Goal: Task Accomplishment & Management: Manage account settings

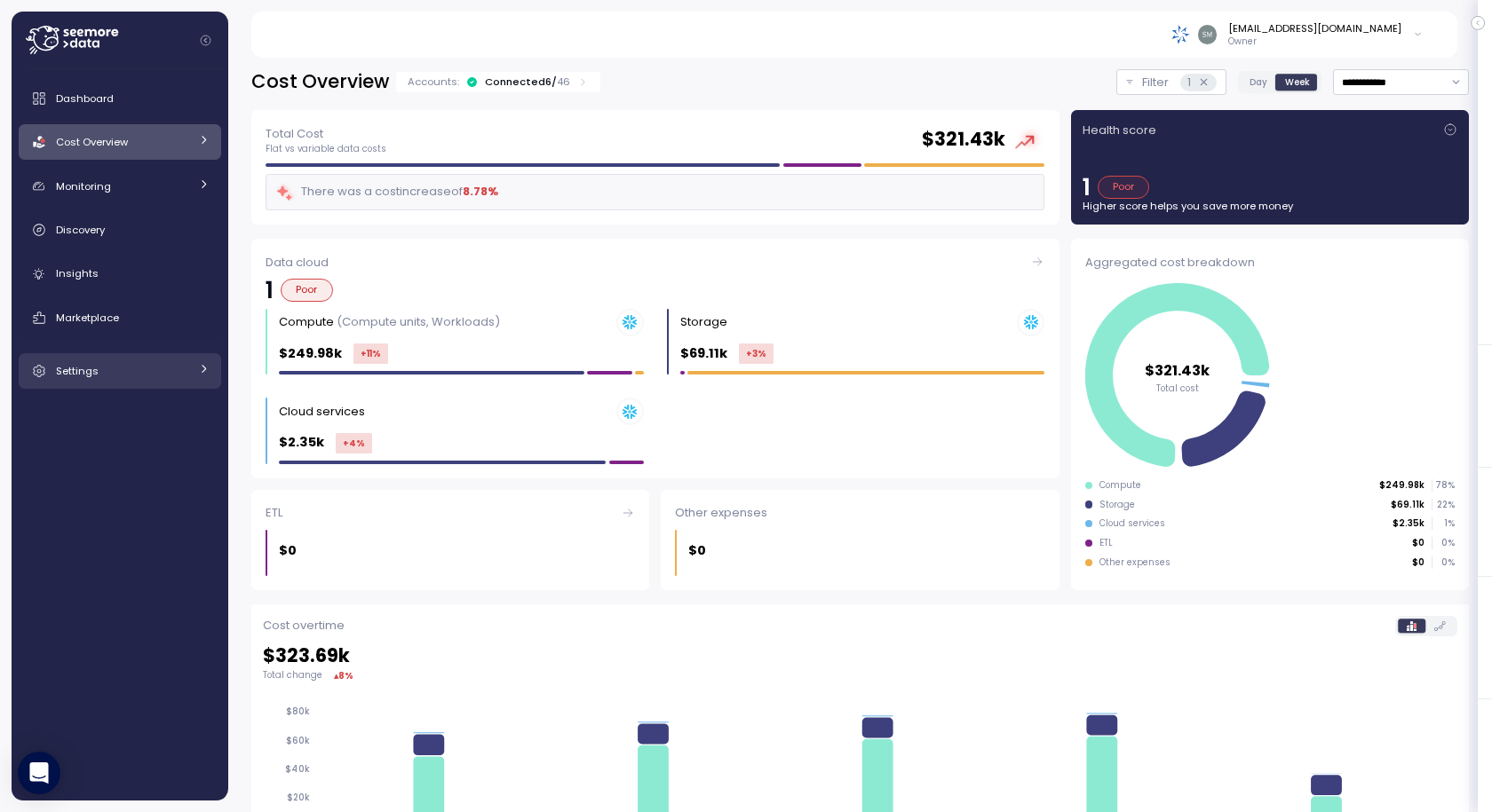
click at [94, 367] on span "Settings" at bounding box center [76, 371] width 43 height 14
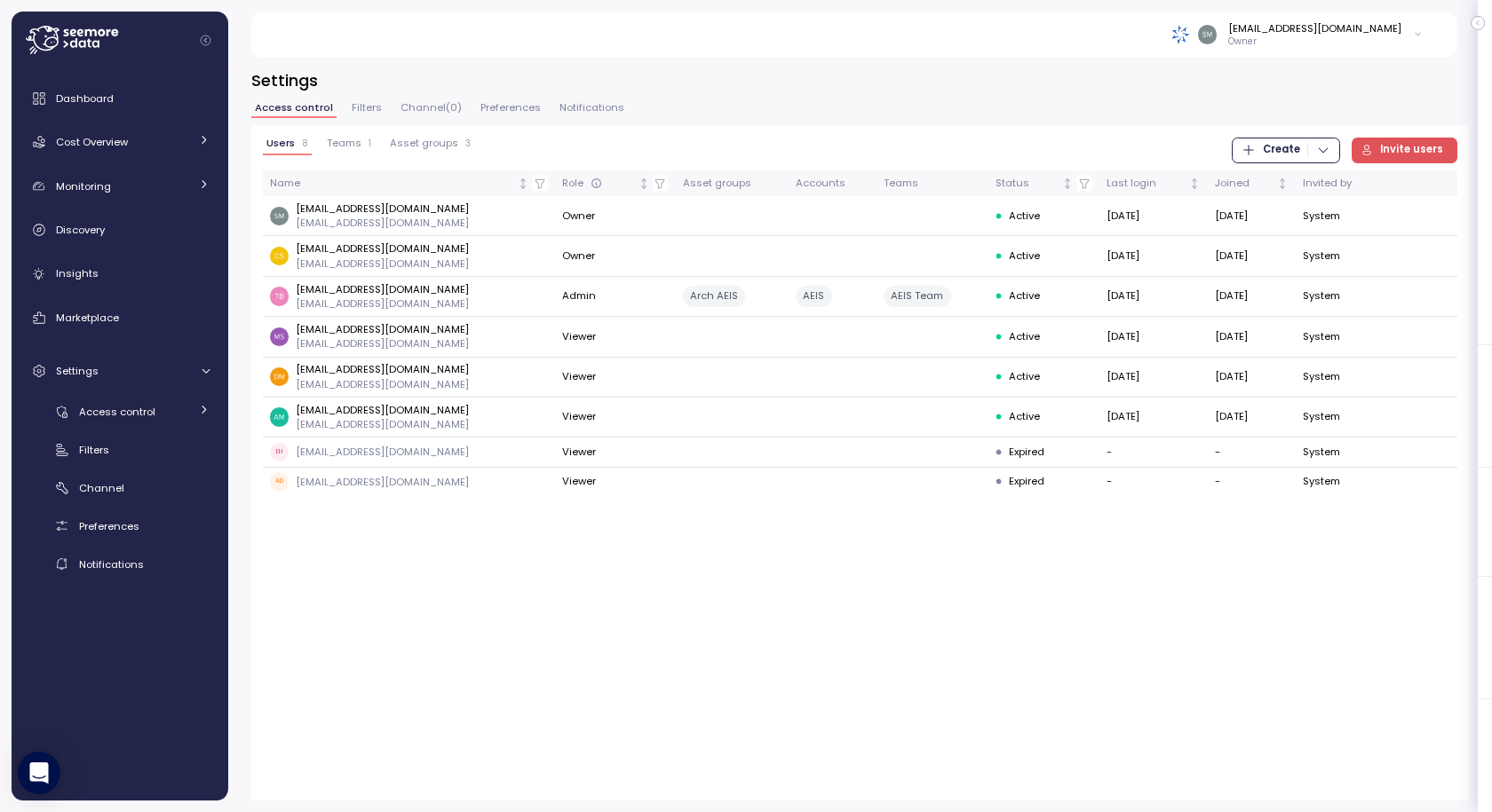
click at [86, 42] on icon at bounding box center [71, 40] width 92 height 29
click at [84, 100] on span "Dashboard" at bounding box center [84, 98] width 58 height 14
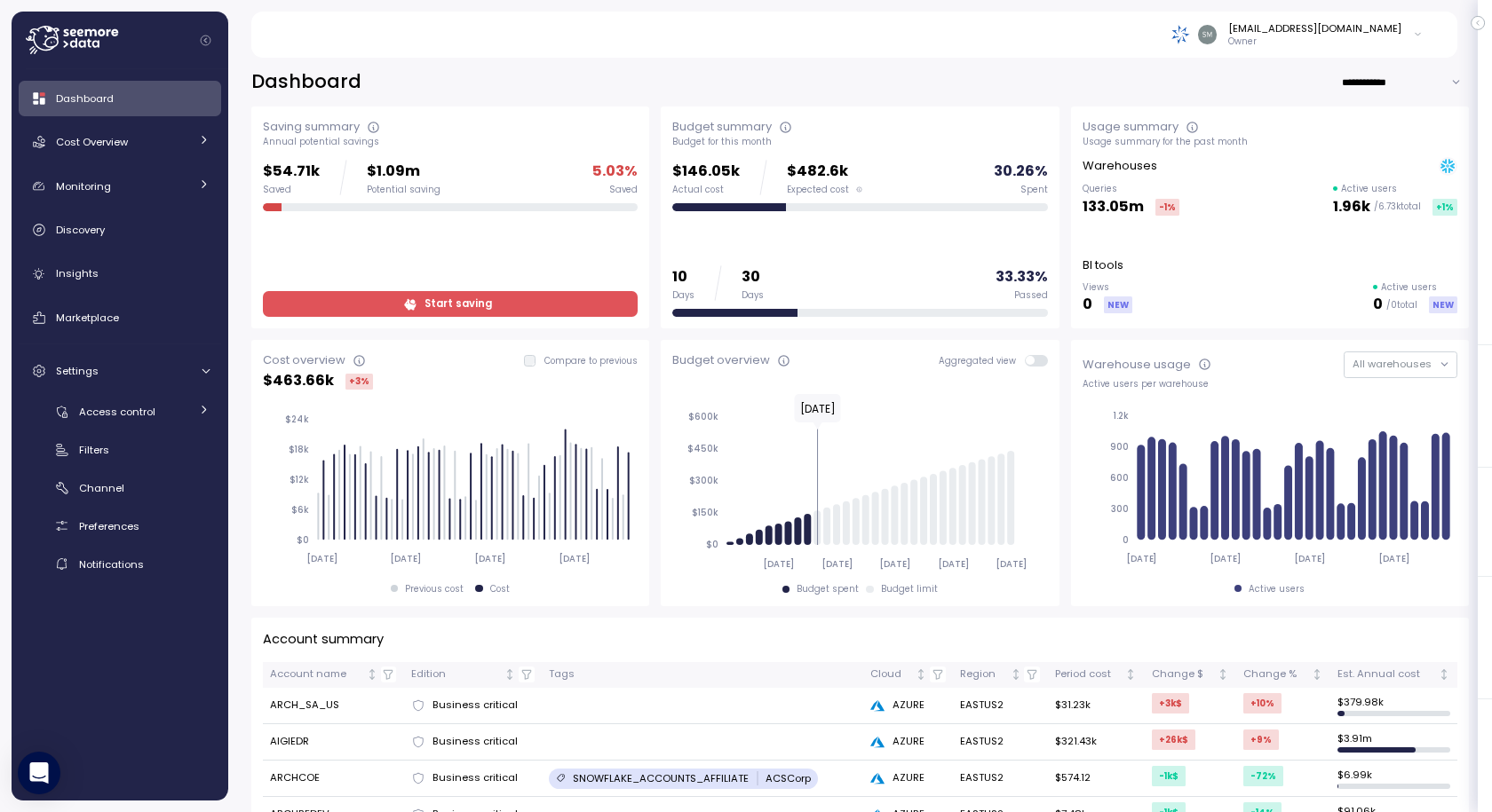
click at [1325, 31] on div "[EMAIL_ADDRESS][DOMAIN_NAME]" at bounding box center [1314, 28] width 174 height 14
click at [1397, 82] on button "Log out" at bounding box center [1392, 70] width 55 height 25
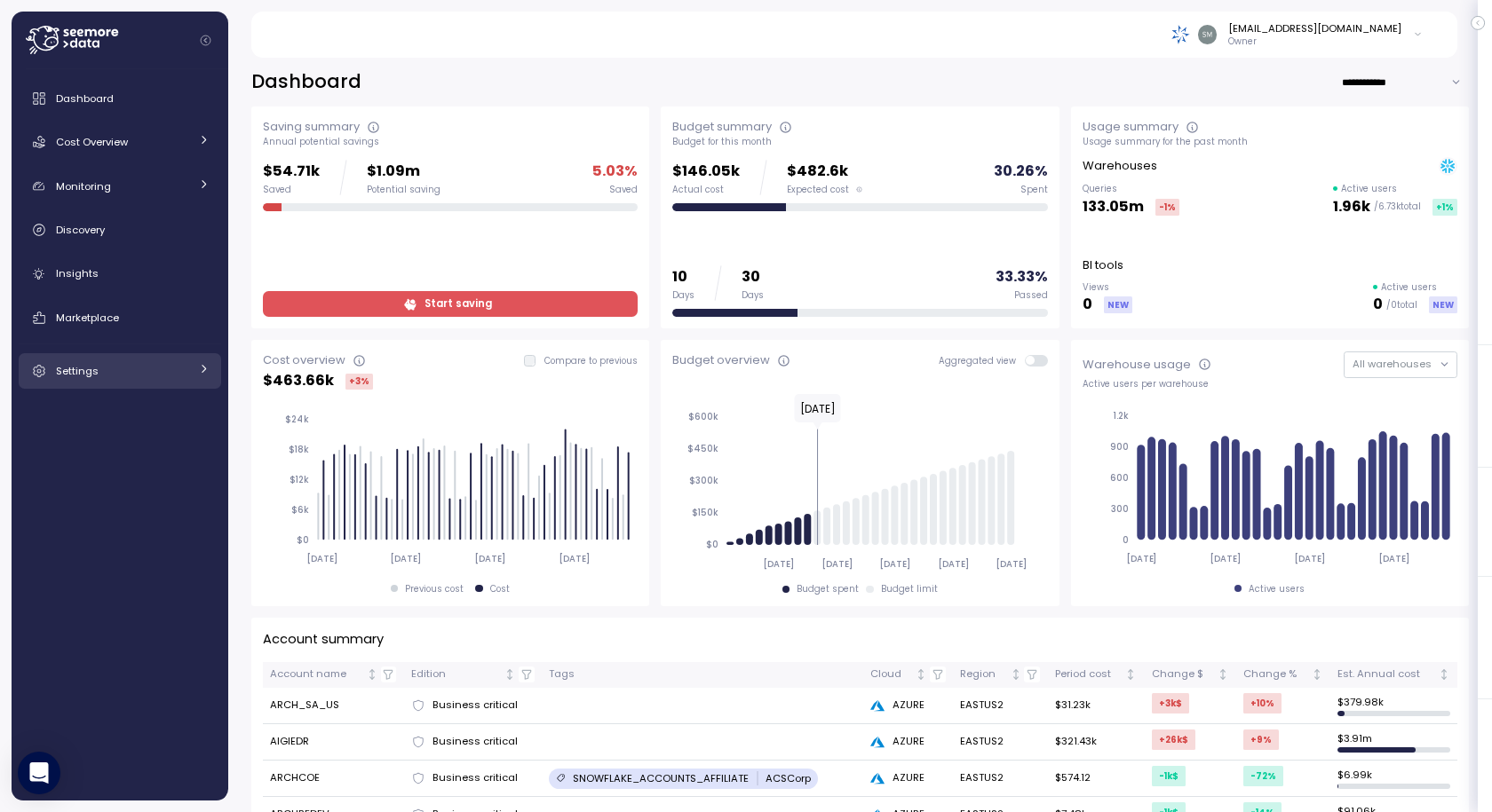
click at [89, 368] on span "Settings" at bounding box center [76, 371] width 43 height 14
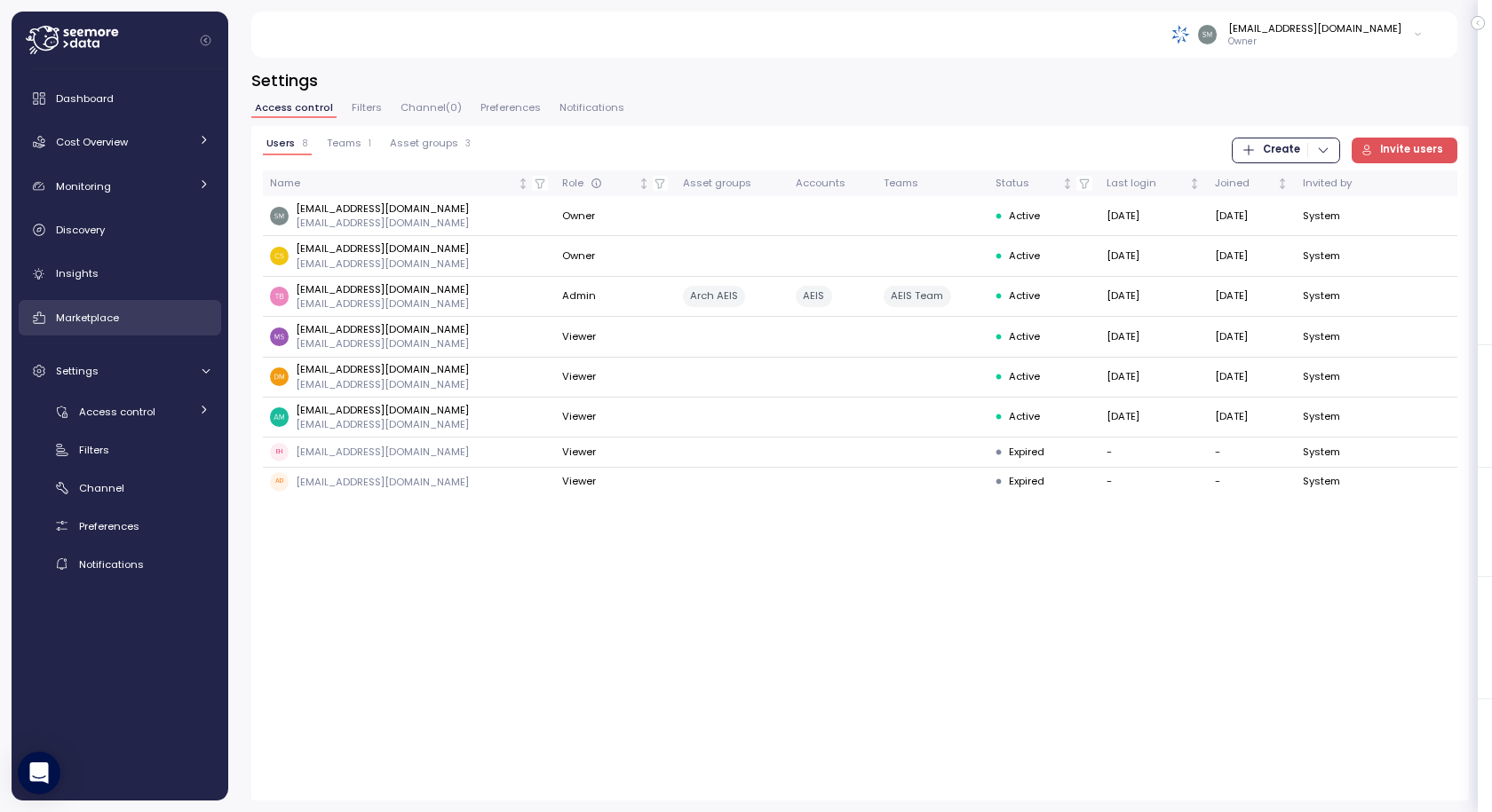
click at [95, 321] on span "Marketplace" at bounding box center [87, 317] width 63 height 14
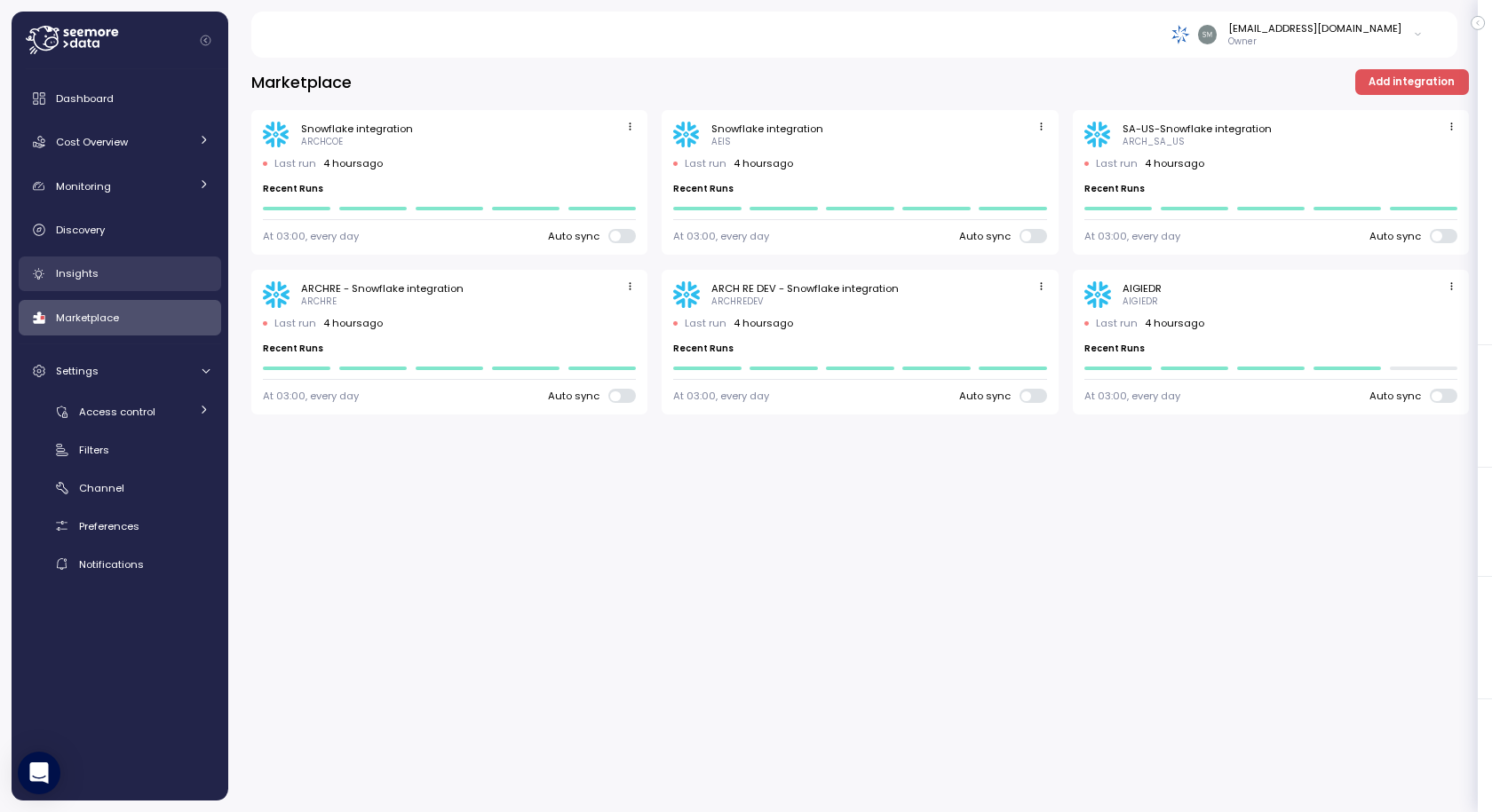
click at [85, 281] on span "Insights" at bounding box center [76, 274] width 43 height 14
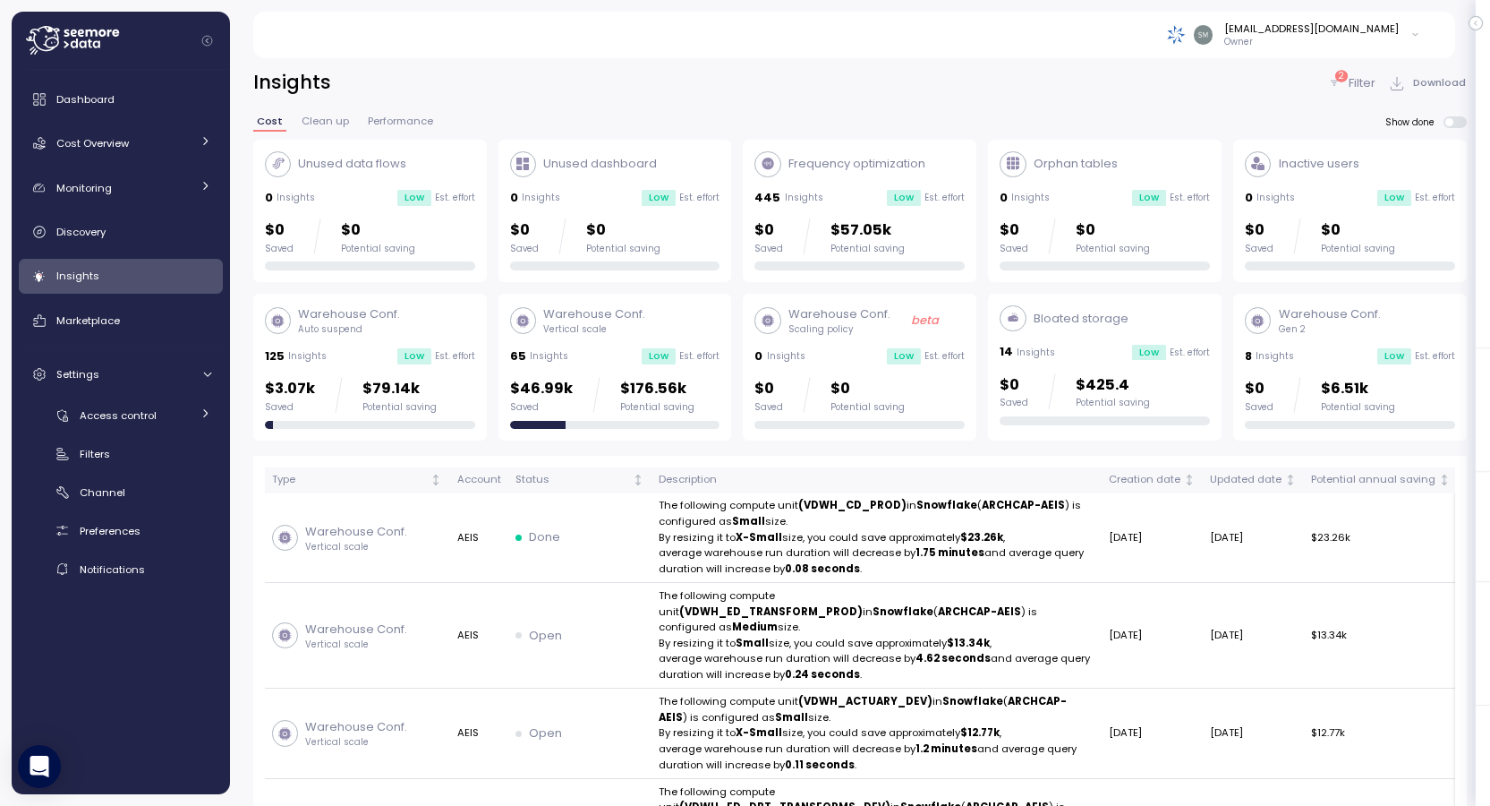
click at [1356, 81] on p "Filter" at bounding box center [1362, 83] width 27 height 18
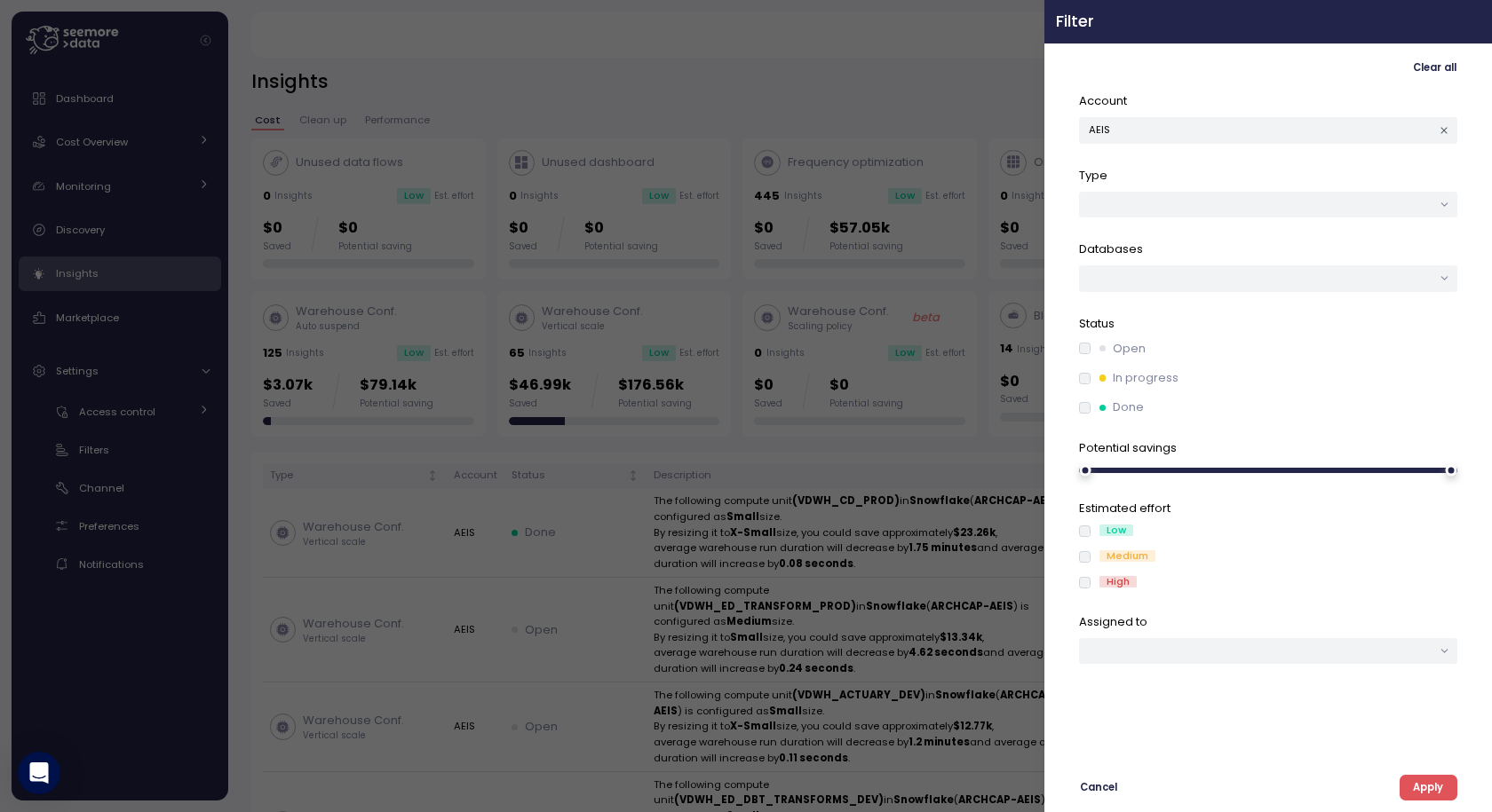
click at [1481, 17] on button "button" at bounding box center [1473, 22] width 21 height 21
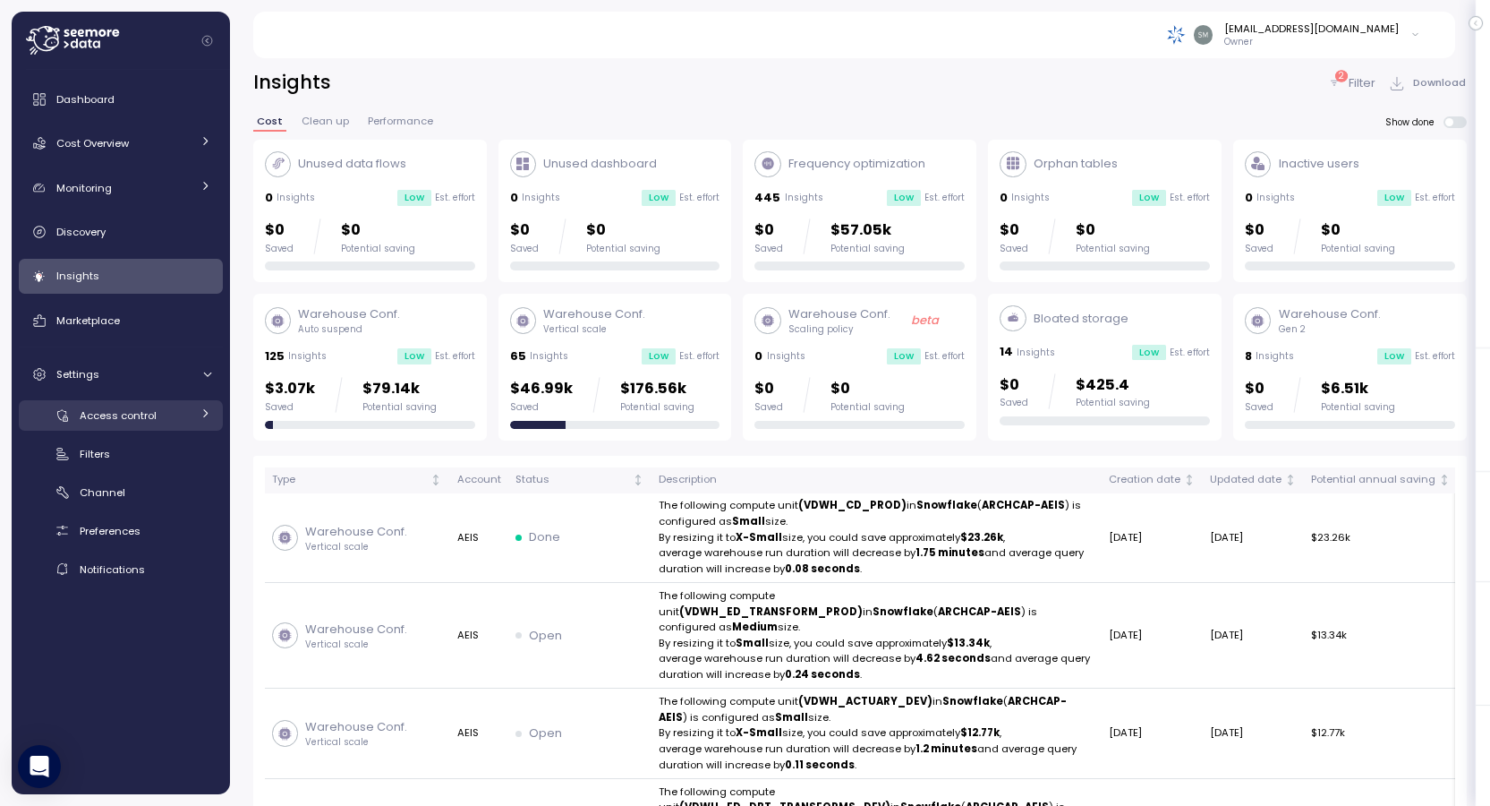
click at [128, 416] on span "Access control" at bounding box center [118, 415] width 77 height 14
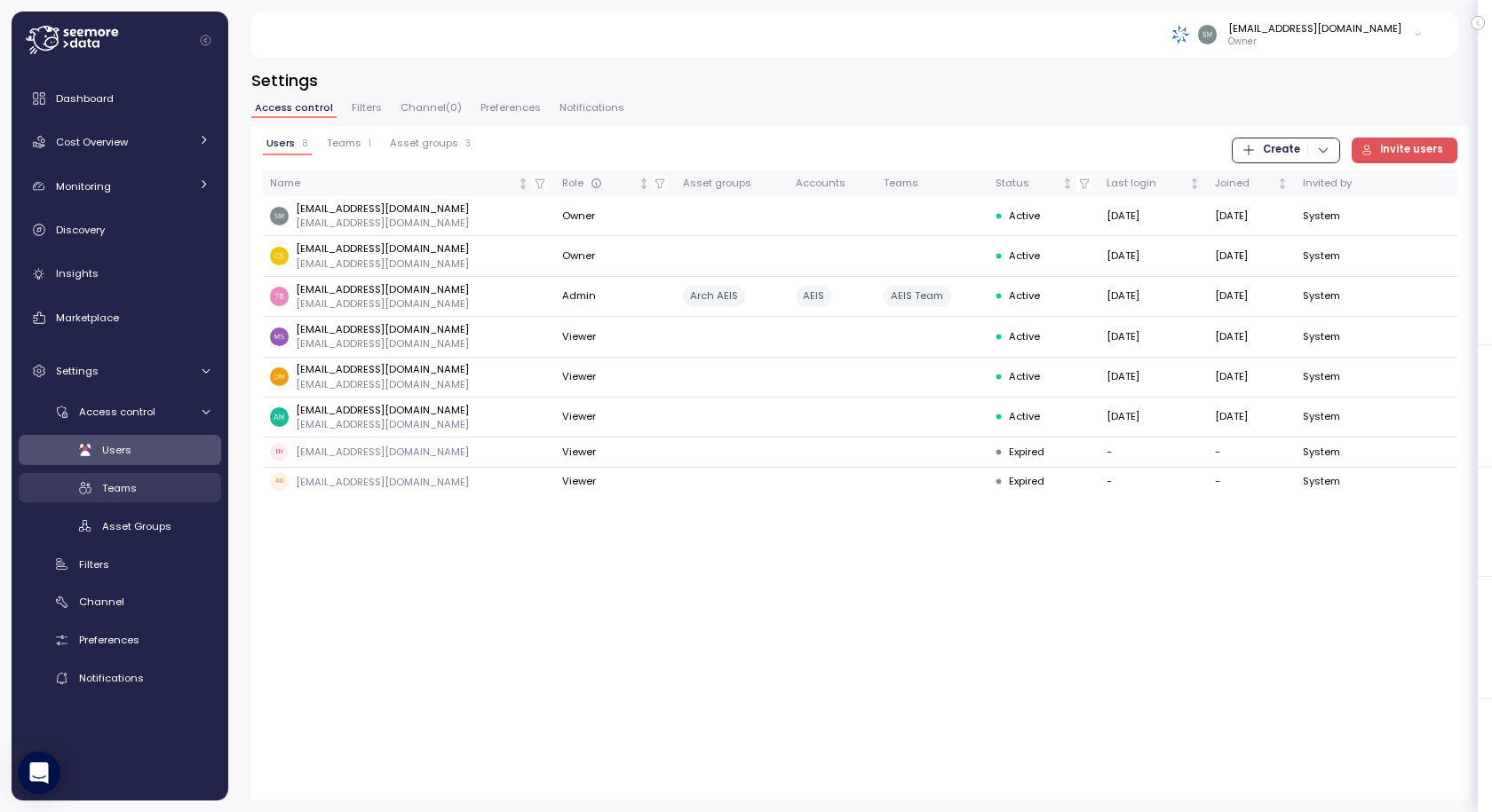
click at [154, 488] on div "Teams" at bounding box center [156, 488] width 107 height 18
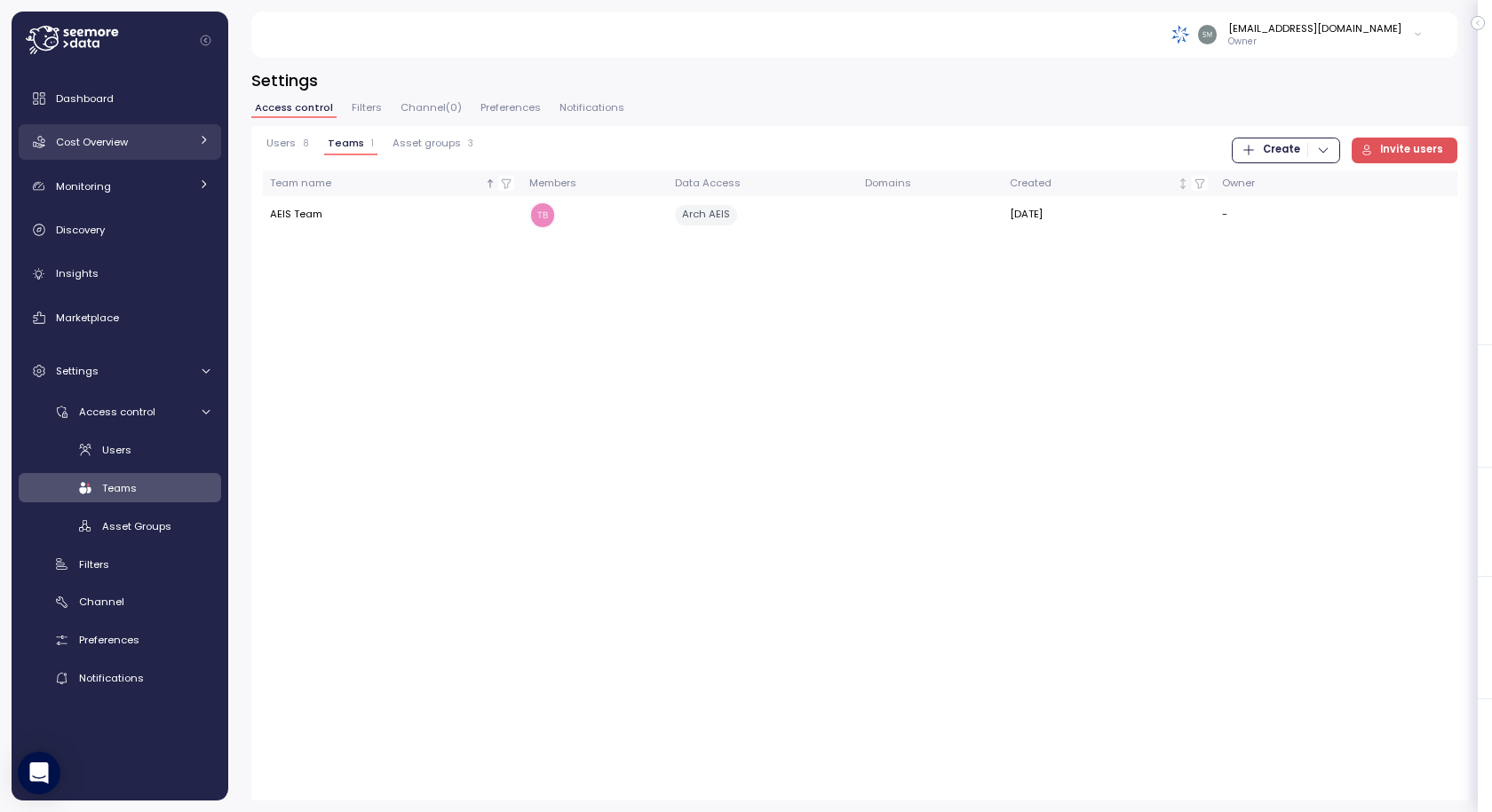
click at [107, 141] on span "Cost Overview" at bounding box center [91, 142] width 72 height 14
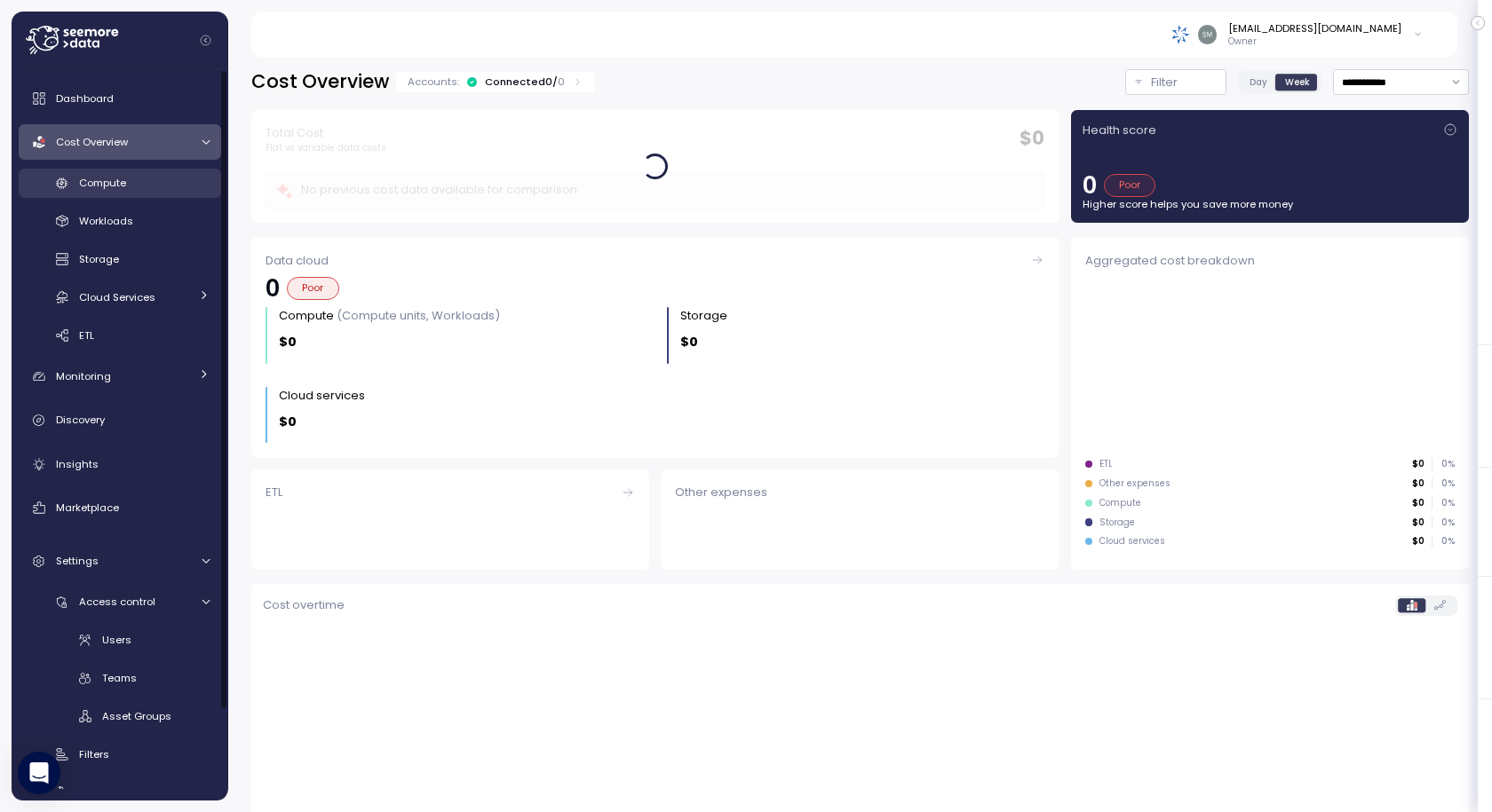
click at [108, 172] on link "Compute" at bounding box center [120, 183] width 202 height 30
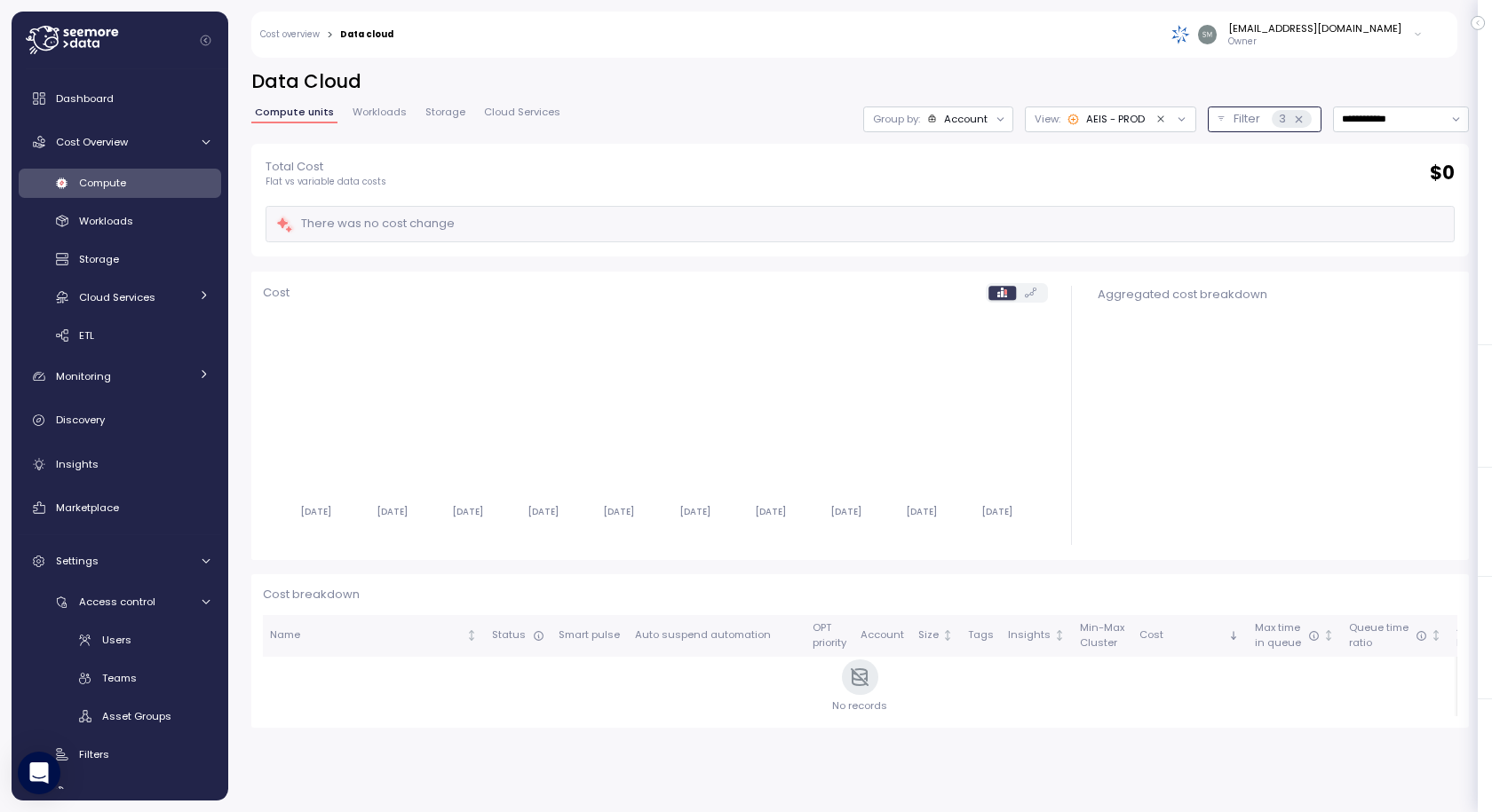
drag, startPoint x: 1237, startPoint y: 112, endPoint x: 1235, endPoint y: 122, distance: 10.2
click at [1236, 112] on p "Filter" at bounding box center [1246, 119] width 27 height 18
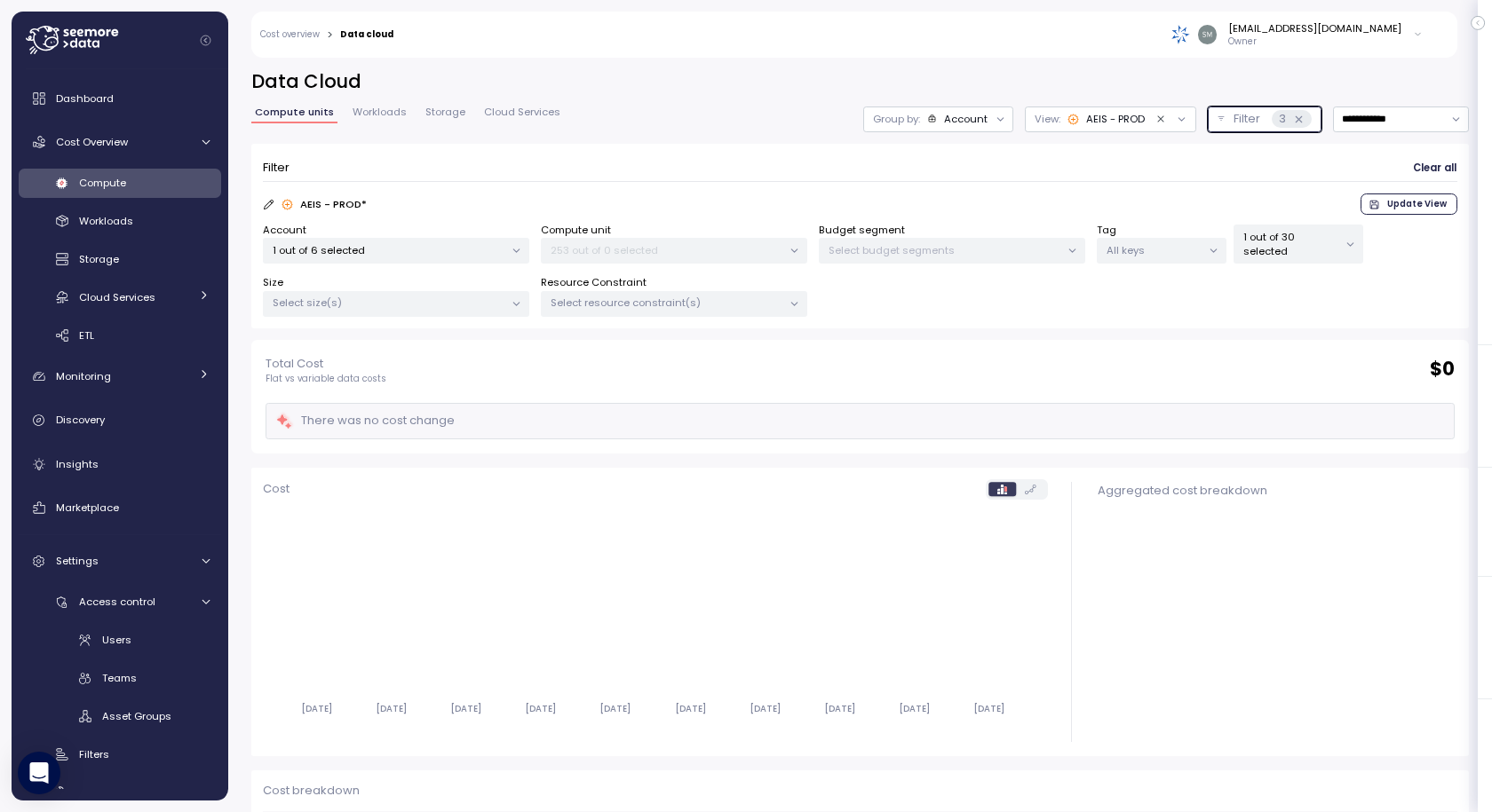
click at [365, 252] on p "1 out of 6 selected" at bounding box center [389, 250] width 232 height 14
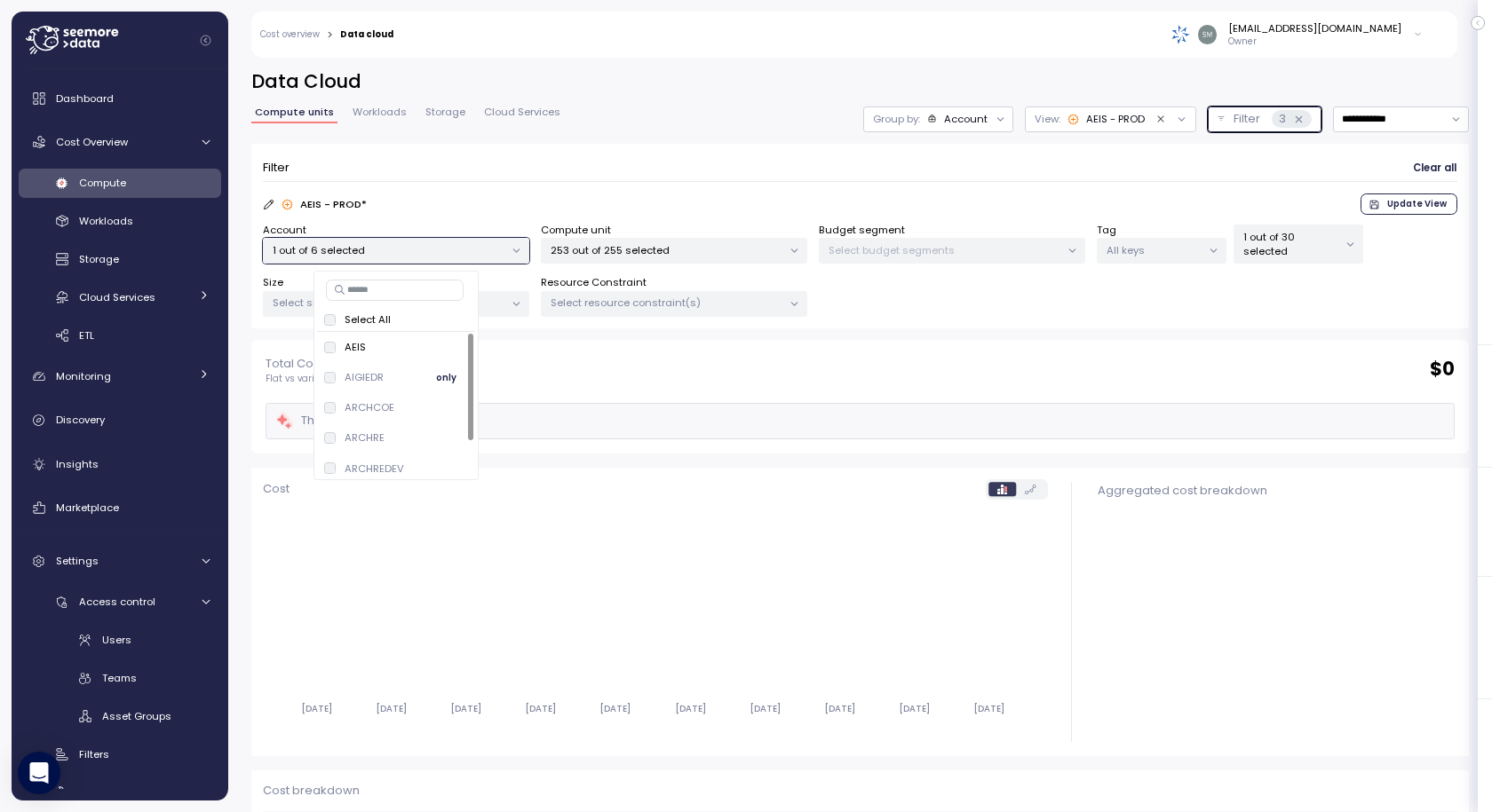
click at [442, 379] on span "only" at bounding box center [446, 378] width 21 height 20
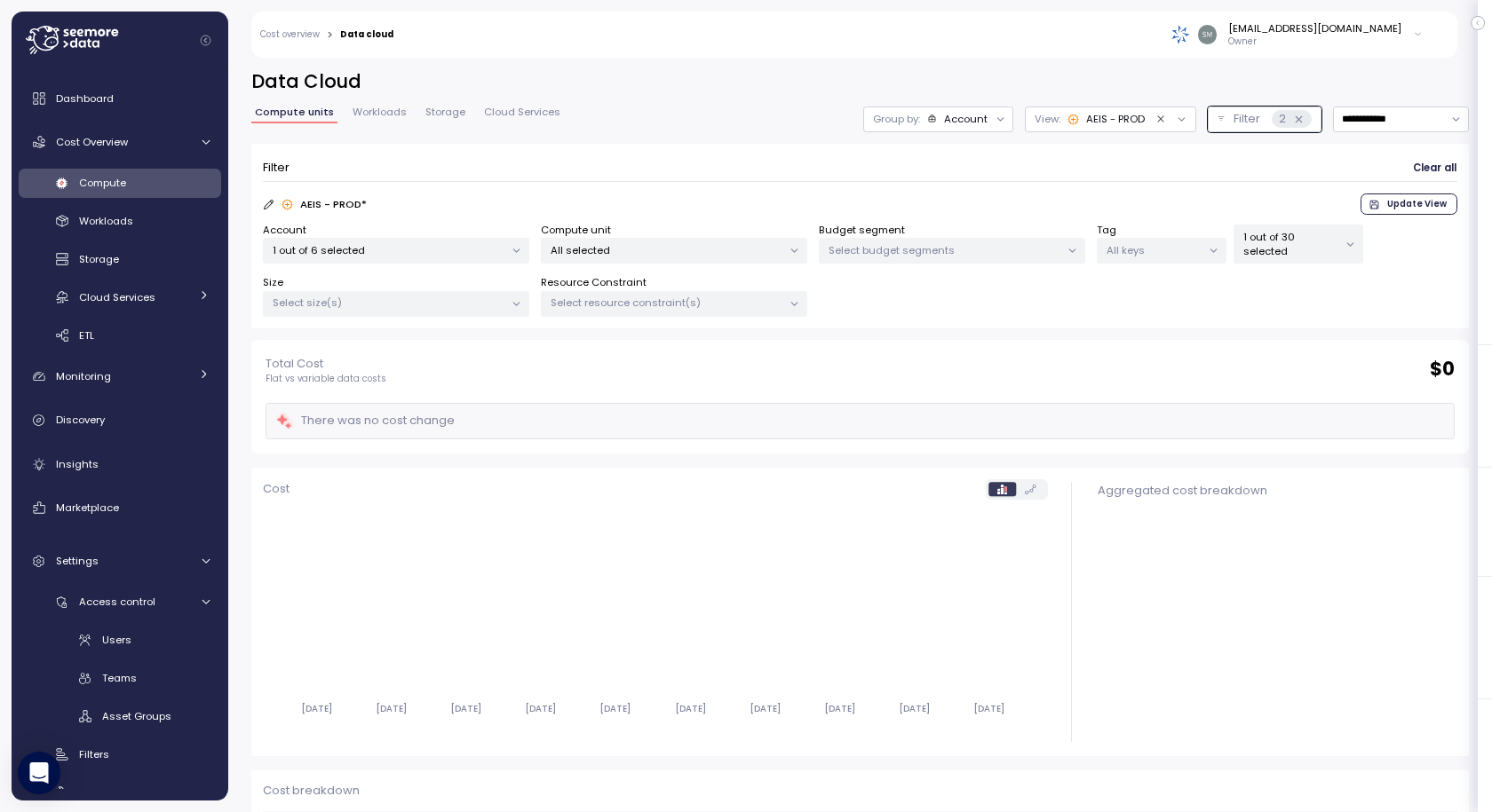
click at [1147, 348] on div "Total Cost Flat vs variable data costs $ 0 There was no cost change" at bounding box center [859, 397] width 1217 height 114
click at [1156, 123] on icon "Clear value" at bounding box center [1162, 120] width 12 height 12
click at [1145, 121] on div at bounding box center [1170, 118] width 51 height 25
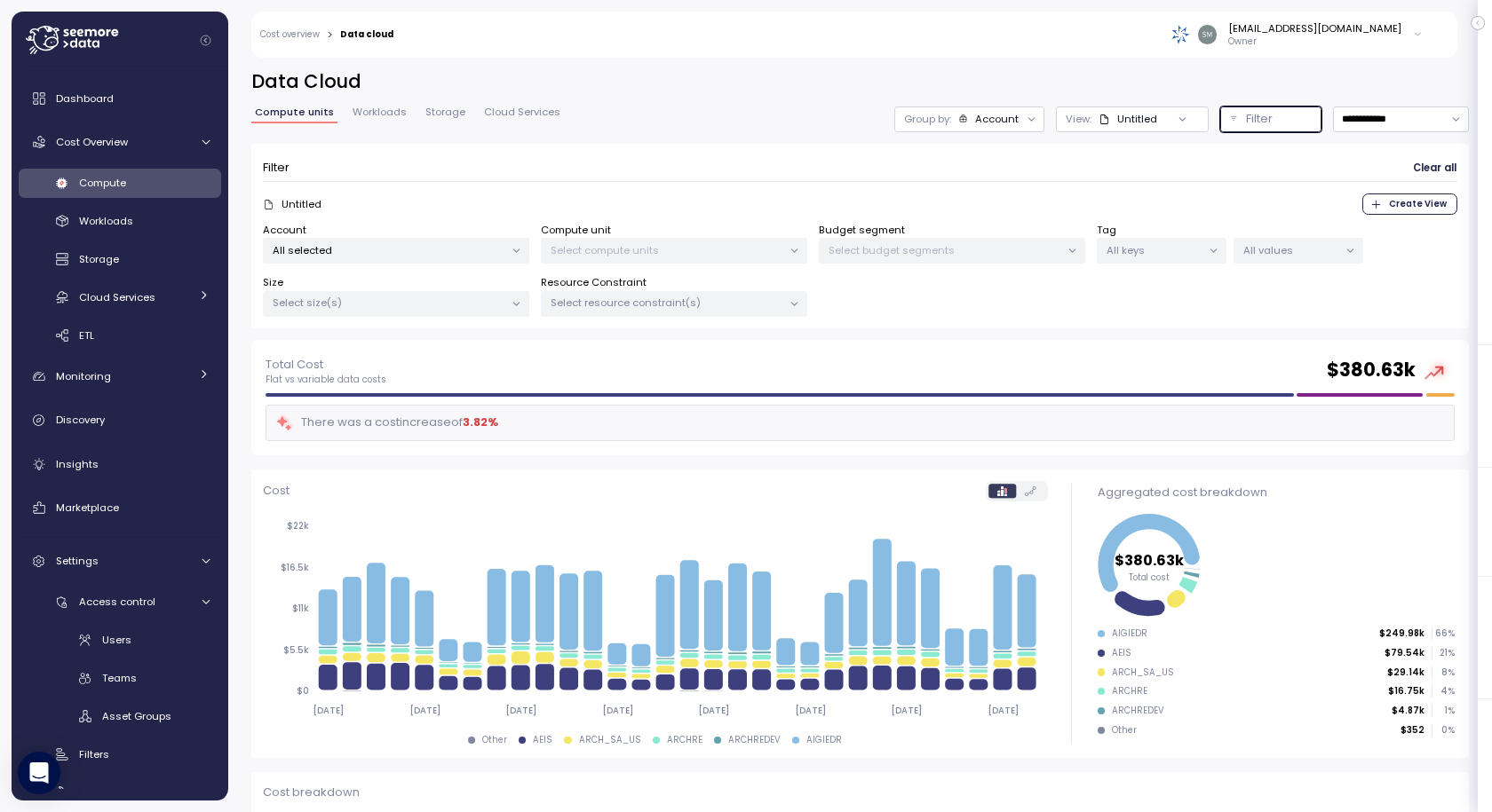
click at [1246, 123] on p "Filter" at bounding box center [1259, 119] width 27 height 18
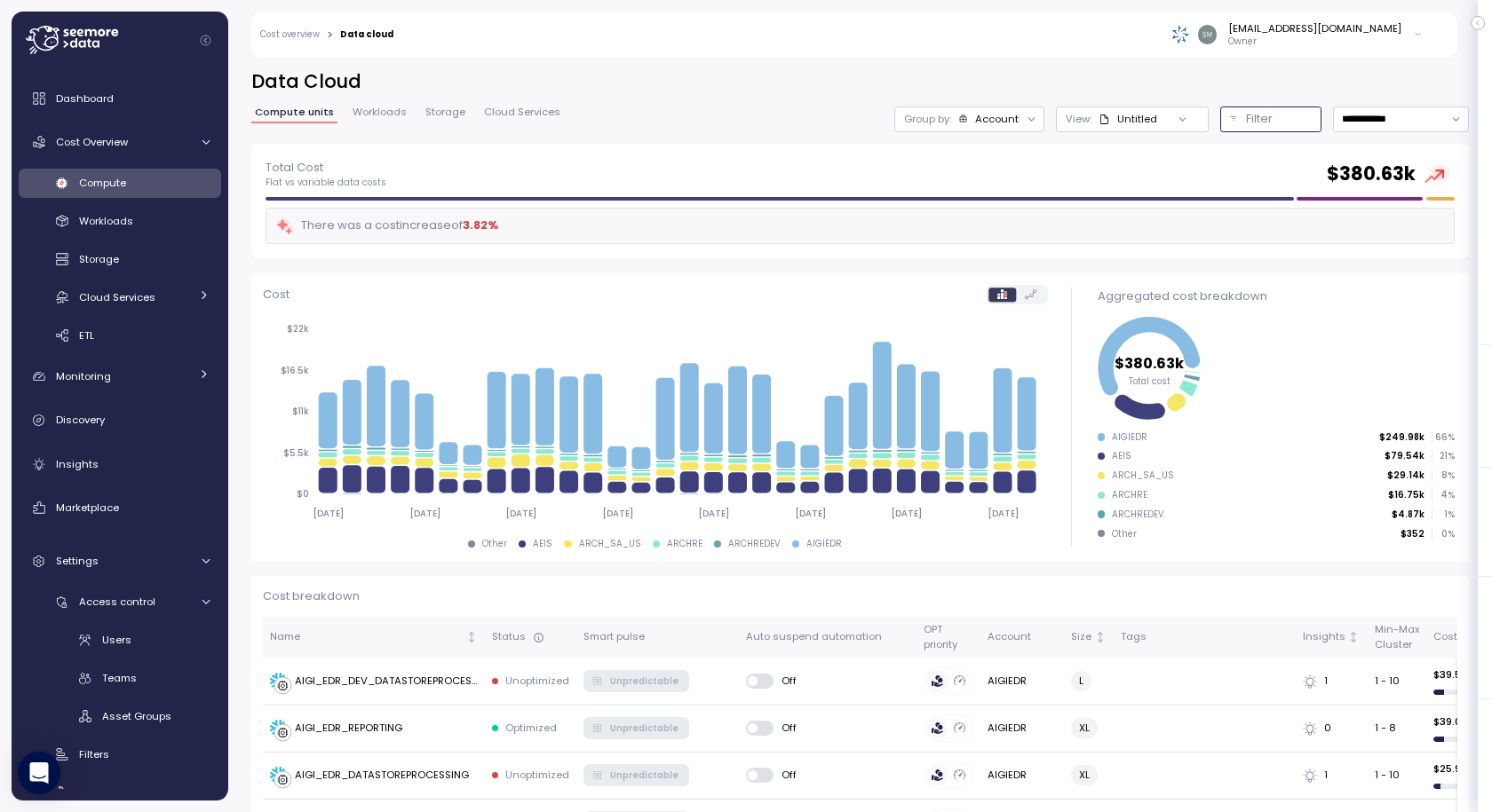
click at [1246, 122] on p "Filter" at bounding box center [1259, 119] width 27 height 18
click at [1246, 114] on p "Filter" at bounding box center [1259, 119] width 27 height 18
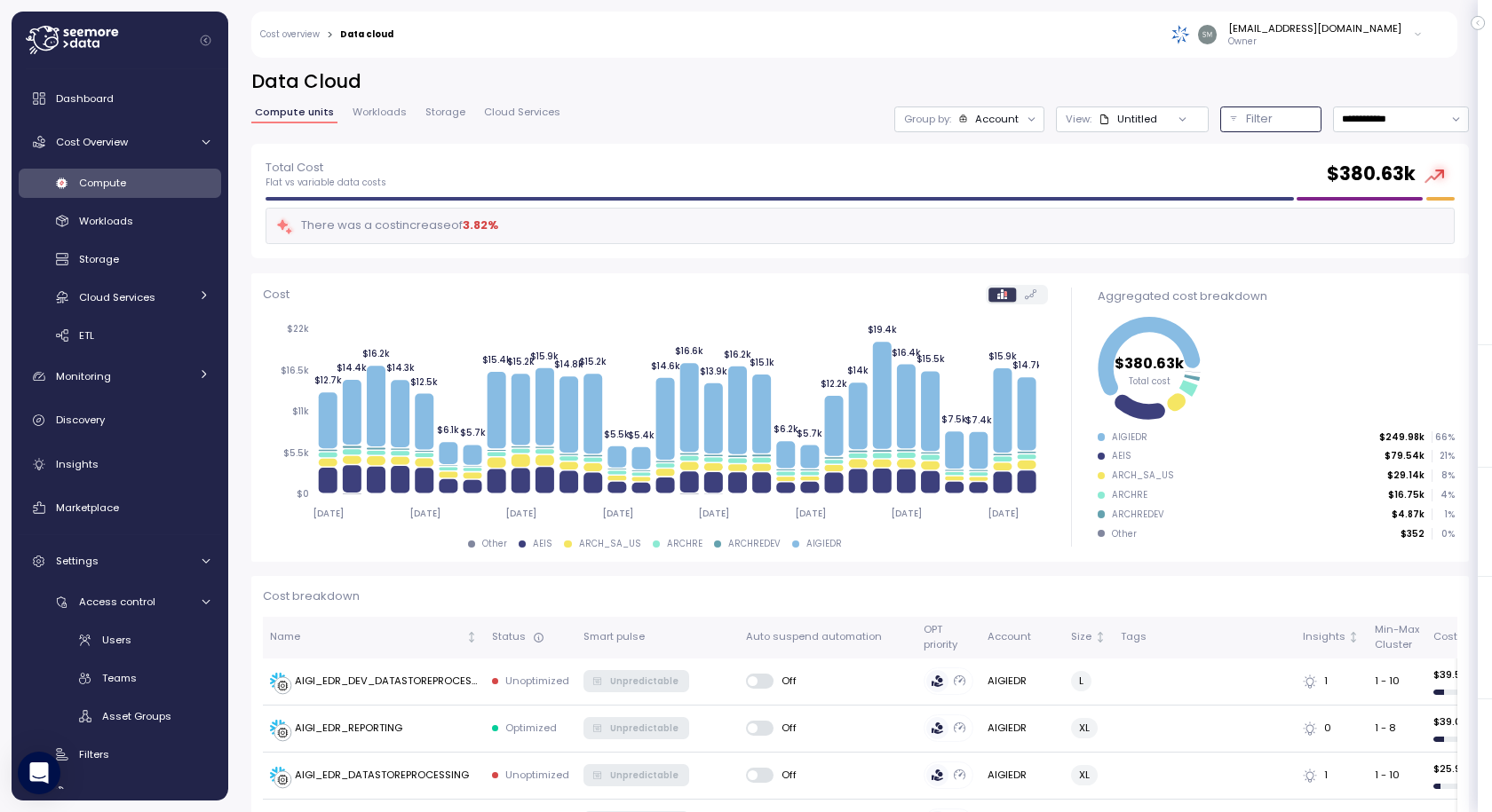
click at [1246, 123] on p "Filter" at bounding box center [1259, 119] width 27 height 18
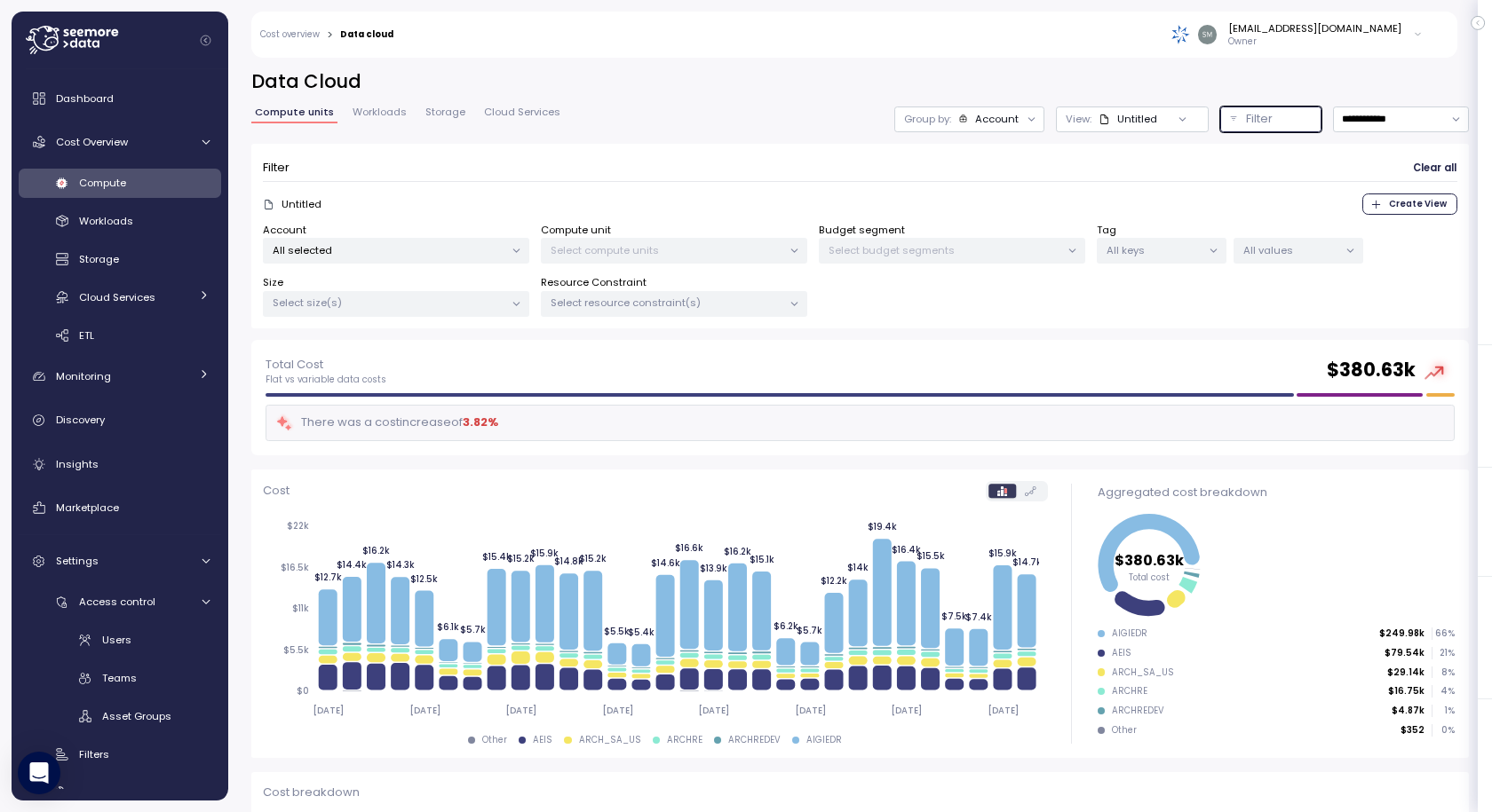
click at [402, 248] on p "All selected" at bounding box center [389, 250] width 232 height 14
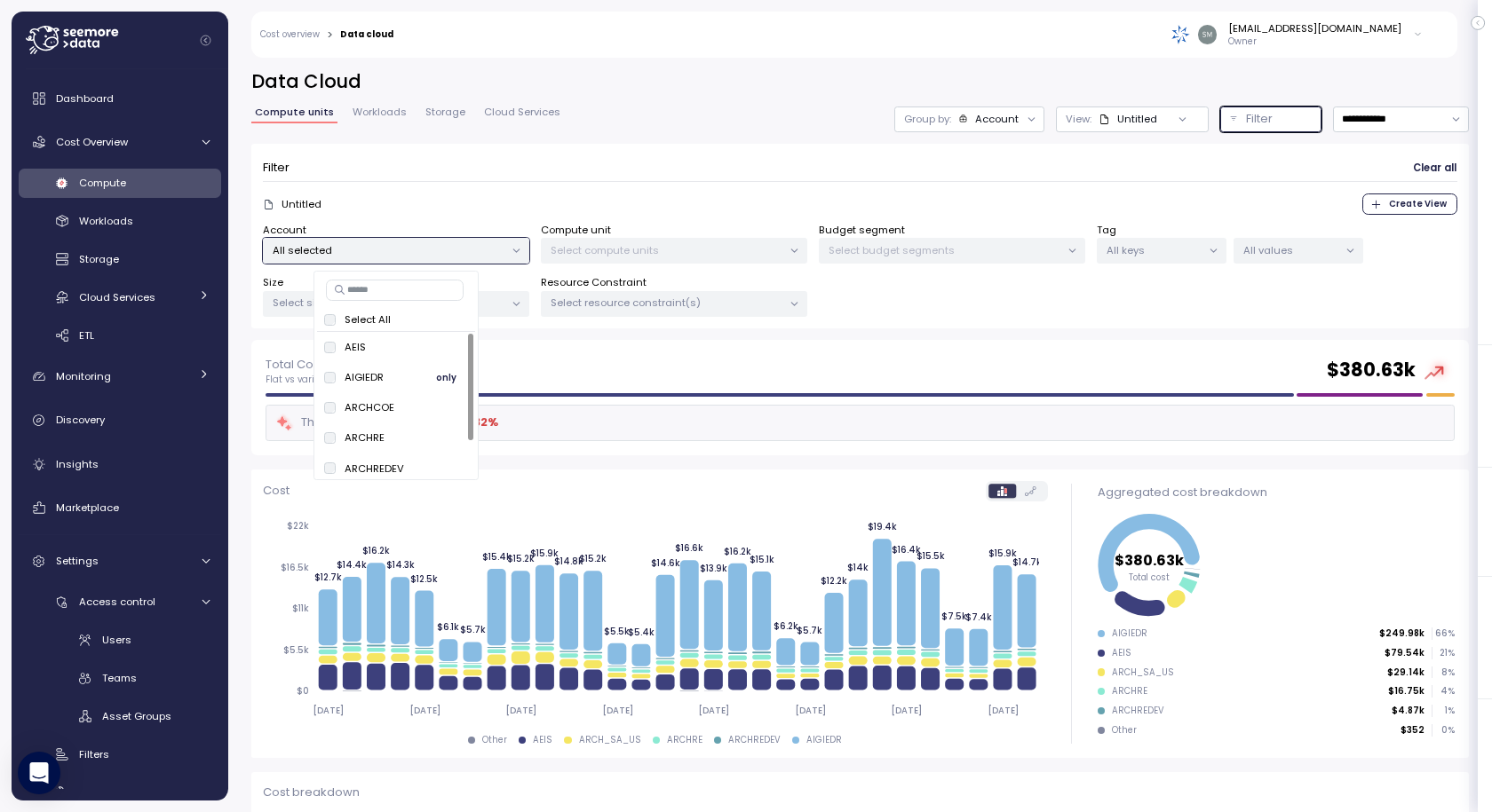
click at [453, 371] on span "only" at bounding box center [446, 378] width 21 height 20
click at [446, 378] on span "only" at bounding box center [446, 378] width 21 height 20
click at [666, 362] on div "Total Cost Flat vs variable data costs $ 380.63k" at bounding box center [860, 371] width 1189 height 32
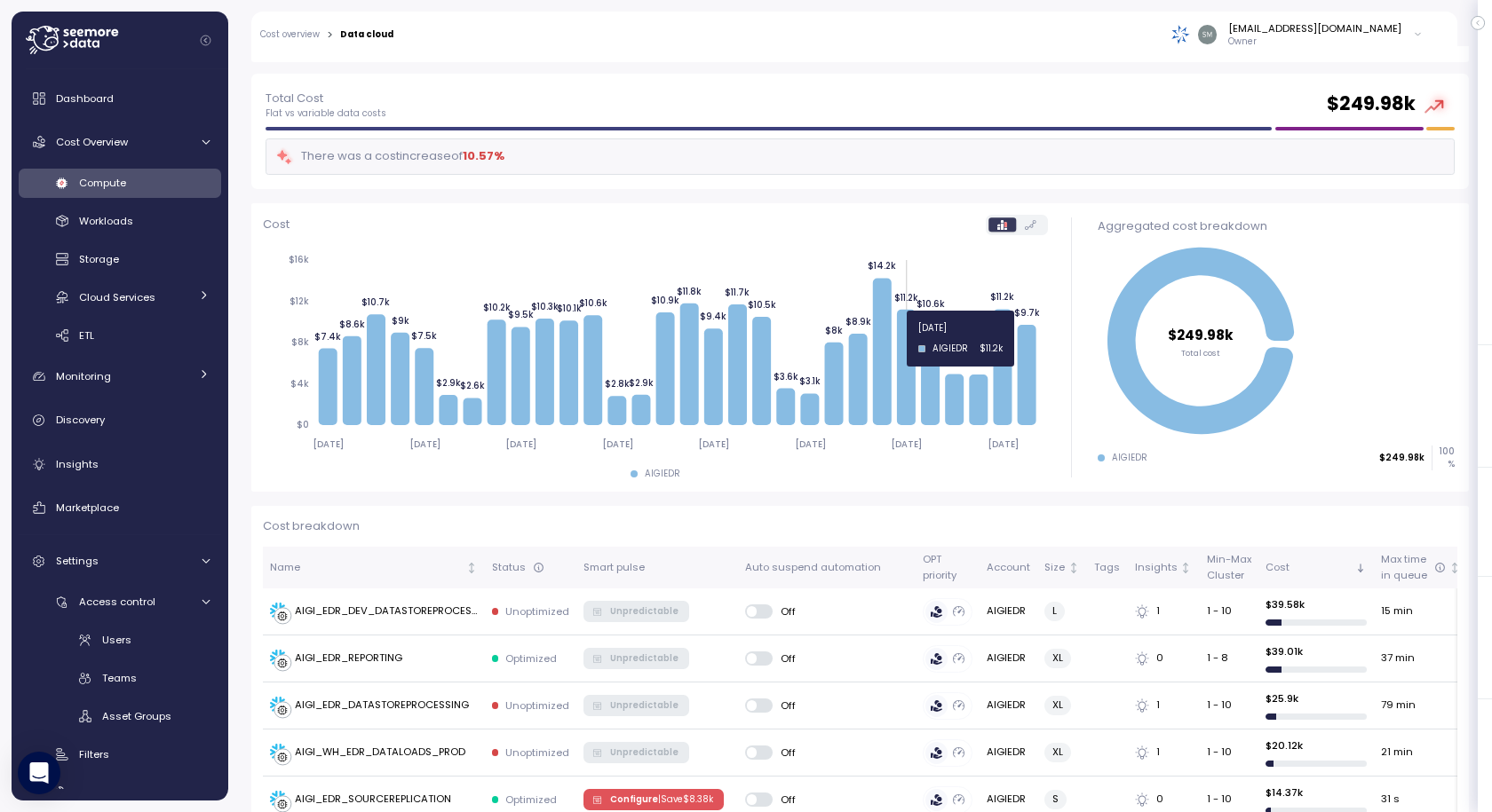
scroll to position [355, 0]
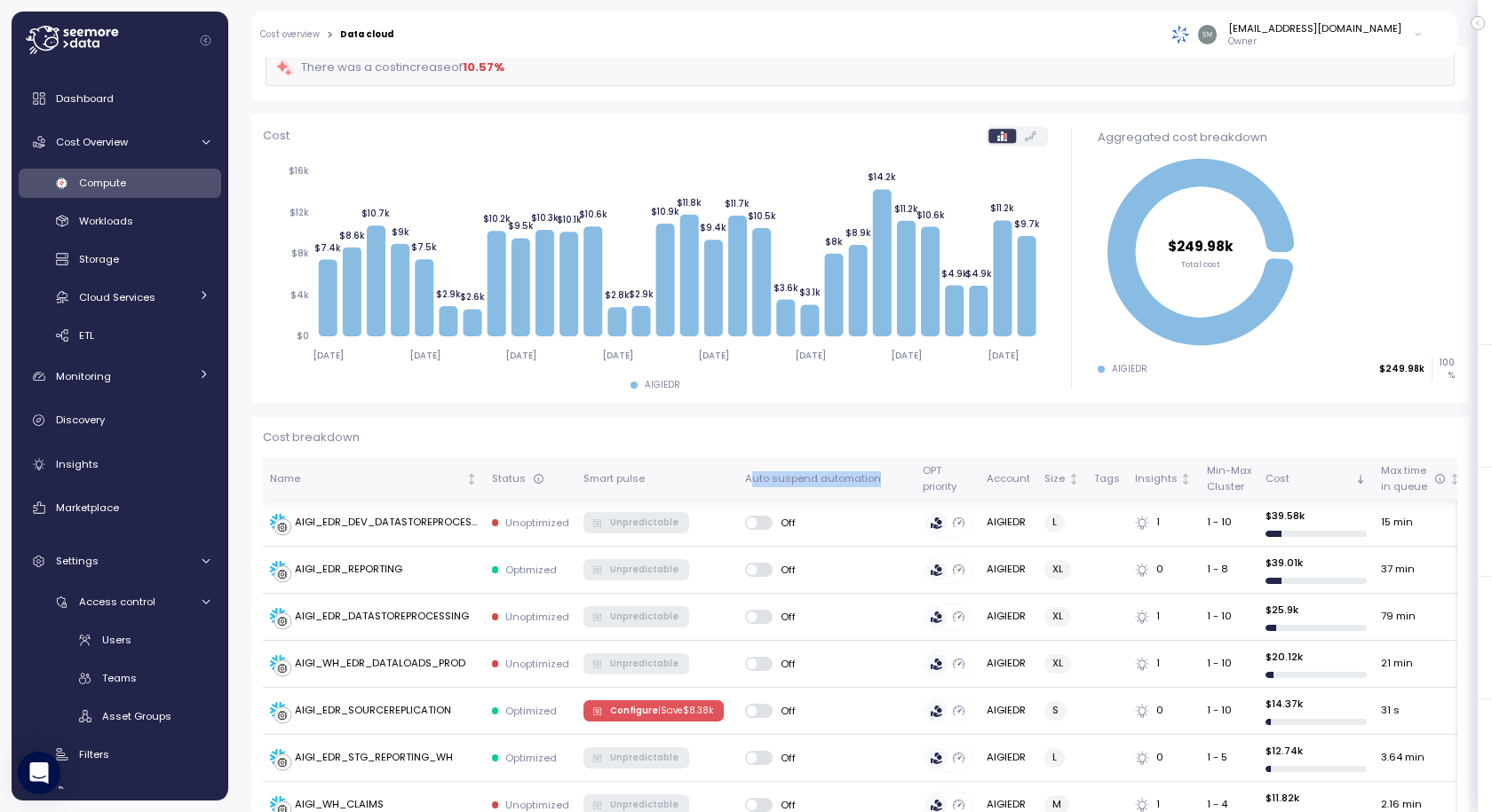
drag, startPoint x: 747, startPoint y: 479, endPoint x: 871, endPoint y: 479, distance: 124.0
click at [871, 479] on div "Auto suspend automation" at bounding box center [826, 479] width 164 height 16
click at [760, 475] on div "Auto suspend automation" at bounding box center [826, 479] width 164 height 16
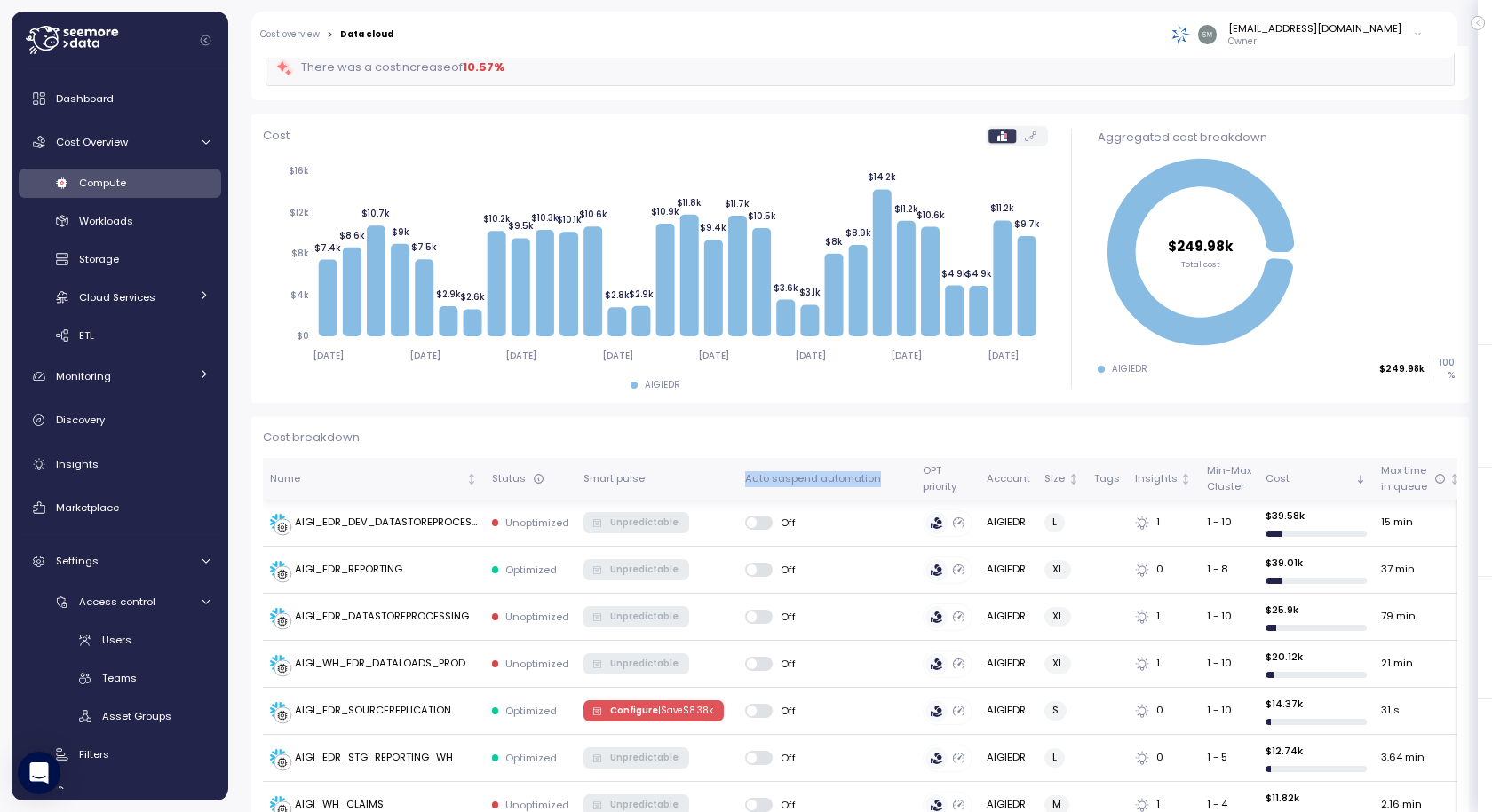
click at [760, 475] on div "Auto suspend automation" at bounding box center [826, 479] width 164 height 16
drag, startPoint x: 757, startPoint y: 525, endPoint x: 765, endPoint y: 521, distance: 8.9
click at [757, 524] on span at bounding box center [766, 522] width 18 height 14
drag, startPoint x: 748, startPoint y: 521, endPoint x: 760, endPoint y: 521, distance: 12.0
click at [749, 521] on span at bounding box center [752, 522] width 10 height 10
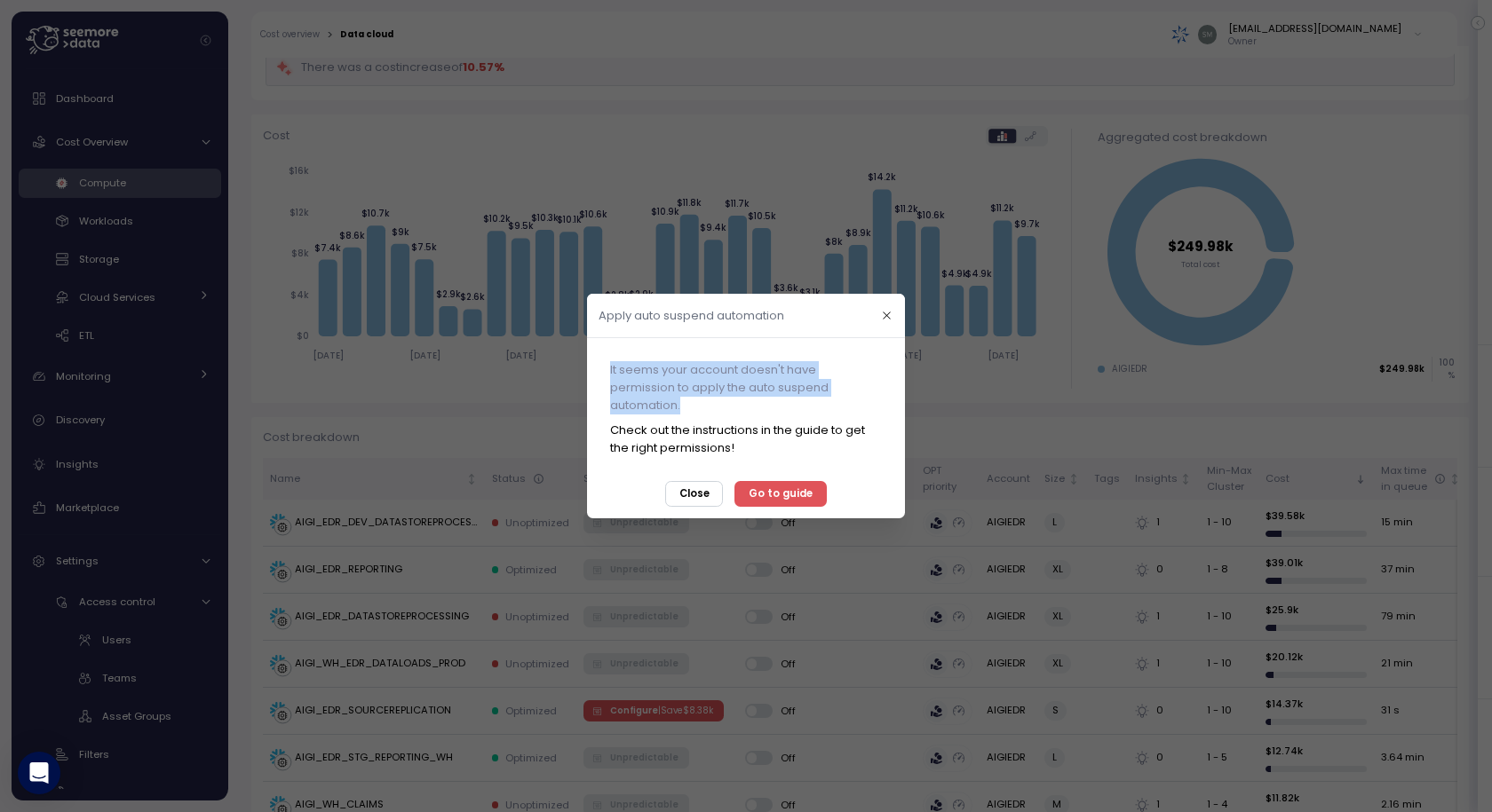
drag, startPoint x: 693, startPoint y: 409, endPoint x: 610, endPoint y: 372, distance: 90.9
click at [610, 372] on div "It seems your account doesn't have permission to apply the auto suspend automat…" at bounding box center [746, 388] width 272 height 54
drag, startPoint x: 738, startPoint y: 453, endPoint x: 605, endPoint y: 367, distance: 158.4
click at [605, 367] on div "It seems your account doesn't have permission to apply the auto suspend automat…" at bounding box center [745, 409] width 295 height 120
click at [886, 317] on icon "button" at bounding box center [887, 315] width 12 height 12
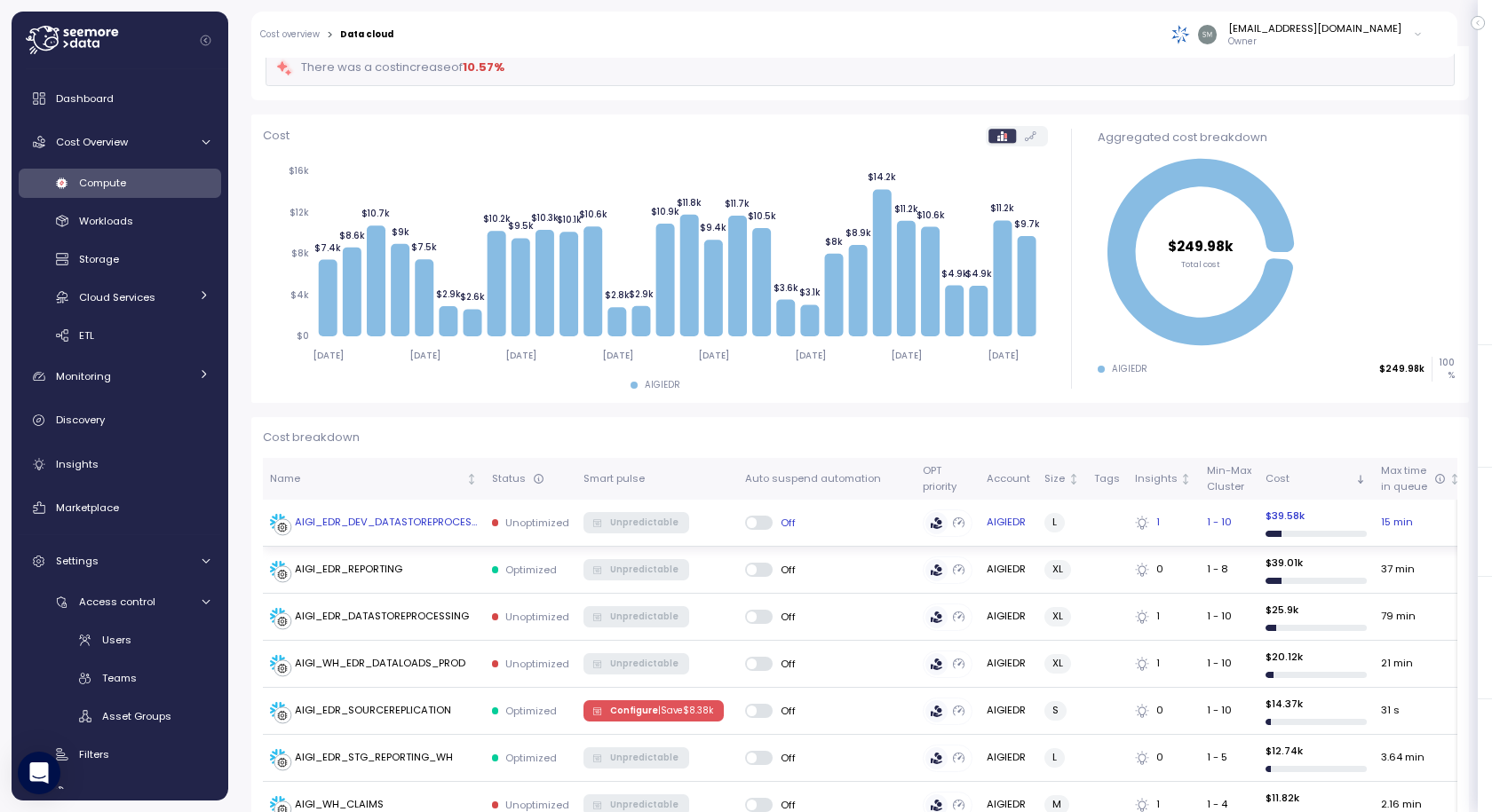
click at [763, 519] on span at bounding box center [766, 522] width 18 height 14
click at [758, 525] on span at bounding box center [766, 522] width 18 height 14
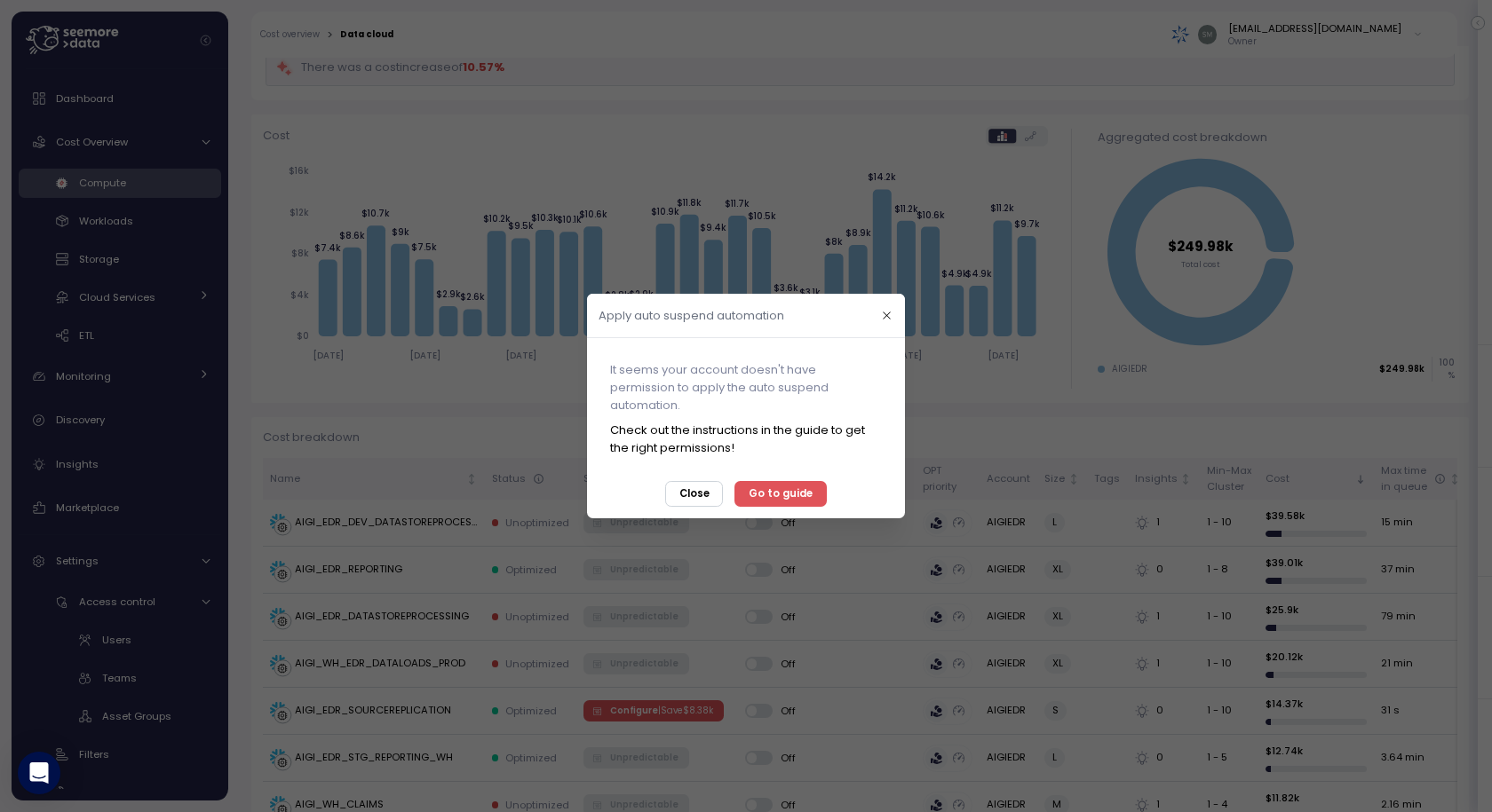
click at [750, 522] on div at bounding box center [746, 406] width 1492 height 812
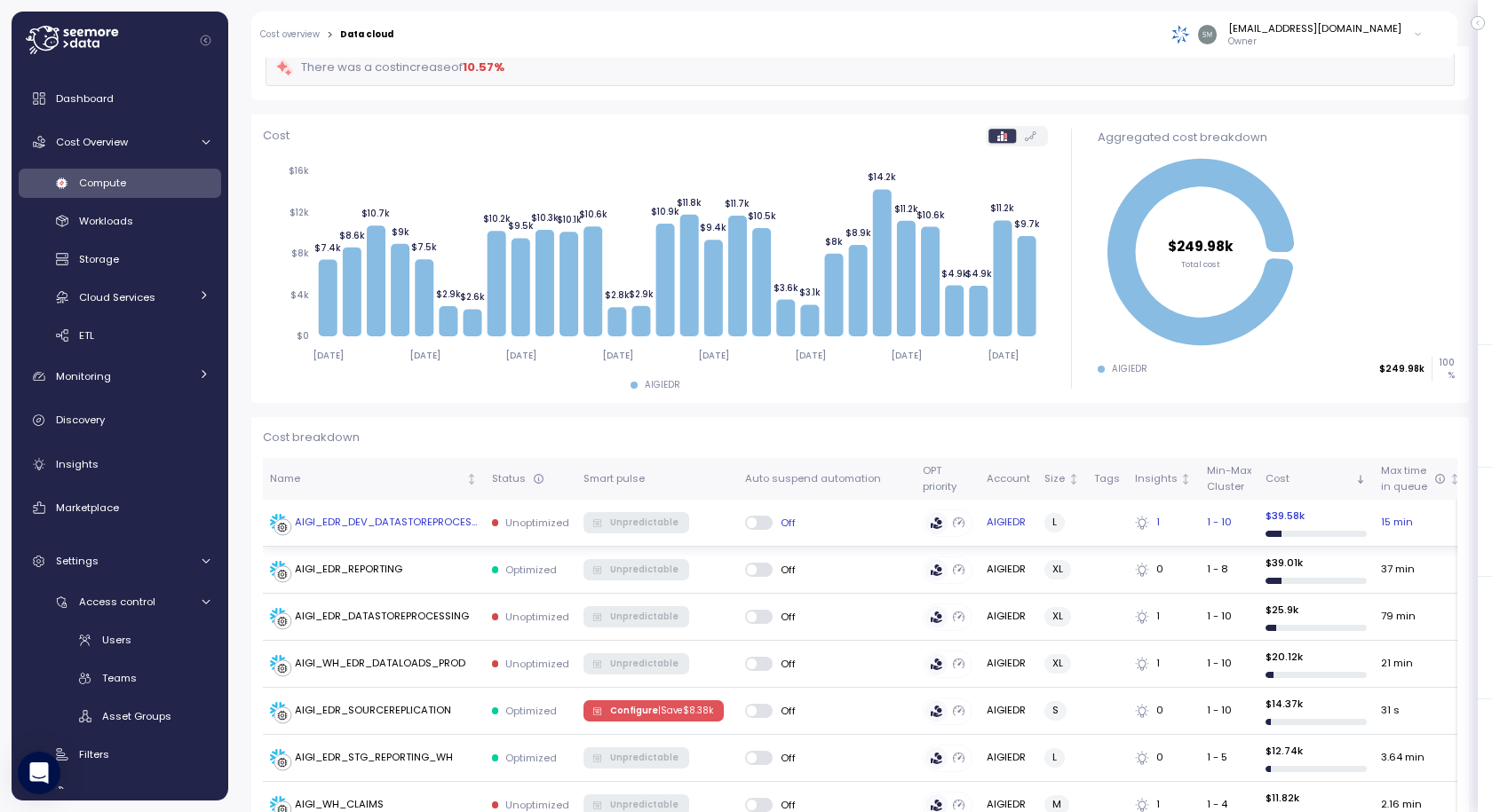
click at [757, 518] on span at bounding box center [766, 522] width 18 height 14
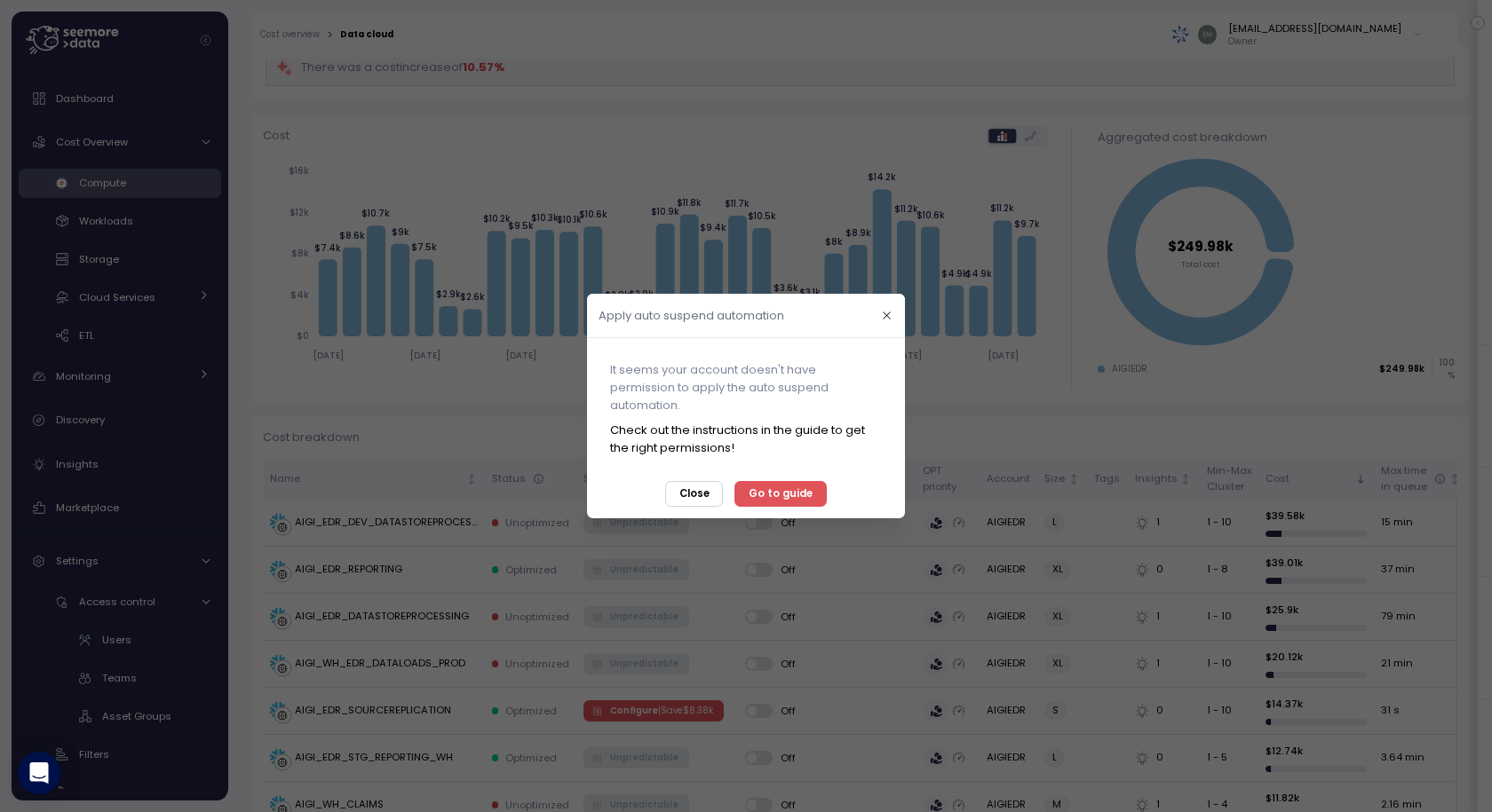
click at [771, 495] on span "Go to guide" at bounding box center [781, 494] width 63 height 24
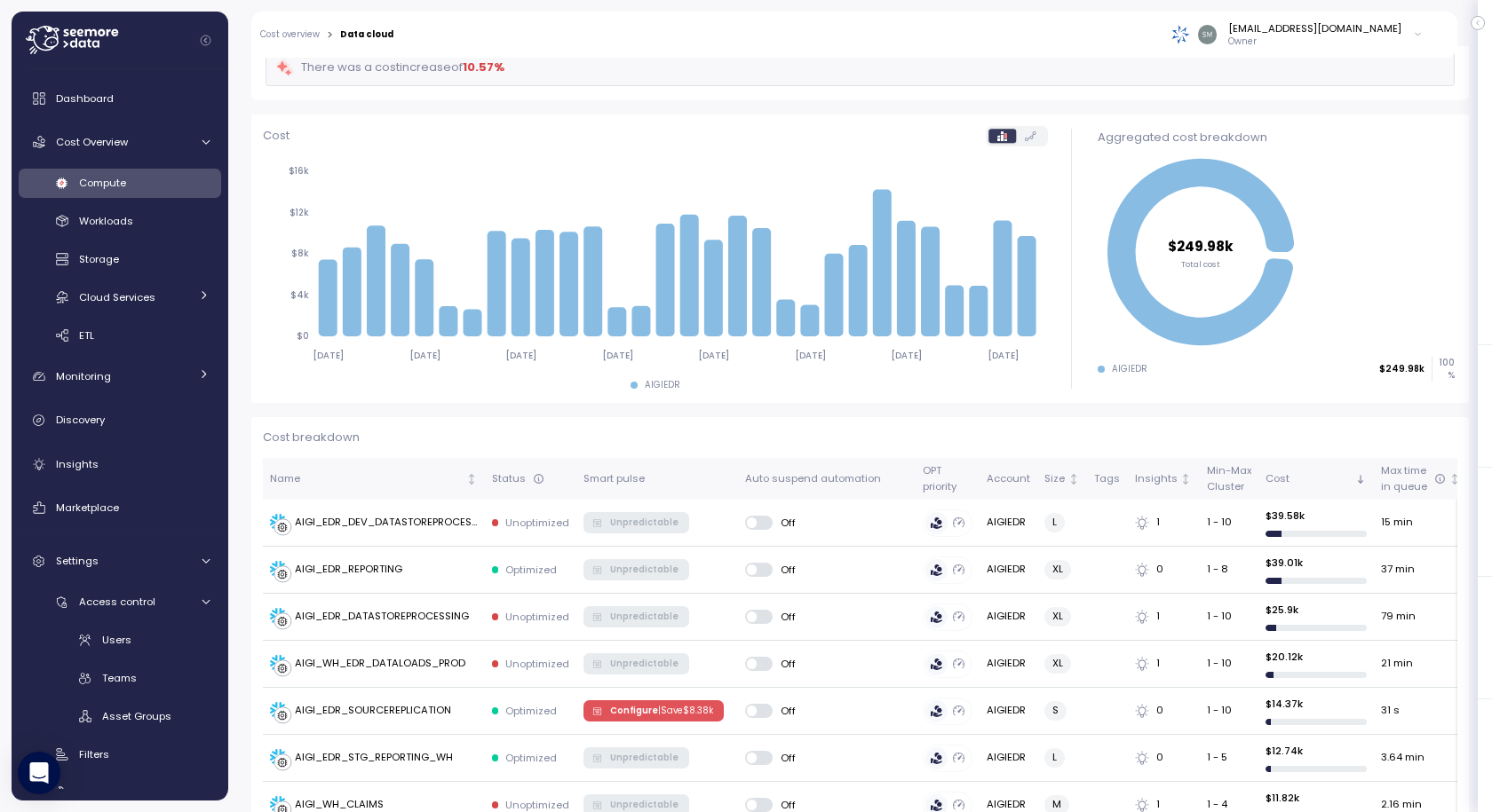
scroll to position [0, 0]
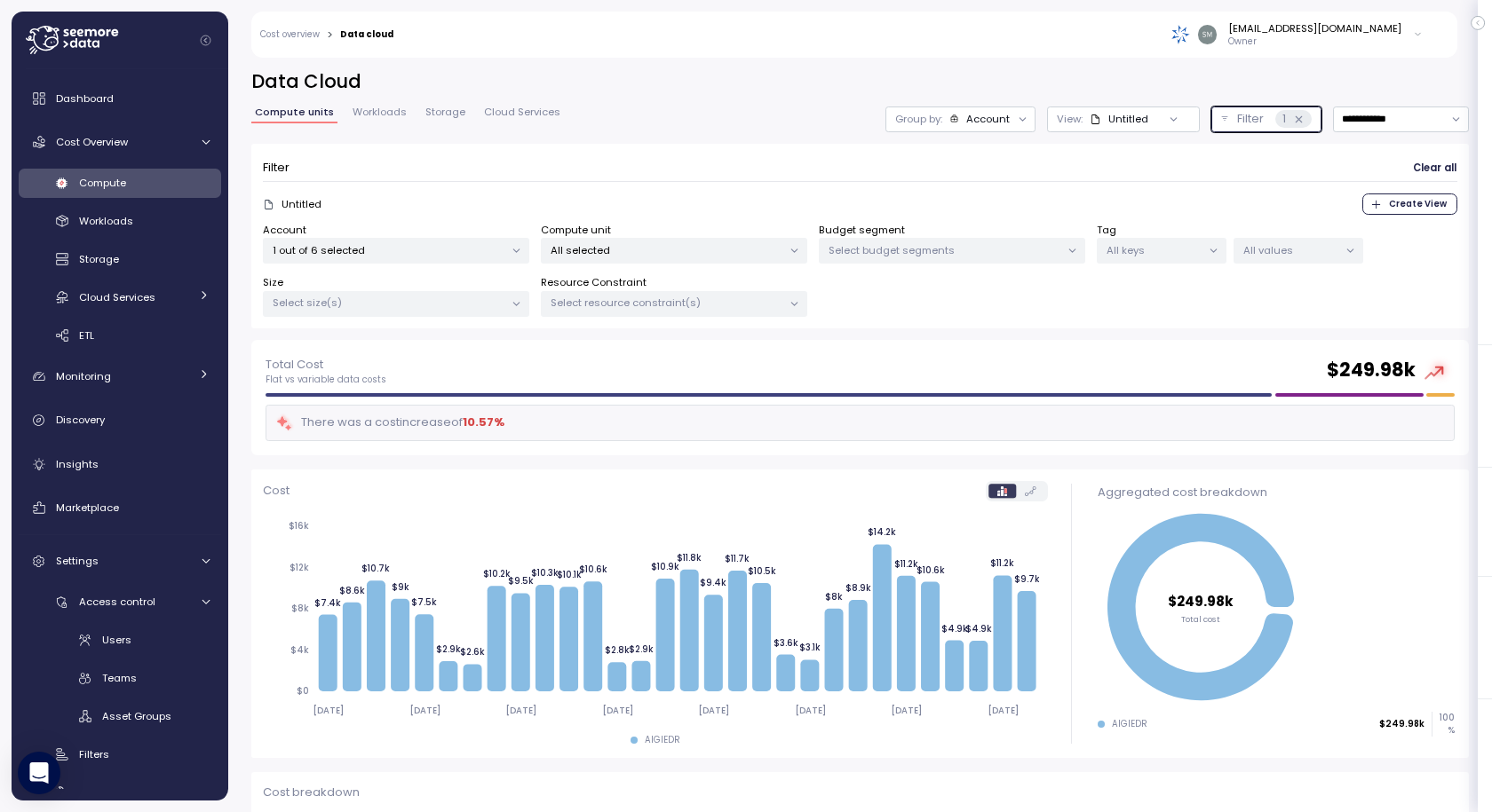
click at [1293, 123] on icon at bounding box center [1299, 120] width 12 height 12
click at [1103, 120] on div "Untitled" at bounding box center [1118, 119] width 59 height 14
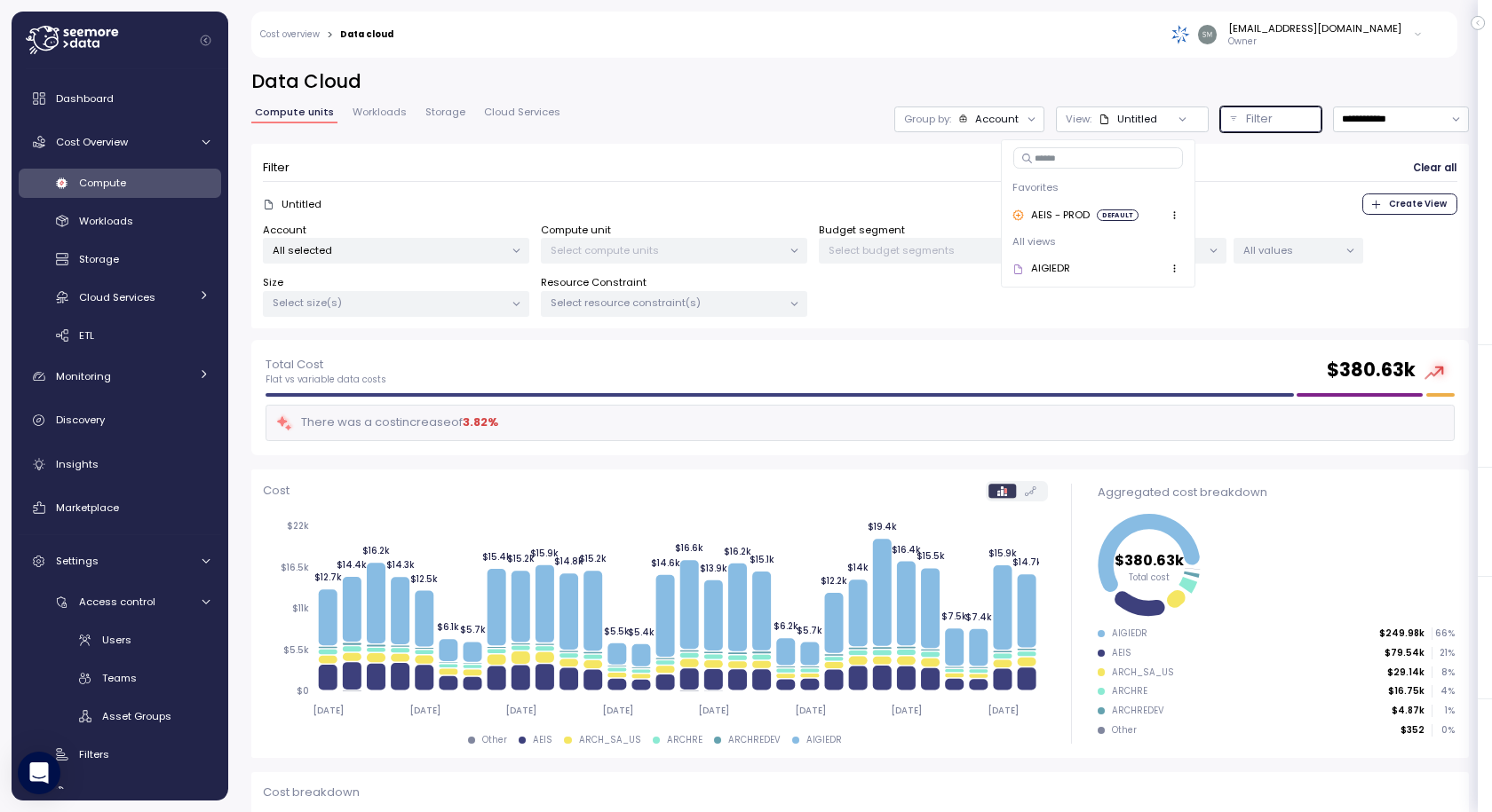
click at [1098, 117] on div "Untitled" at bounding box center [1127, 119] width 59 height 14
click at [975, 114] on div "Account" at bounding box center [997, 119] width 44 height 14
click at [975, 112] on div "Account" at bounding box center [997, 119] width 44 height 14
click at [1246, 121] on p "Filter" at bounding box center [1259, 119] width 27 height 18
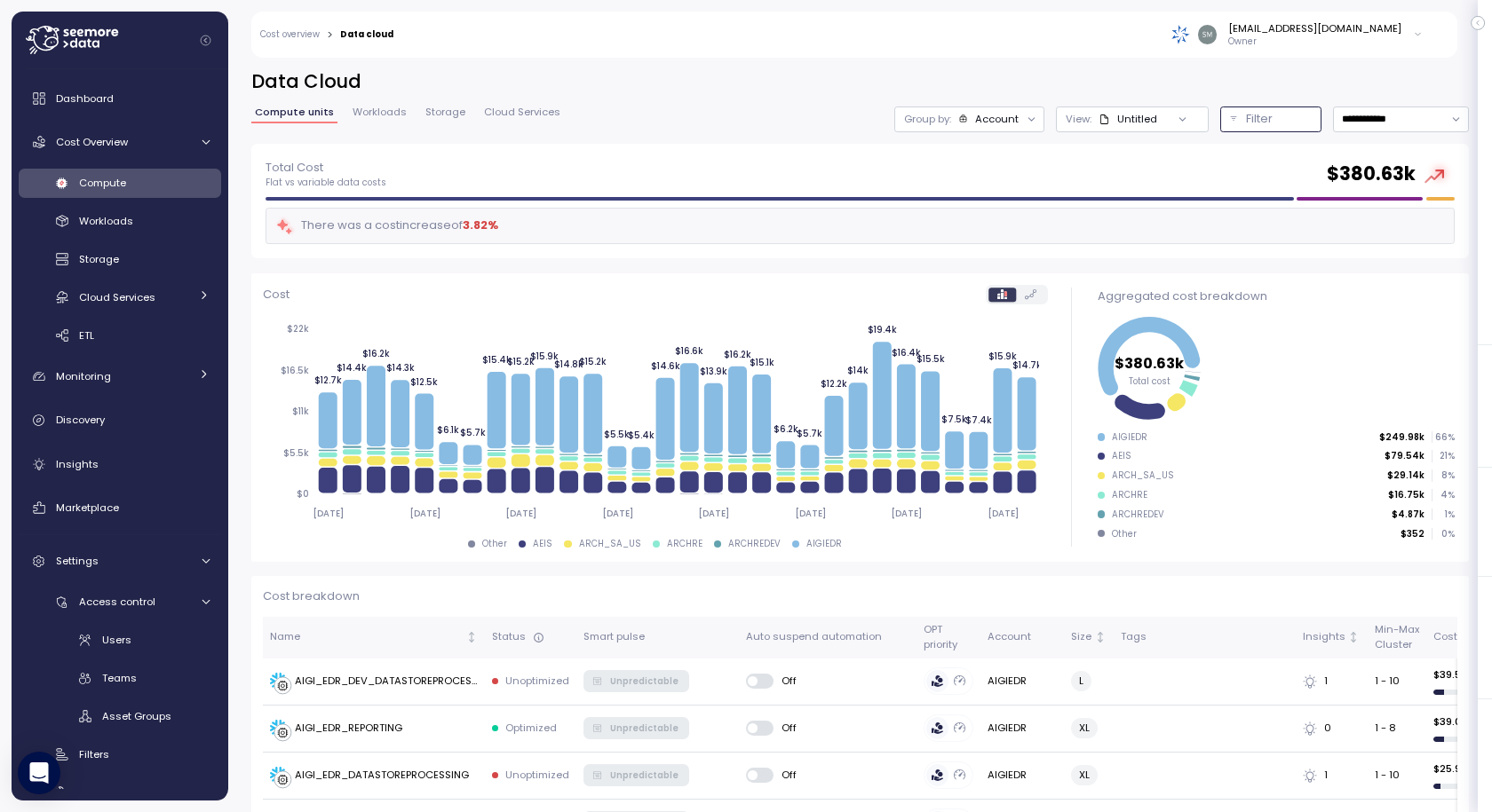
click at [1246, 117] on p "Filter" at bounding box center [1259, 119] width 27 height 18
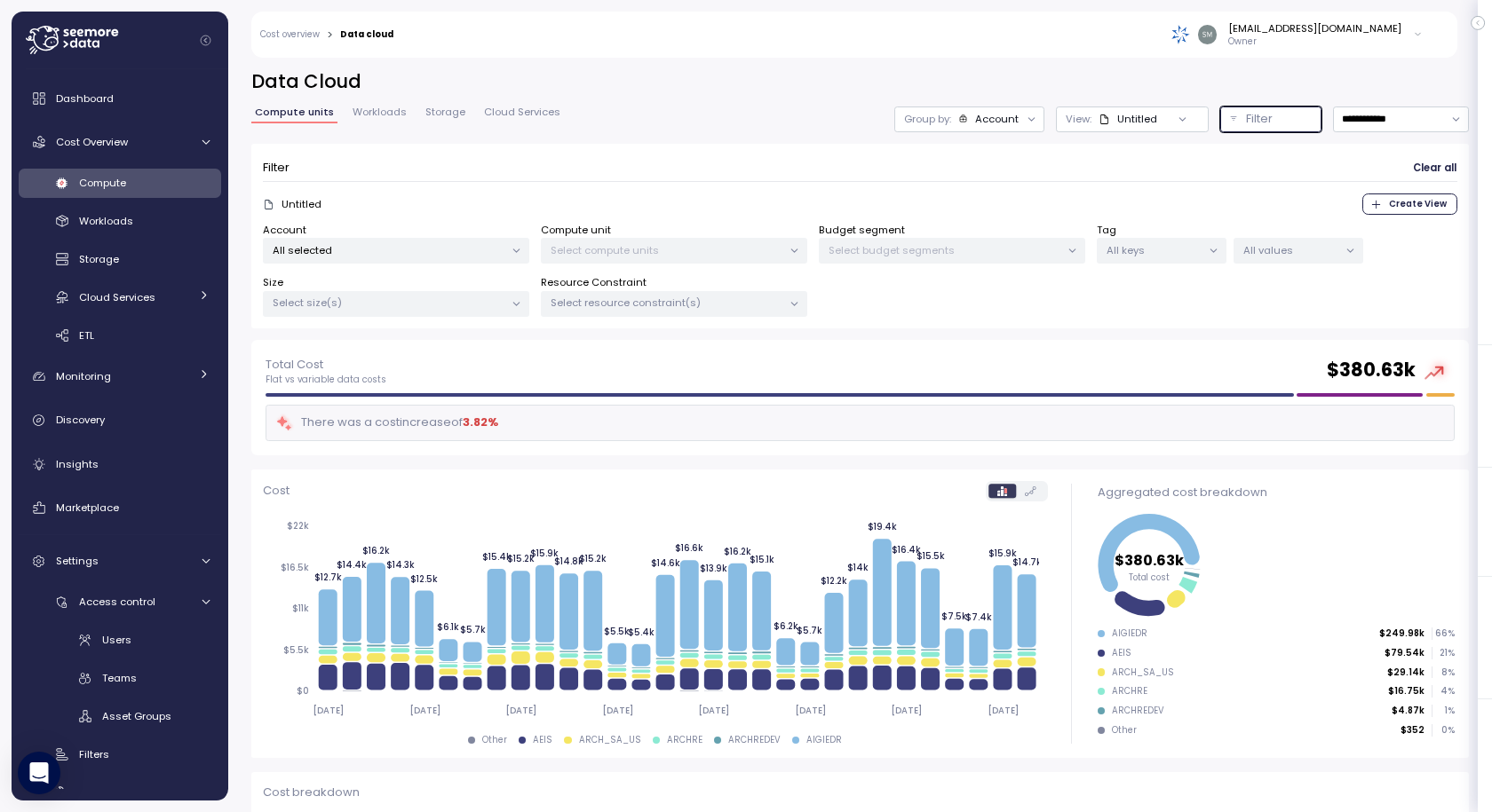
click at [348, 249] on p "All selected" at bounding box center [389, 250] width 232 height 14
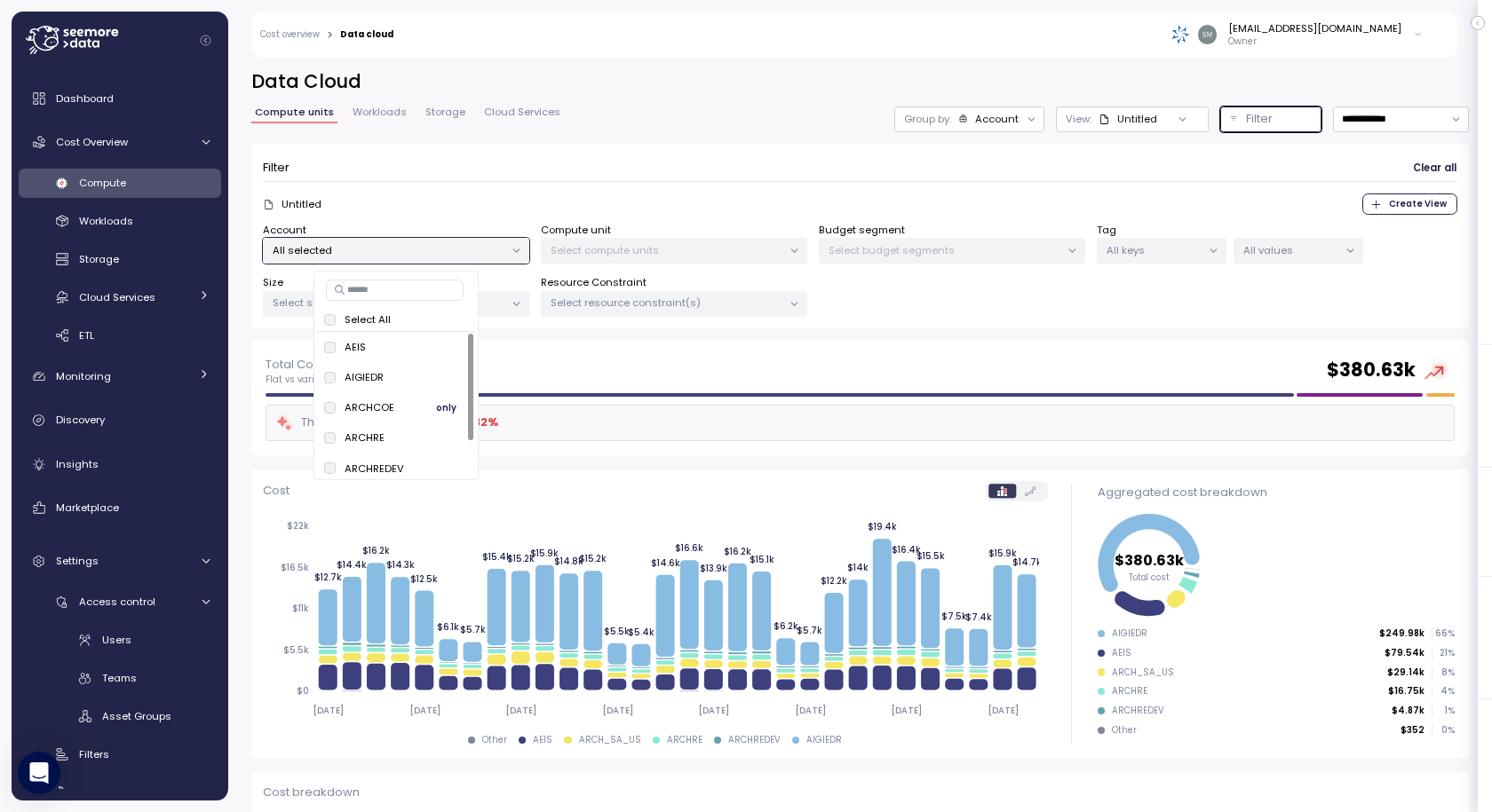
click at [443, 406] on span "only" at bounding box center [446, 407] width 21 height 20
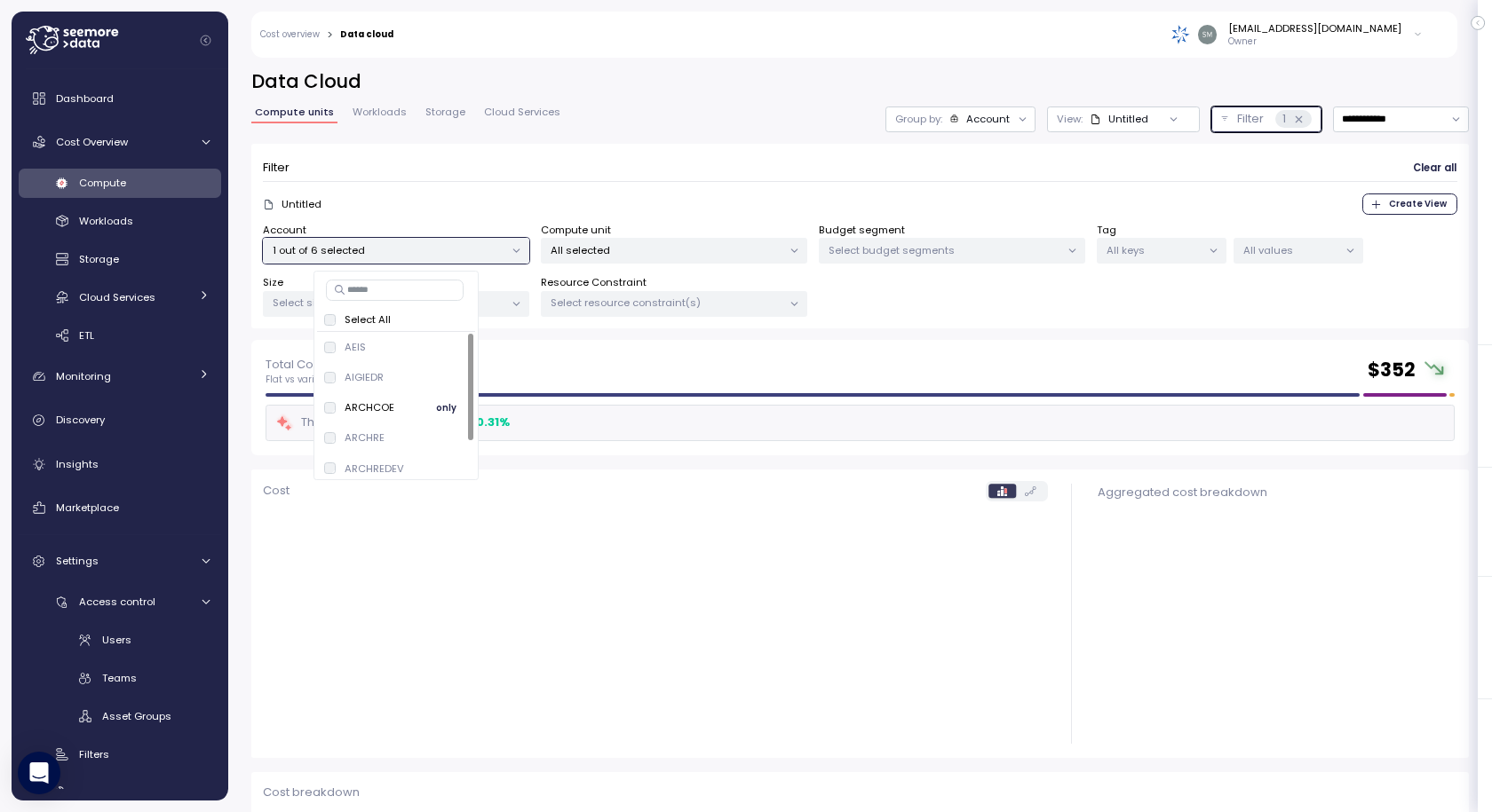
click at [446, 408] on span "only" at bounding box center [446, 407] width 21 height 20
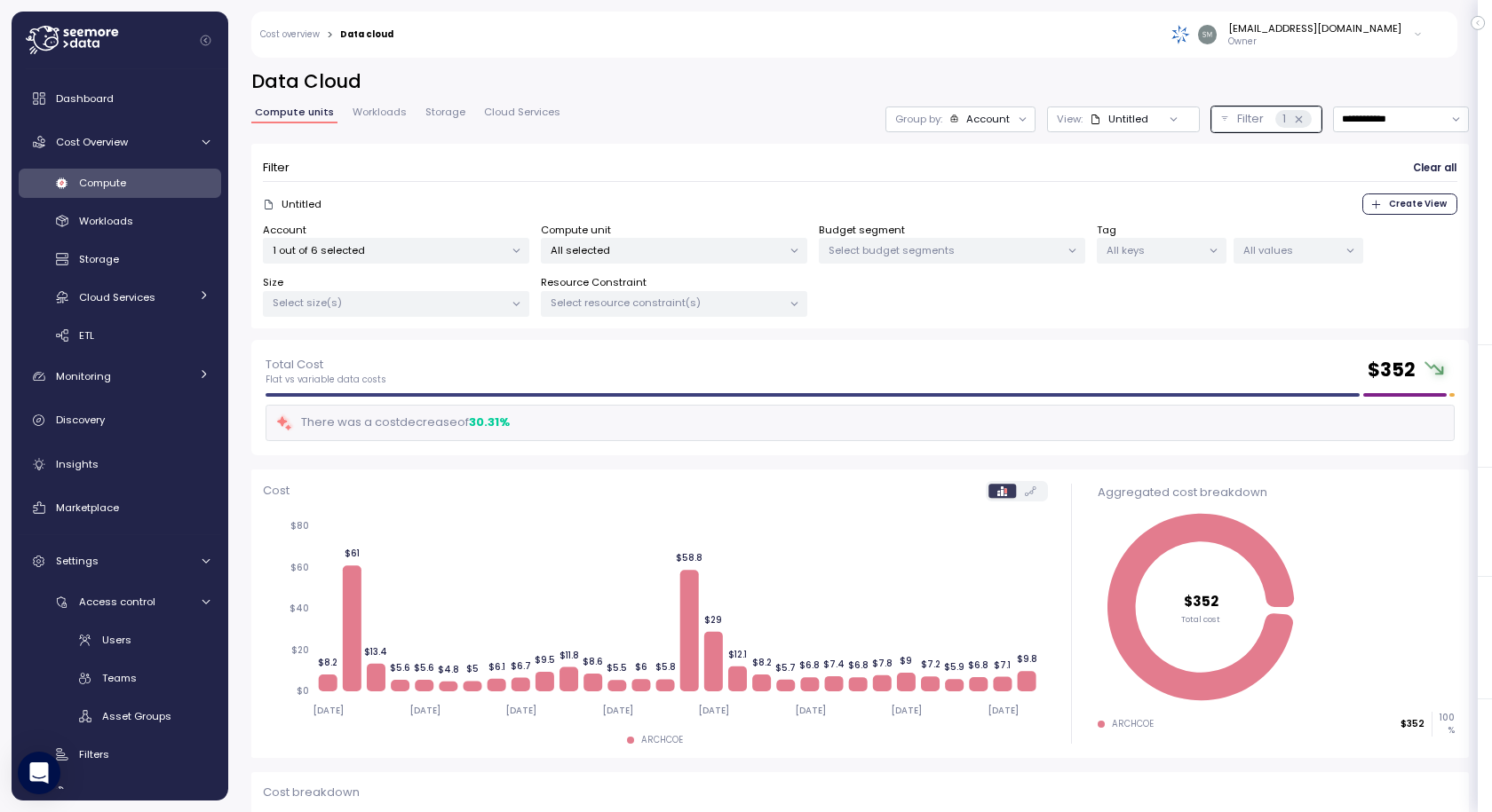
click at [877, 346] on div "Total Cost Flat vs variable data costs $ 352 There was a cost decrease of 30.31…" at bounding box center [859, 398] width 1217 height 115
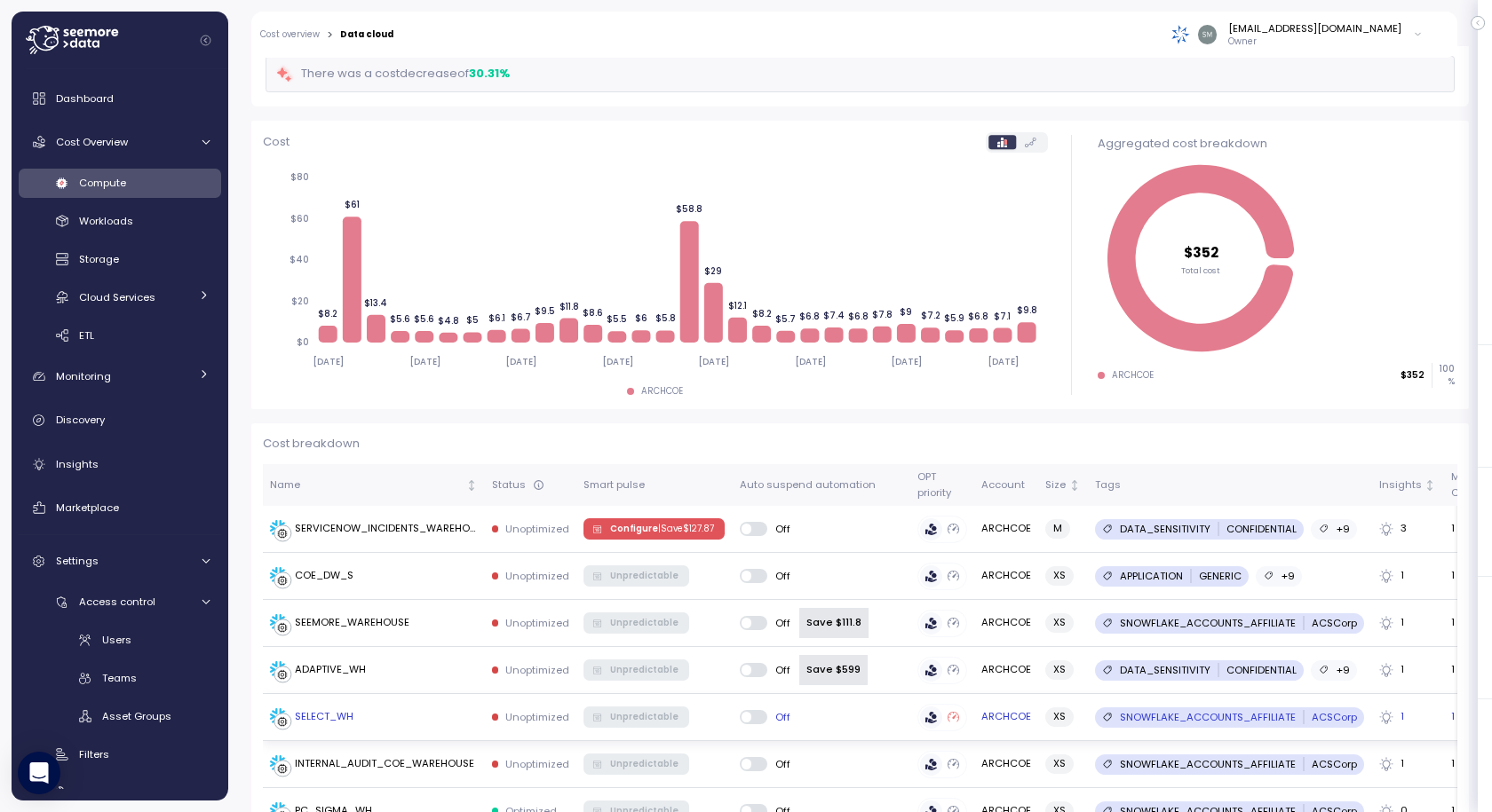
scroll to position [622, 0]
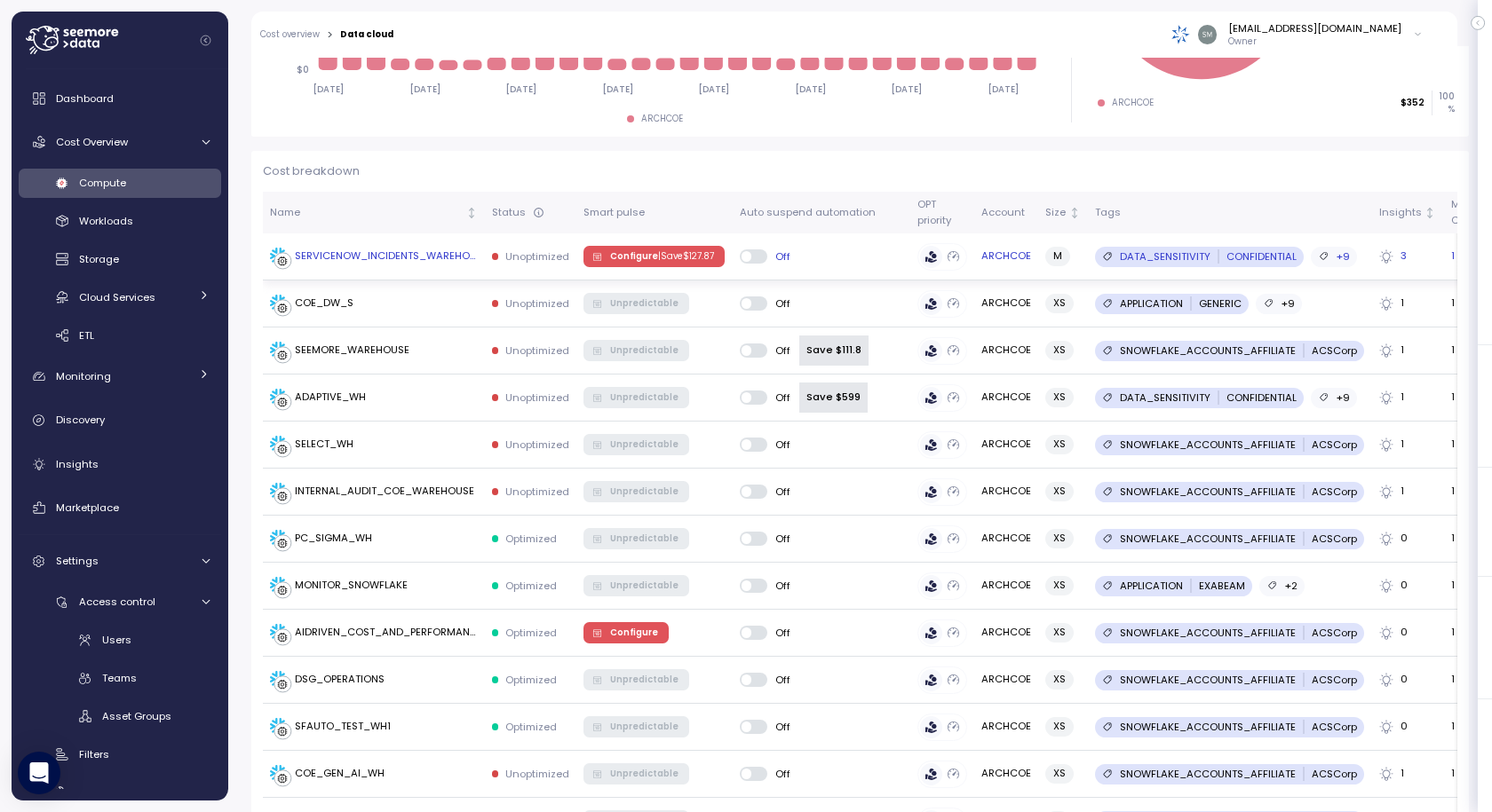
click at [757, 257] on span at bounding box center [760, 257] width 18 height 14
click at [756, 256] on span at bounding box center [760, 257] width 18 height 14
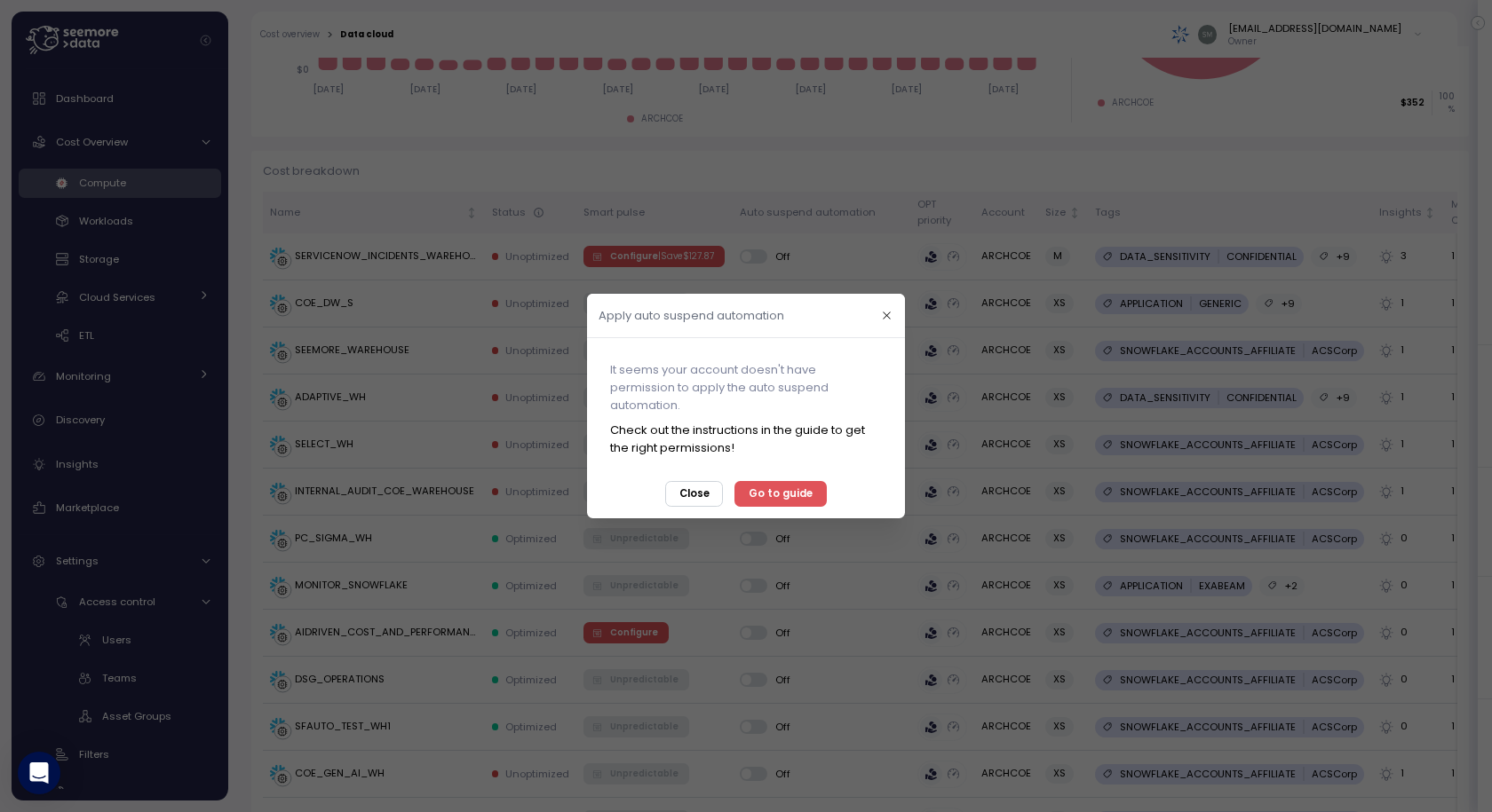
click at [697, 496] on span "Close" at bounding box center [694, 494] width 30 height 24
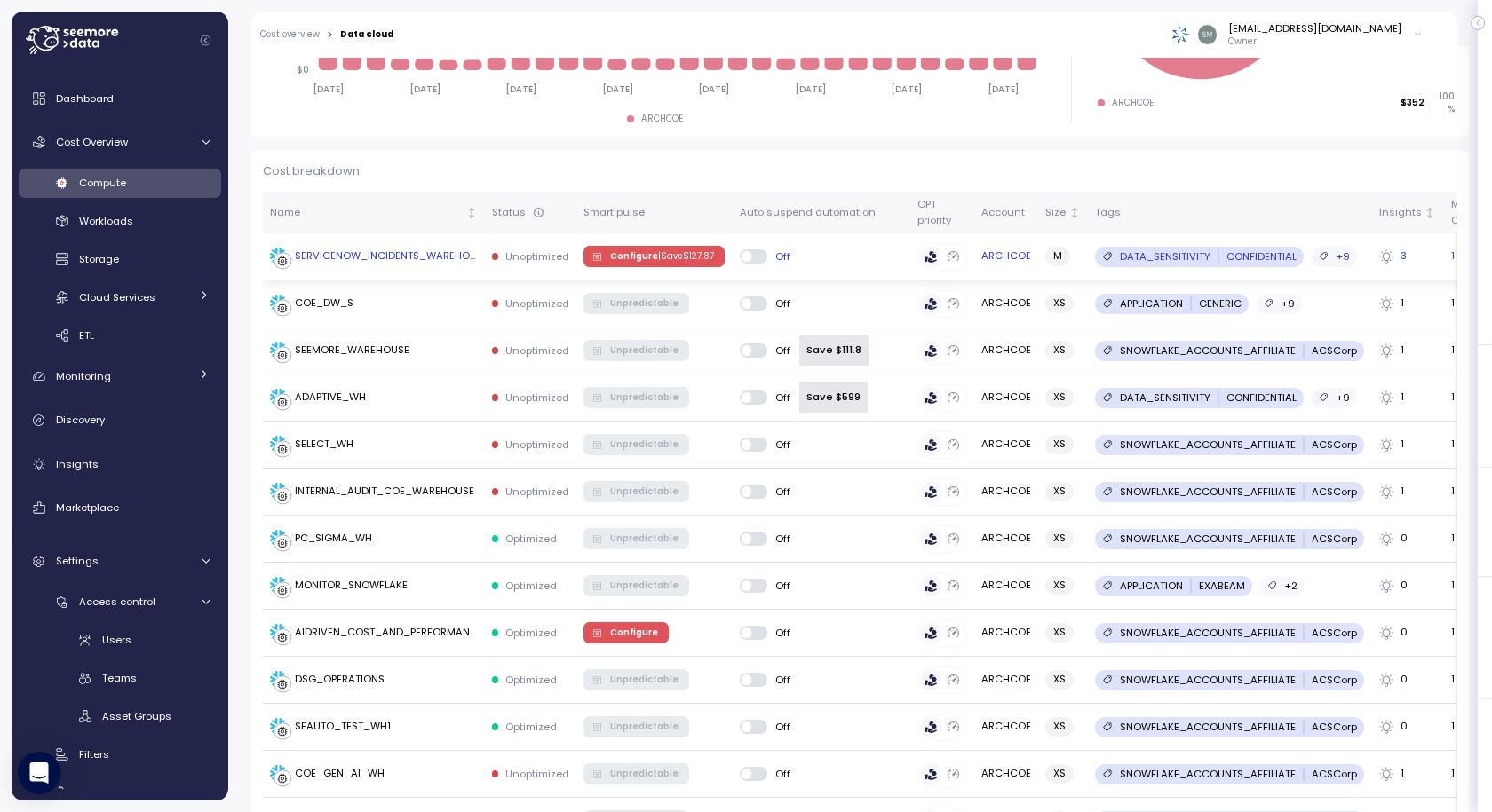
click at [645, 253] on span "Configure | Save $ 127.87" at bounding box center [662, 257] width 104 height 20
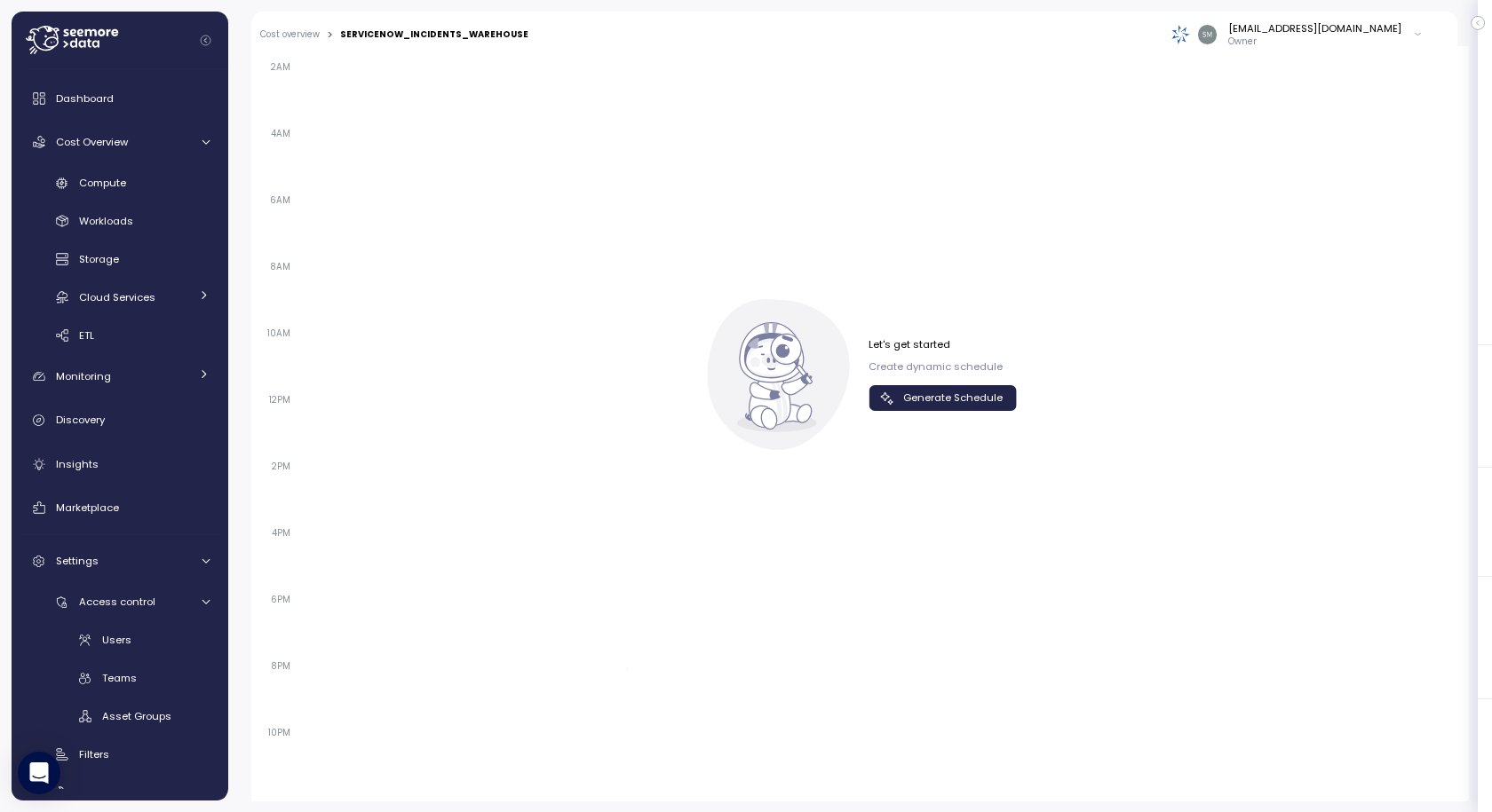
scroll to position [1258, 0]
click at [945, 401] on span "Generate Schedule" at bounding box center [952, 397] width 99 height 24
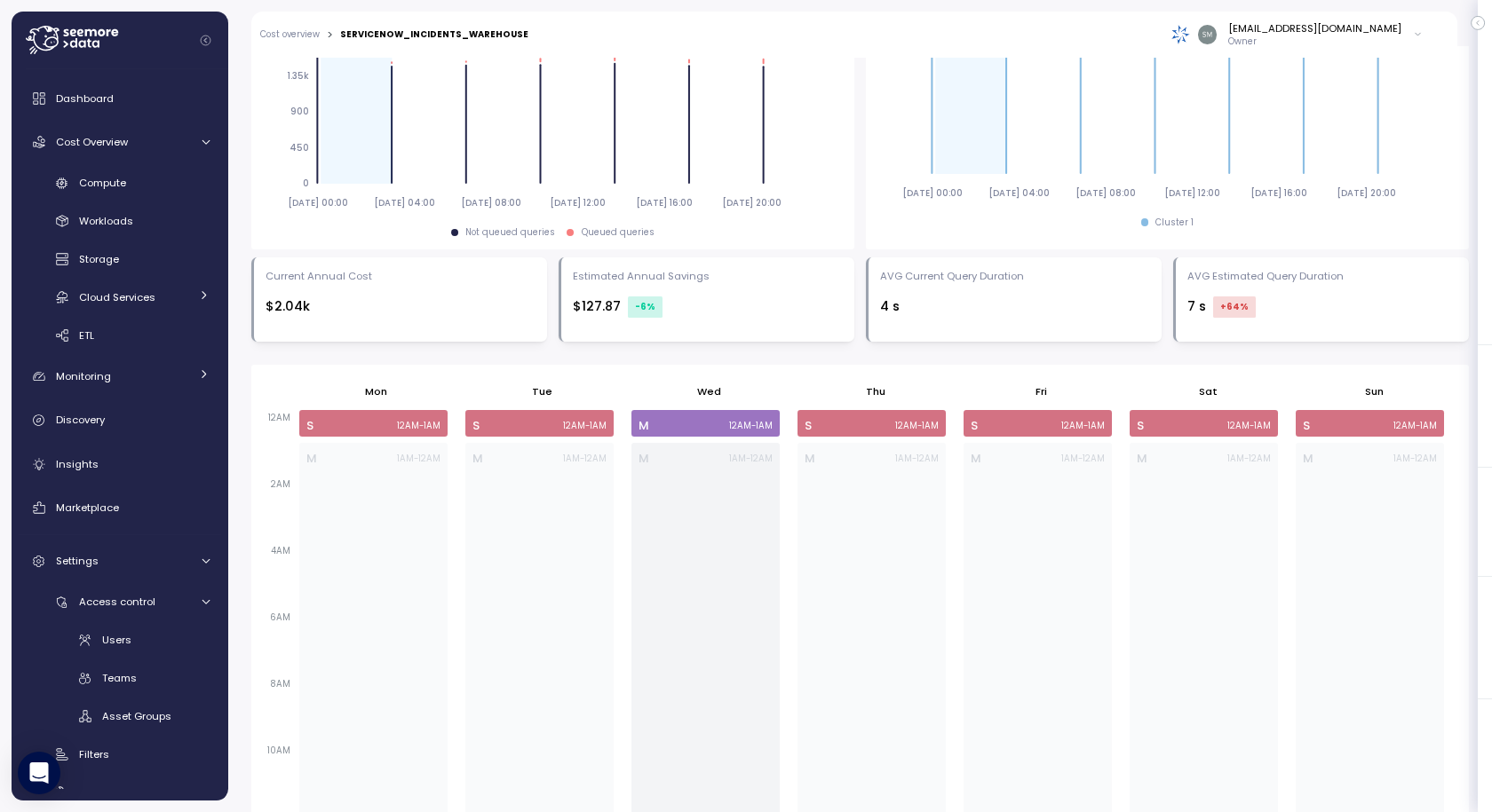
scroll to position [638, 0]
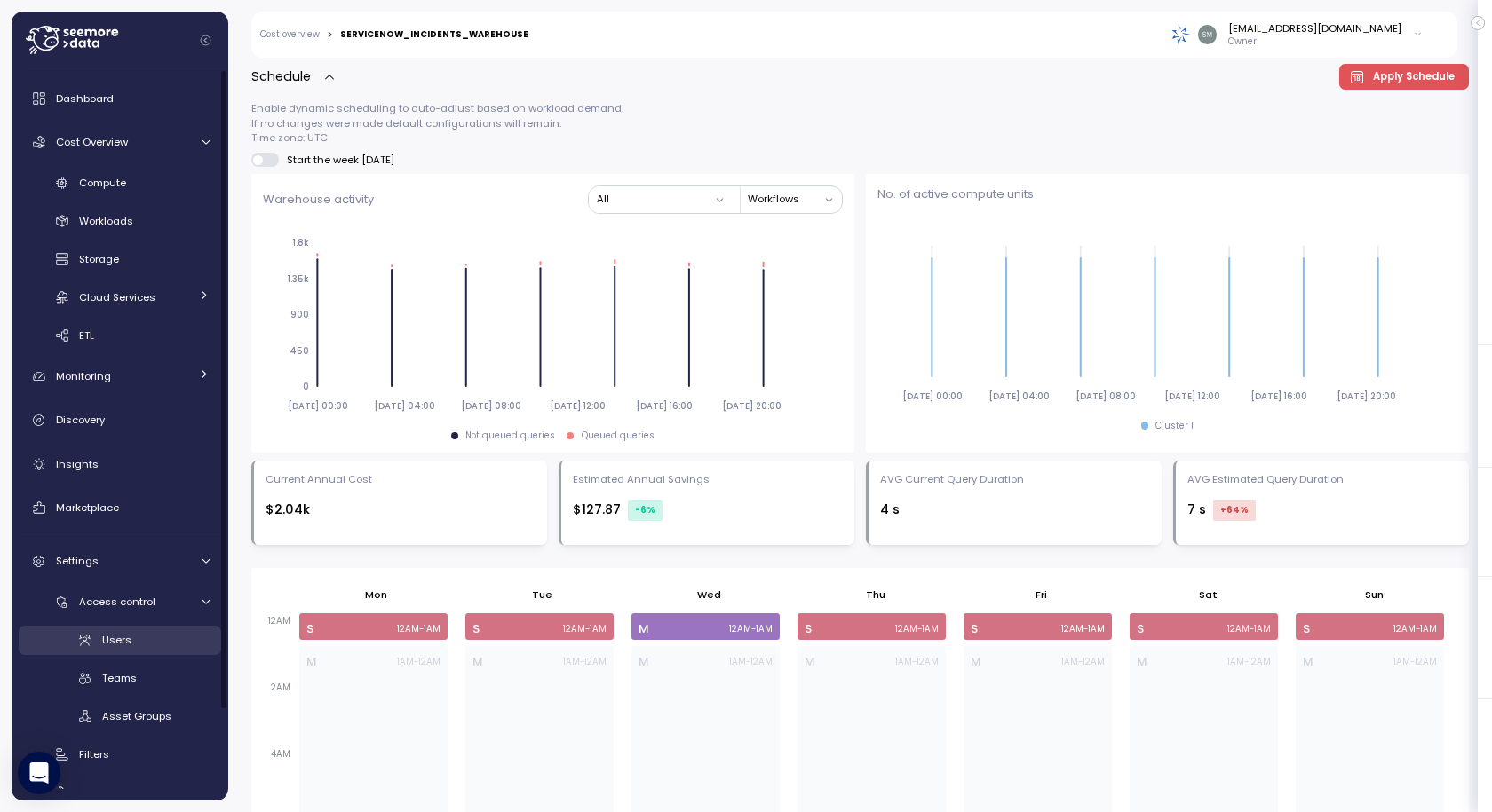
click at [113, 641] on span "Users" at bounding box center [117, 639] width 30 height 14
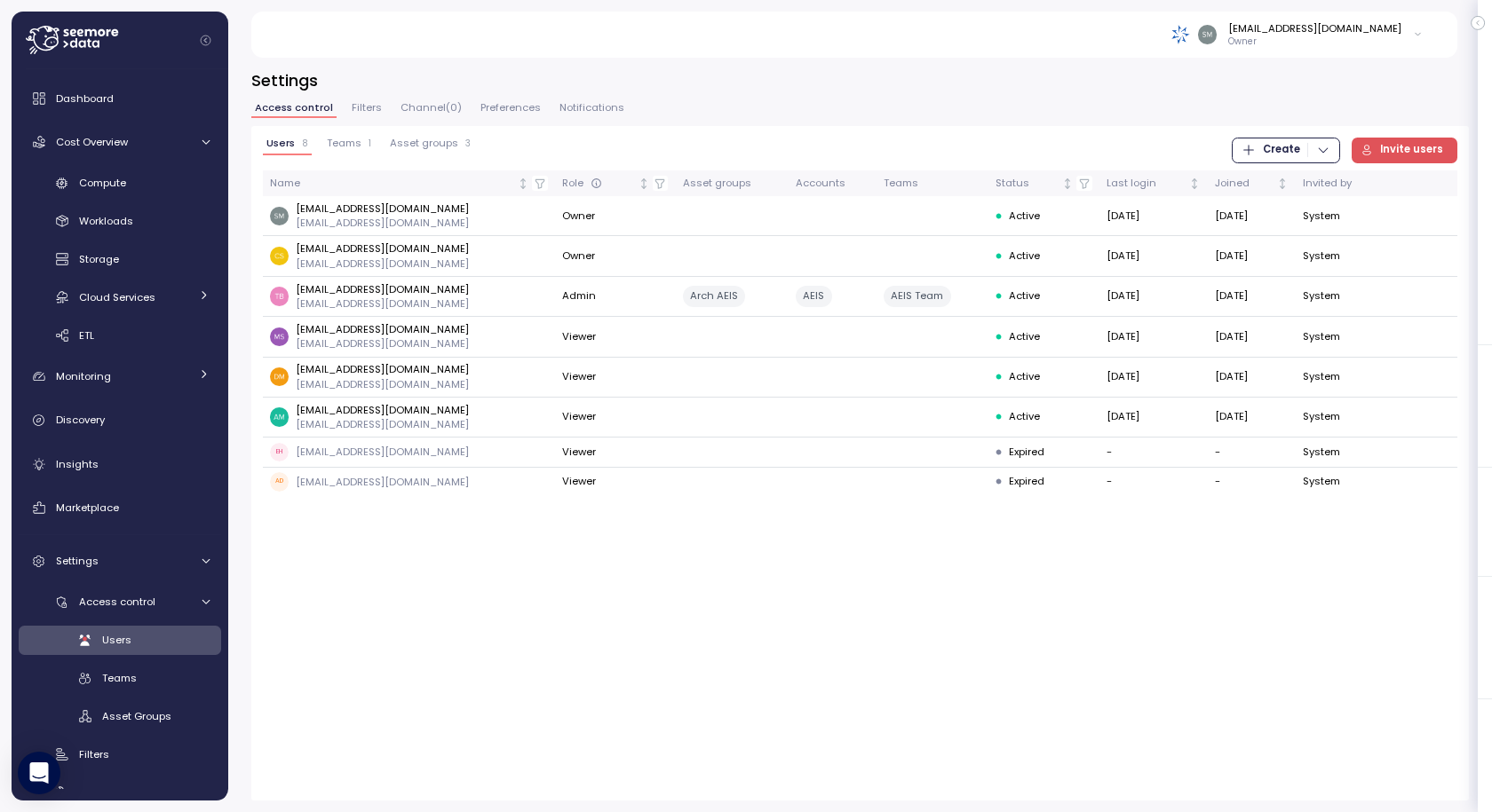
click at [1410, 150] on span "Invite users" at bounding box center [1412, 151] width 63 height 24
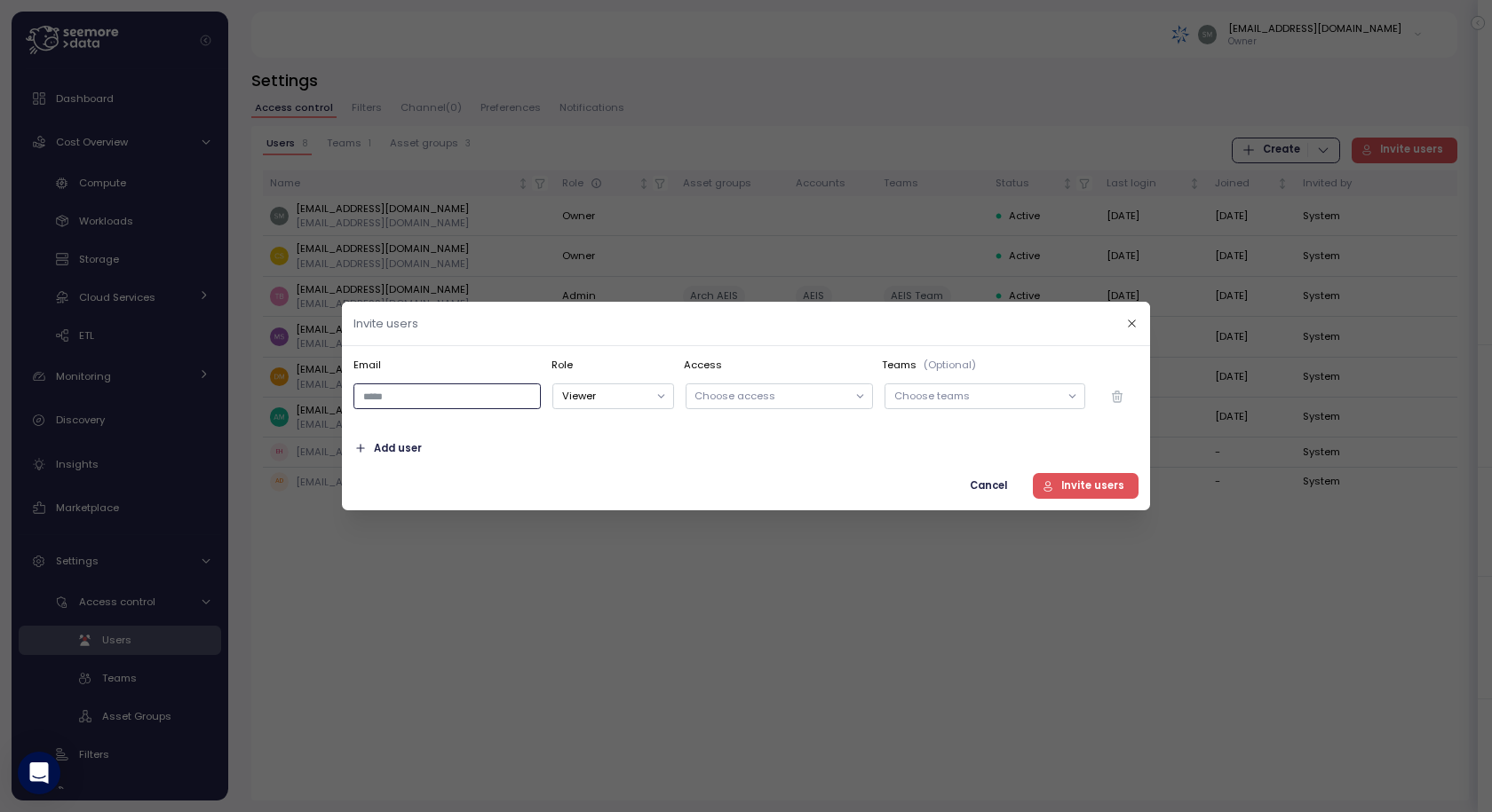
click at [452, 400] on input "email" at bounding box center [446, 397] width 187 height 26
click at [881, 707] on div at bounding box center [746, 406] width 1492 height 812
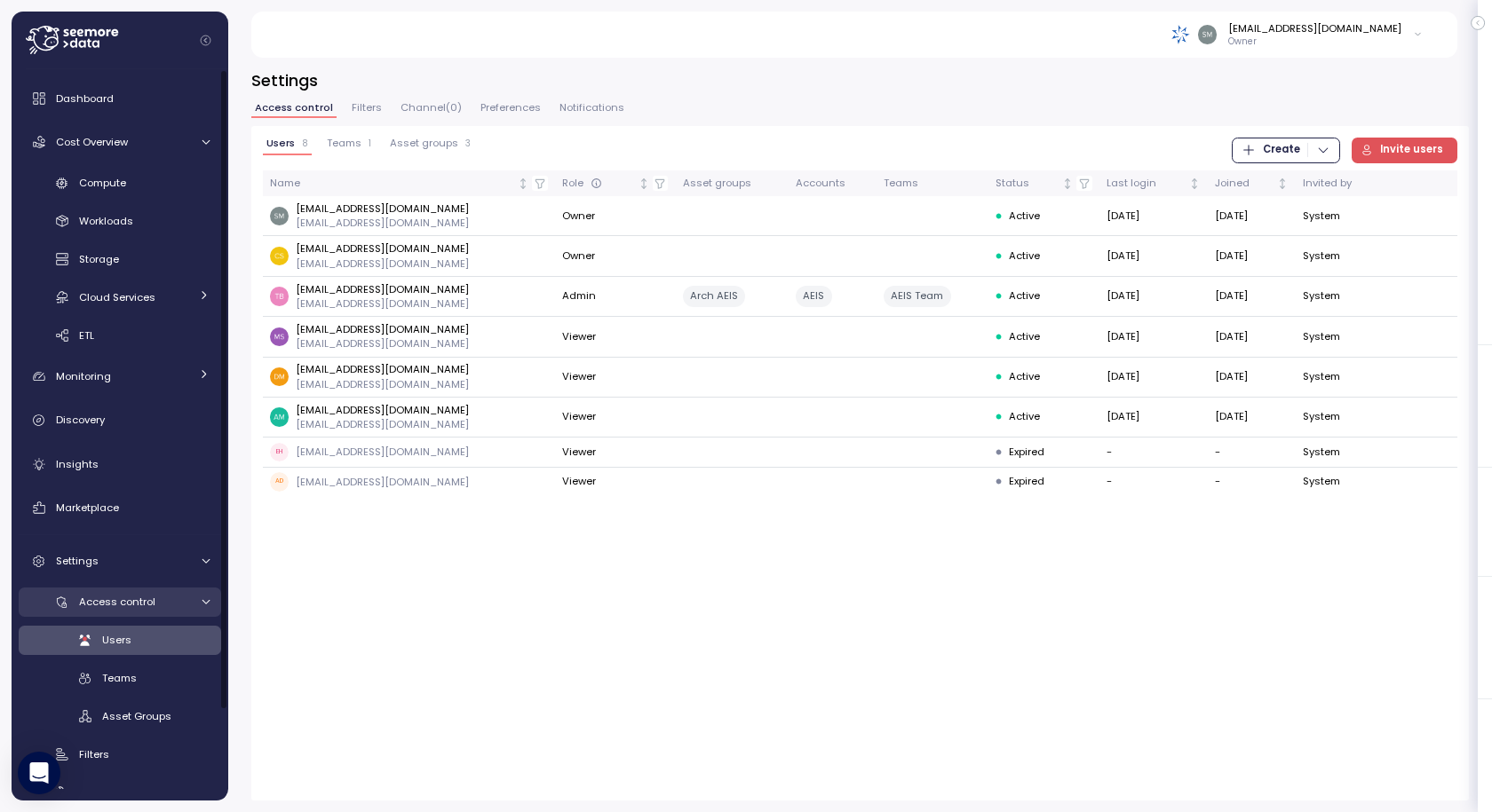
click at [116, 601] on span "Access control" at bounding box center [117, 602] width 76 height 14
click at [124, 592] on link "Access control" at bounding box center [120, 603] width 202 height 30
click at [143, 715] on span "Asset Groups" at bounding box center [137, 716] width 69 height 14
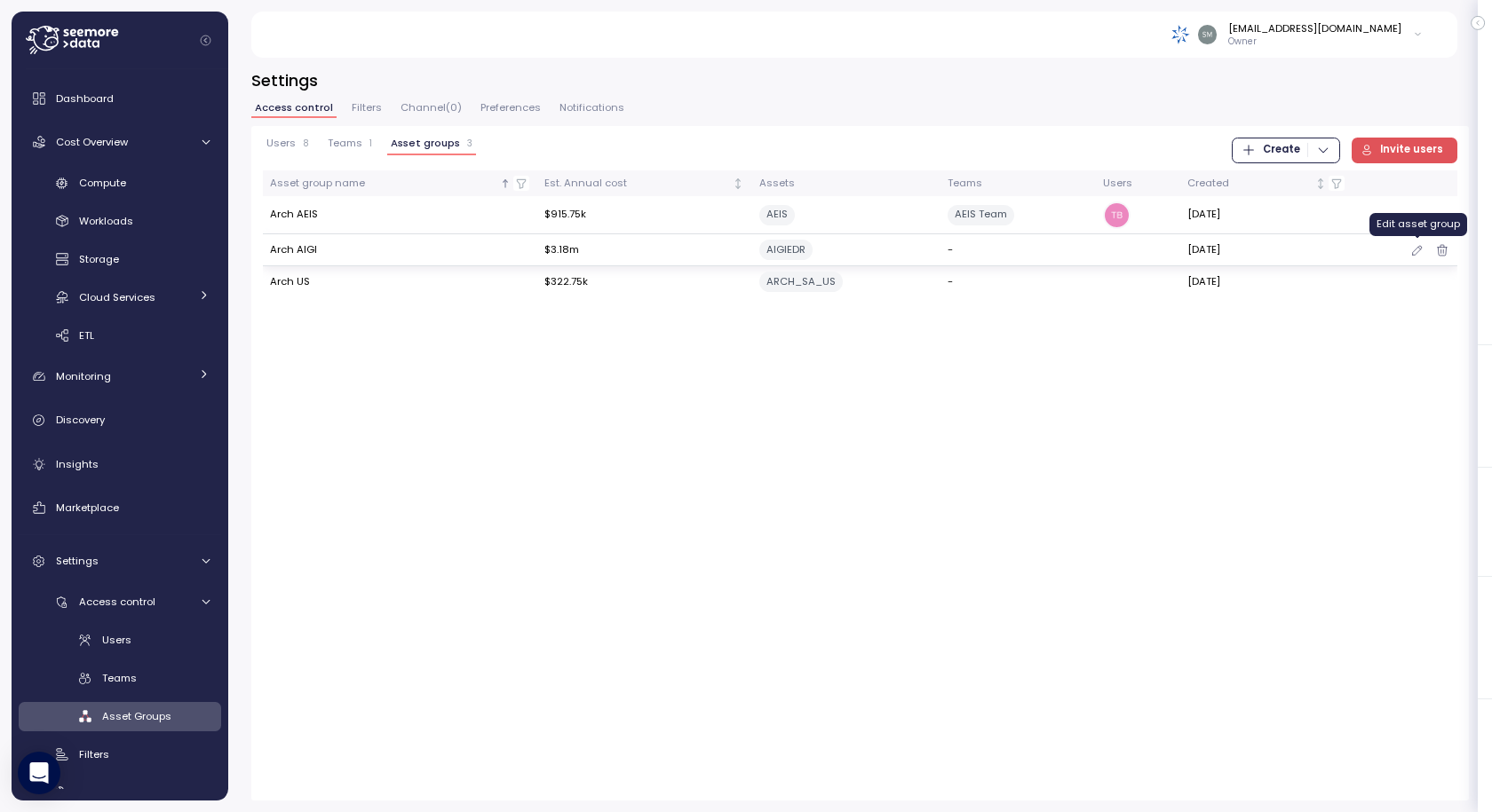
click at [1414, 250] on icon "button" at bounding box center [1417, 250] width 14 height 21
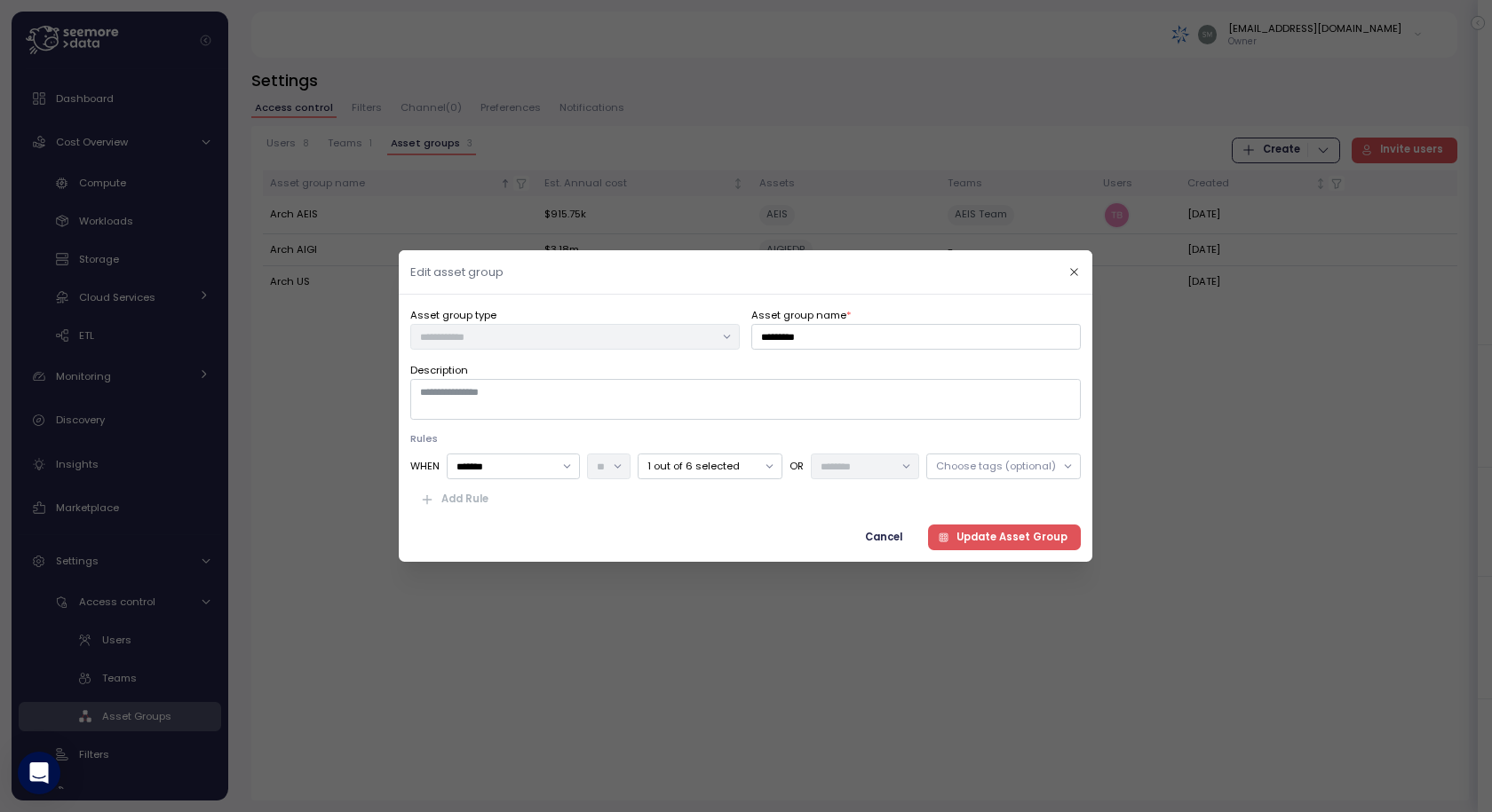
click at [886, 535] on span "Cancel" at bounding box center [885, 537] width 38 height 24
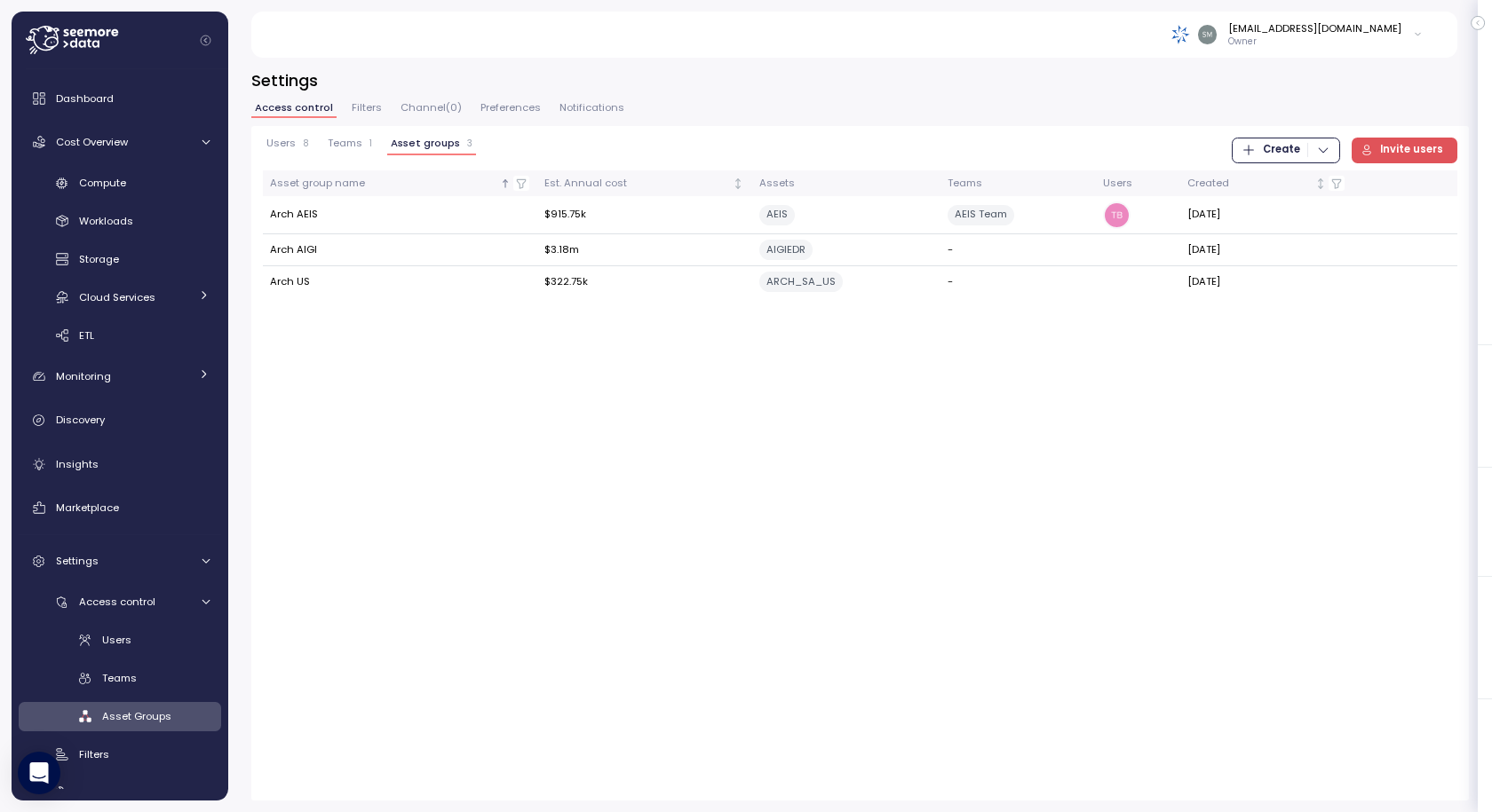
click at [1325, 148] on icon "button" at bounding box center [1323, 150] width 14 height 14
click at [1276, 184] on div "Team" at bounding box center [1302, 186] width 63 height 16
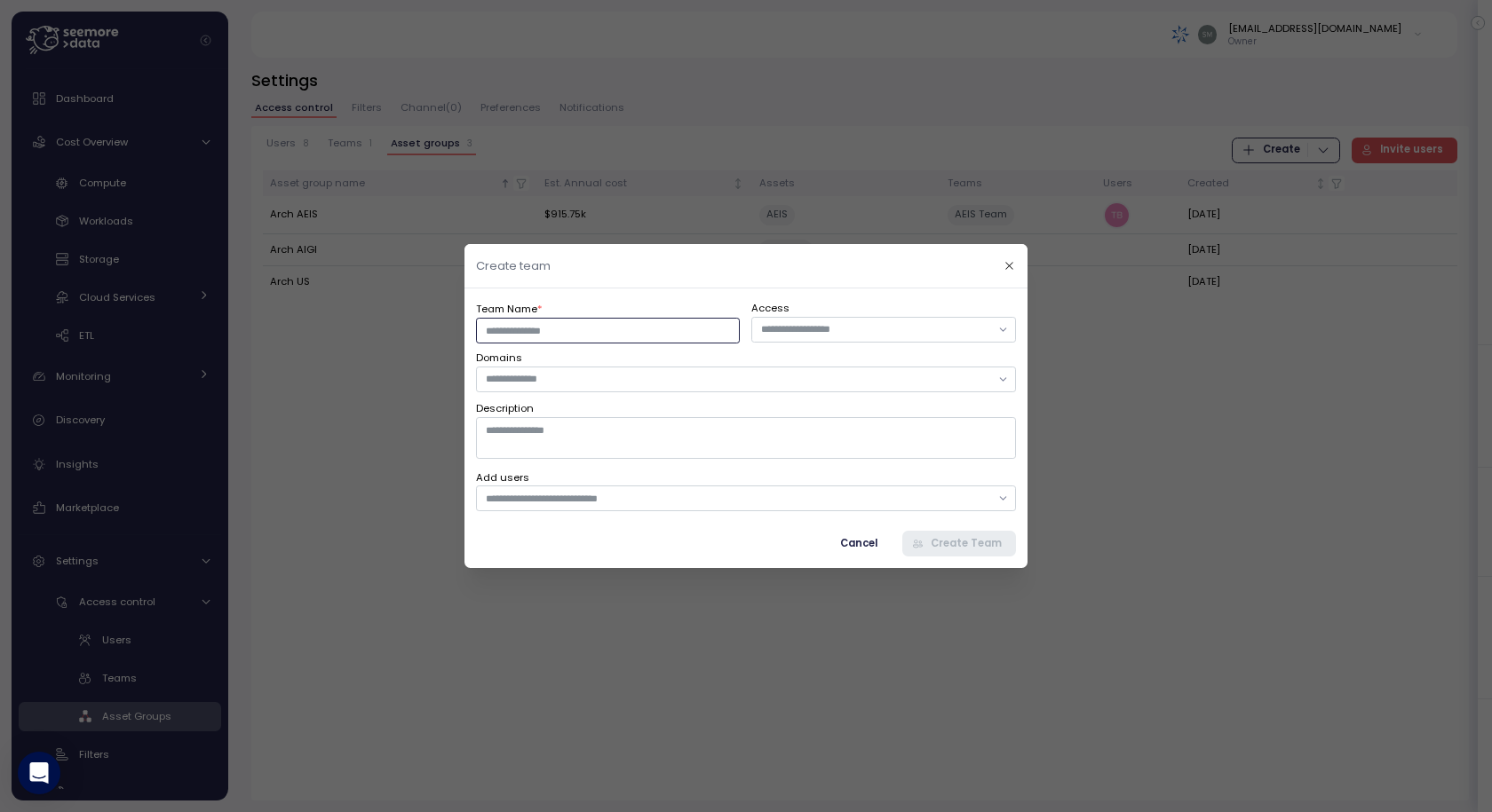
click at [558, 334] on input "Team Name *" at bounding box center [608, 330] width 264 height 26
click at [549, 334] on input "Team Name *" at bounding box center [608, 330] width 264 height 26
click at [565, 337] on input "Team Name *" at bounding box center [608, 330] width 264 height 26
click at [686, 310] on div "Team Name *" at bounding box center [608, 322] width 264 height 44
click at [588, 334] on input "Team Name *" at bounding box center [608, 330] width 264 height 26
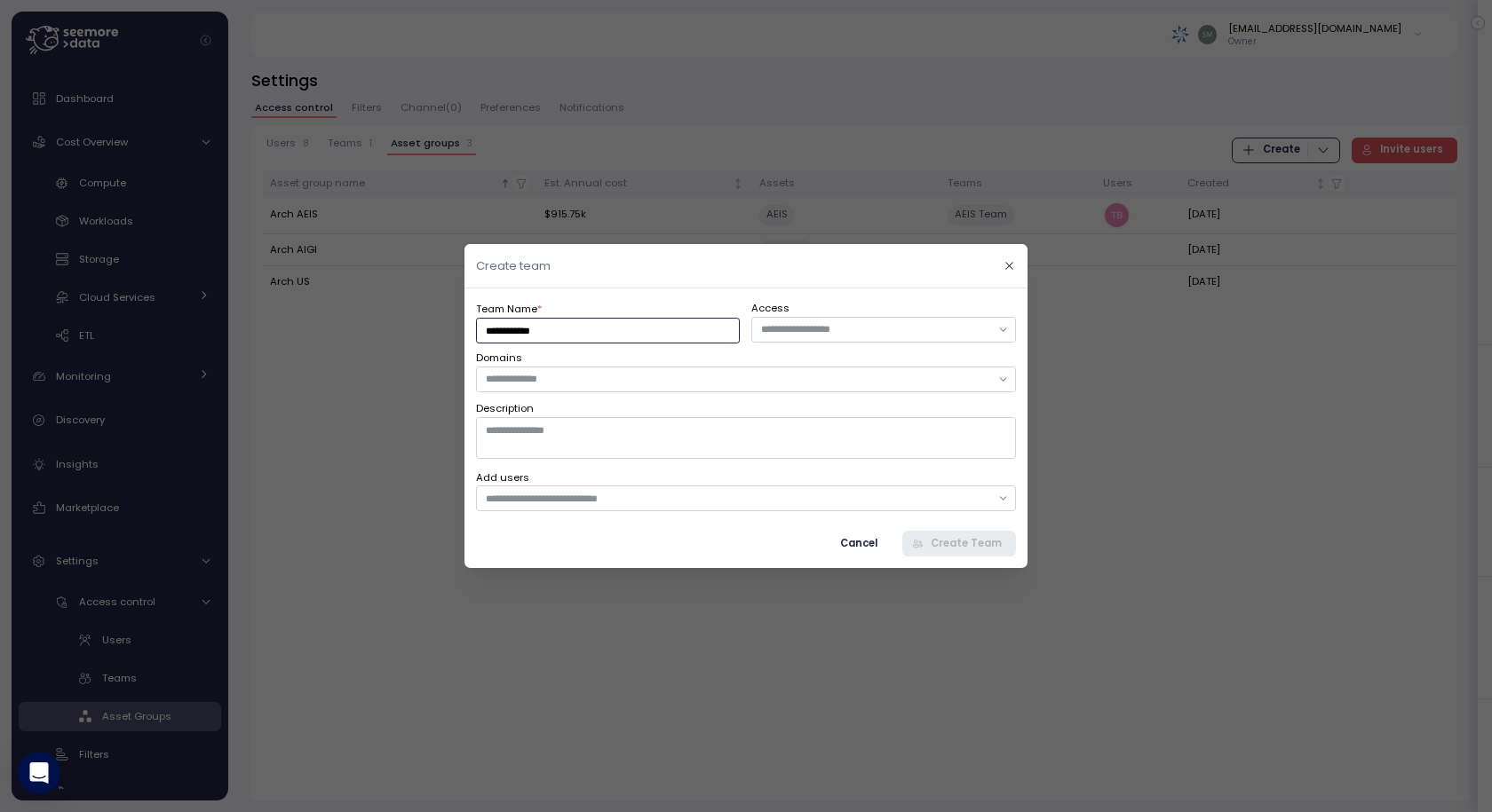
type input "**********"
click at [832, 326] on input "text" at bounding box center [875, 329] width 229 height 16
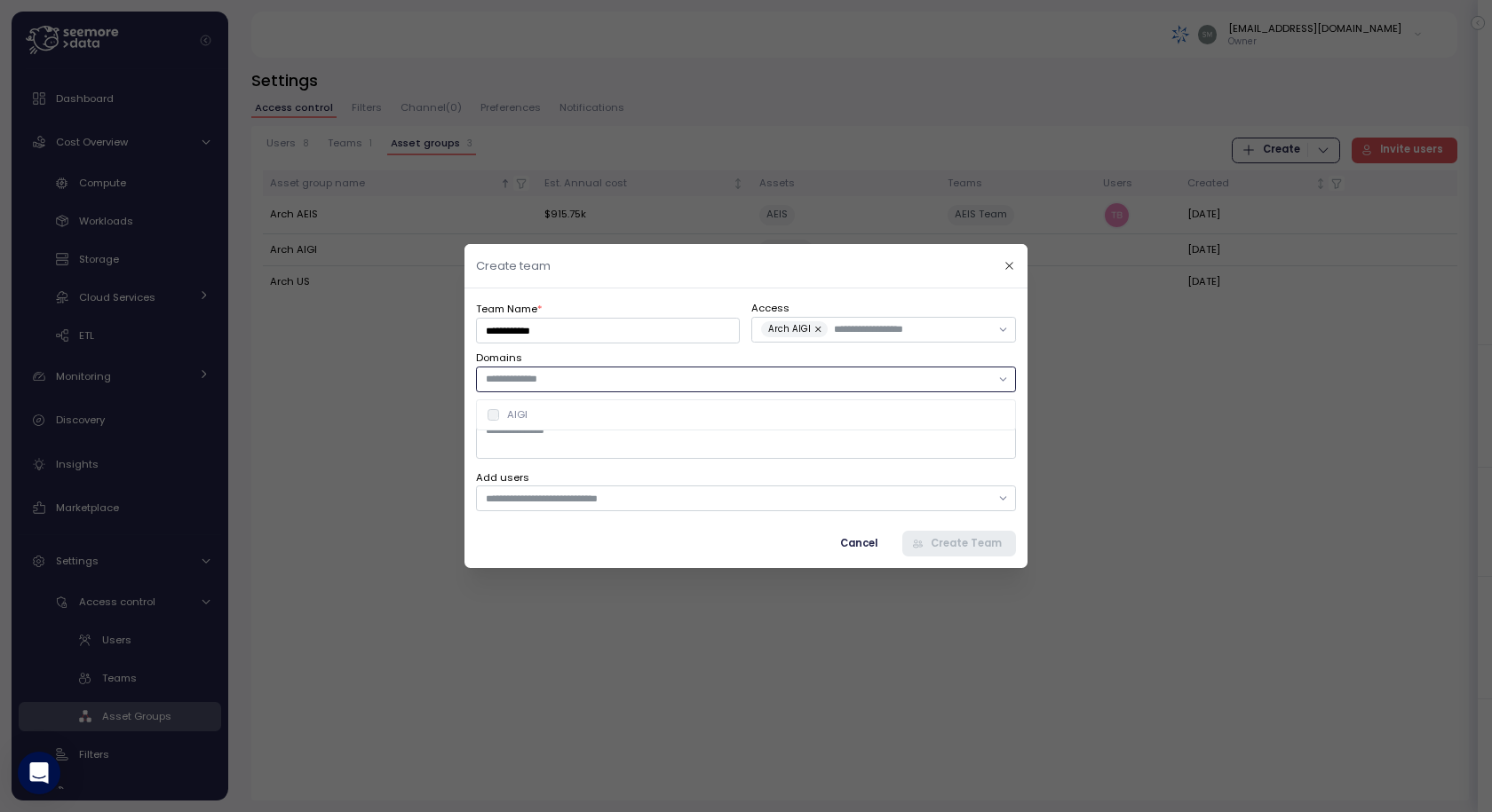
click at [571, 380] on input "text" at bounding box center [738, 379] width 504 height 16
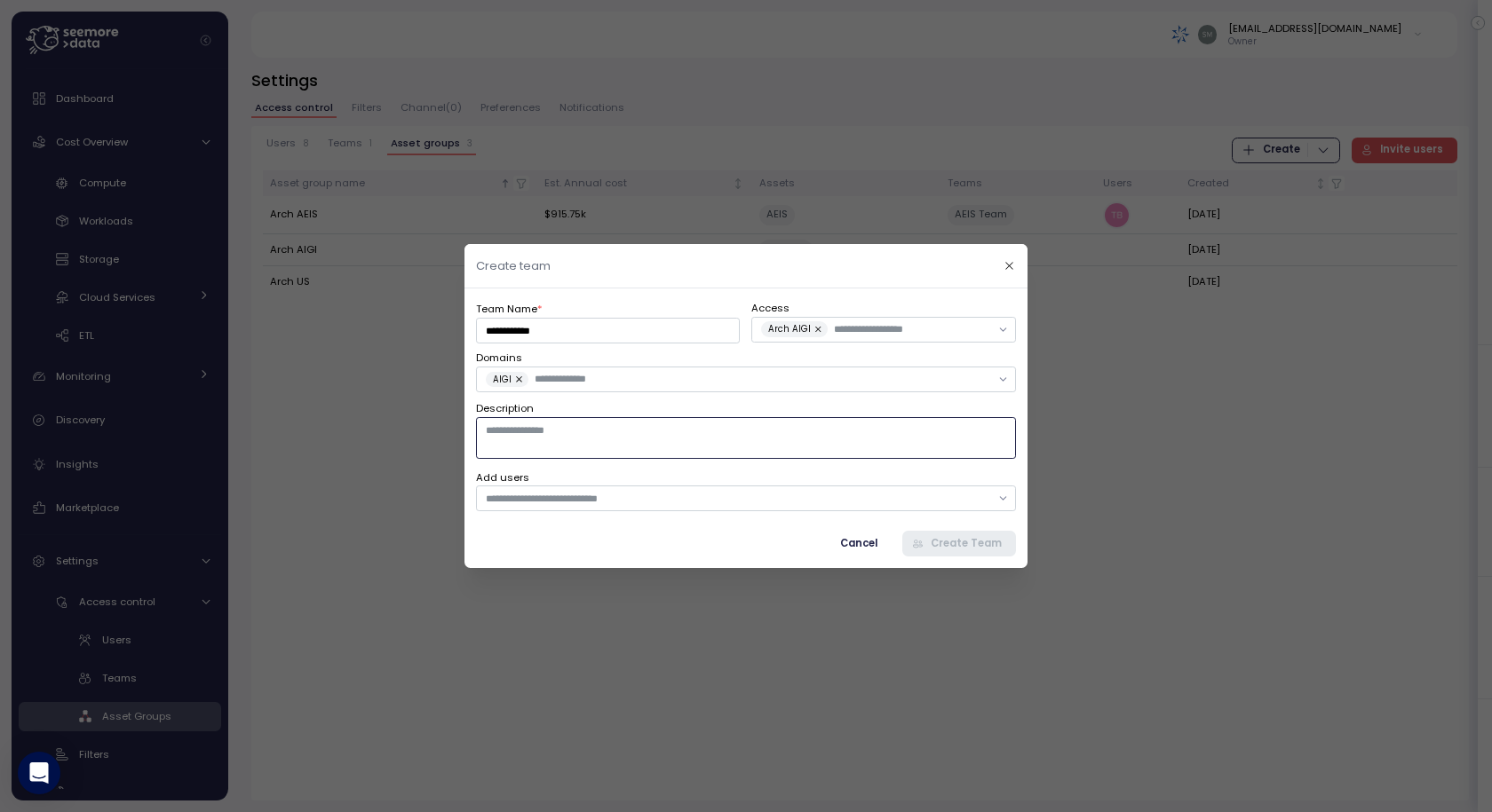
click at [538, 437] on textarea "Description" at bounding box center [746, 437] width 540 height 41
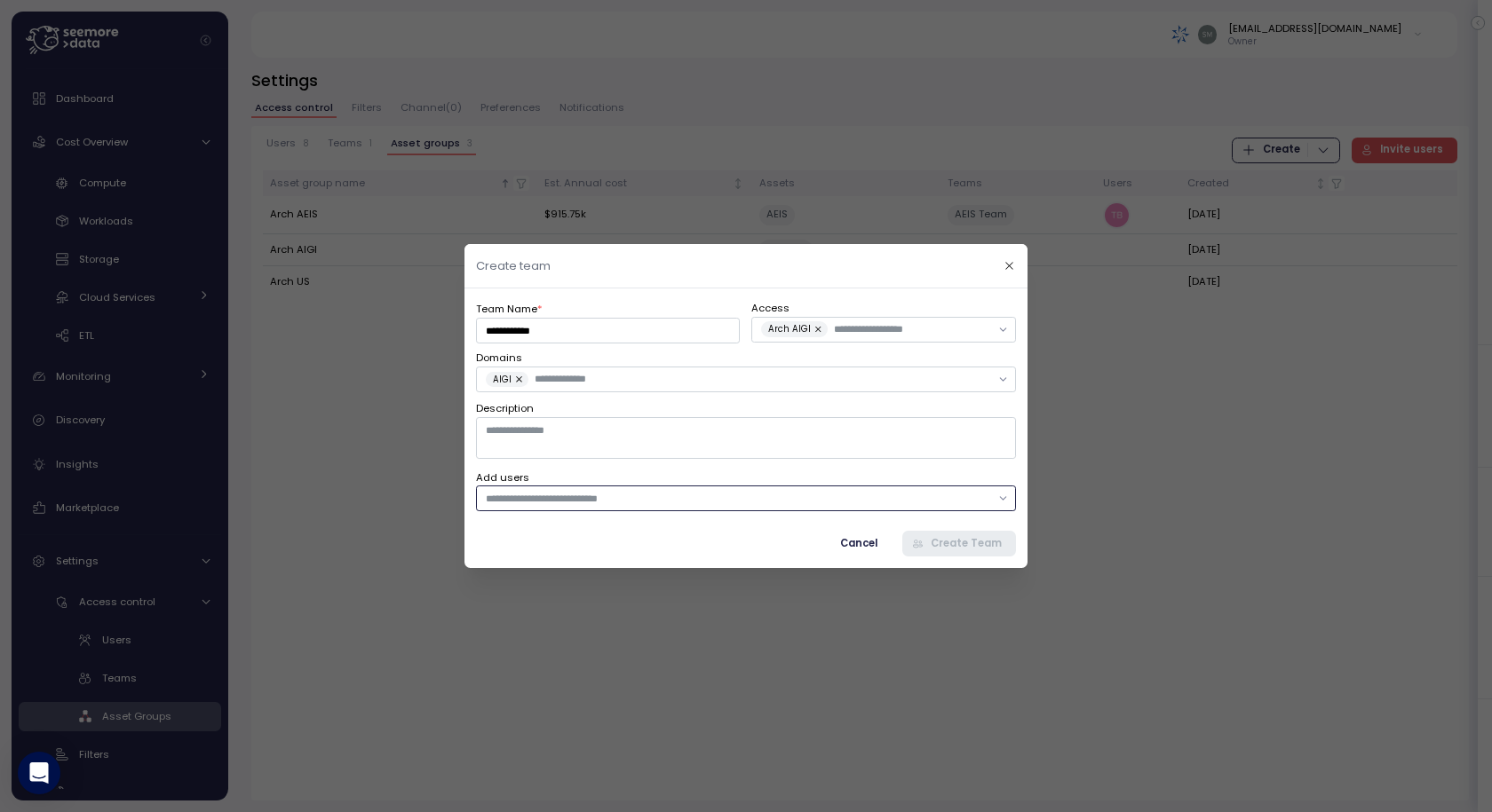
click at [605, 493] on input "text" at bounding box center [738, 499] width 504 height 16
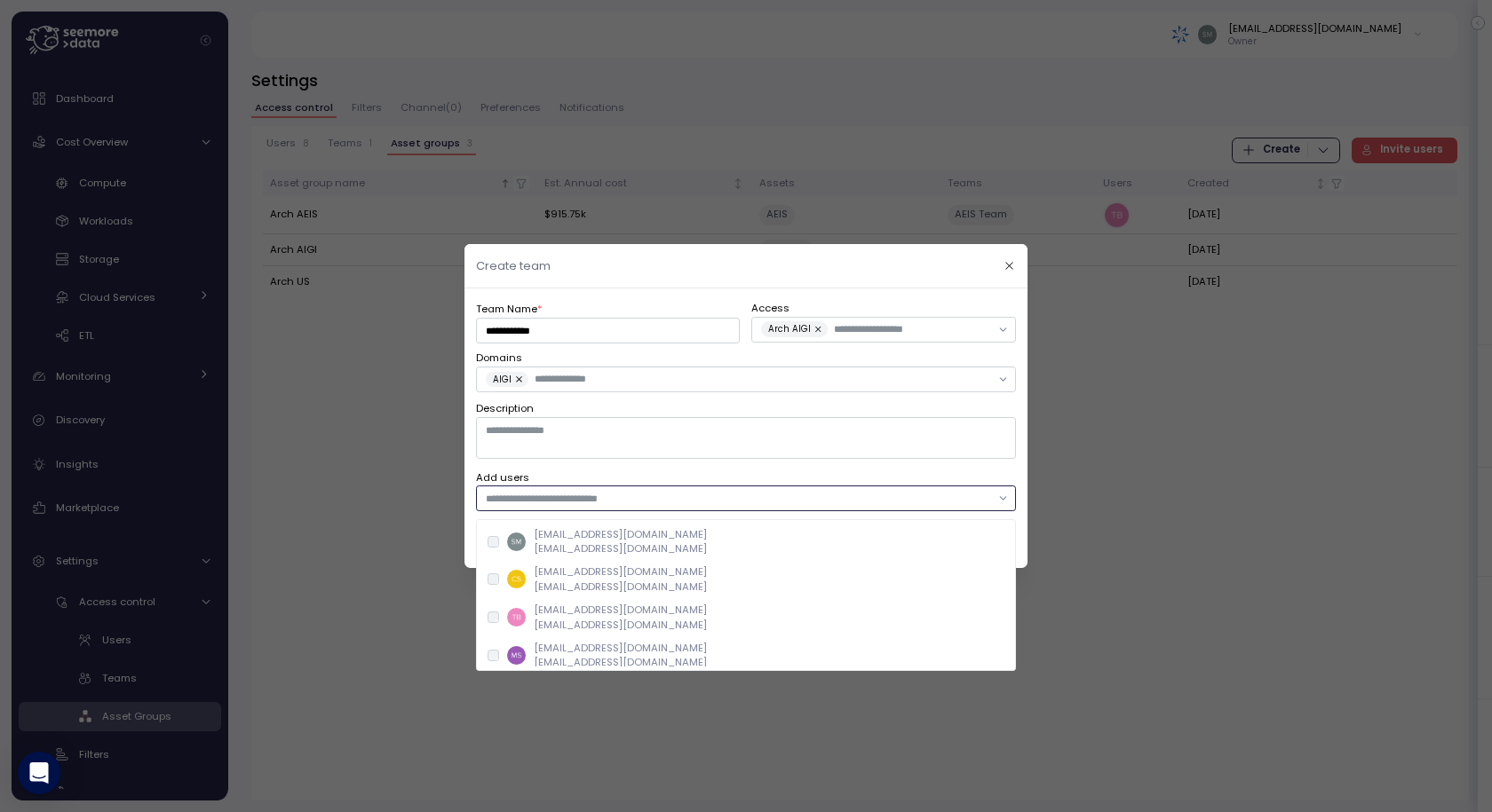
click at [513, 377] on button "button" at bounding box center [521, 380] width 18 height 16
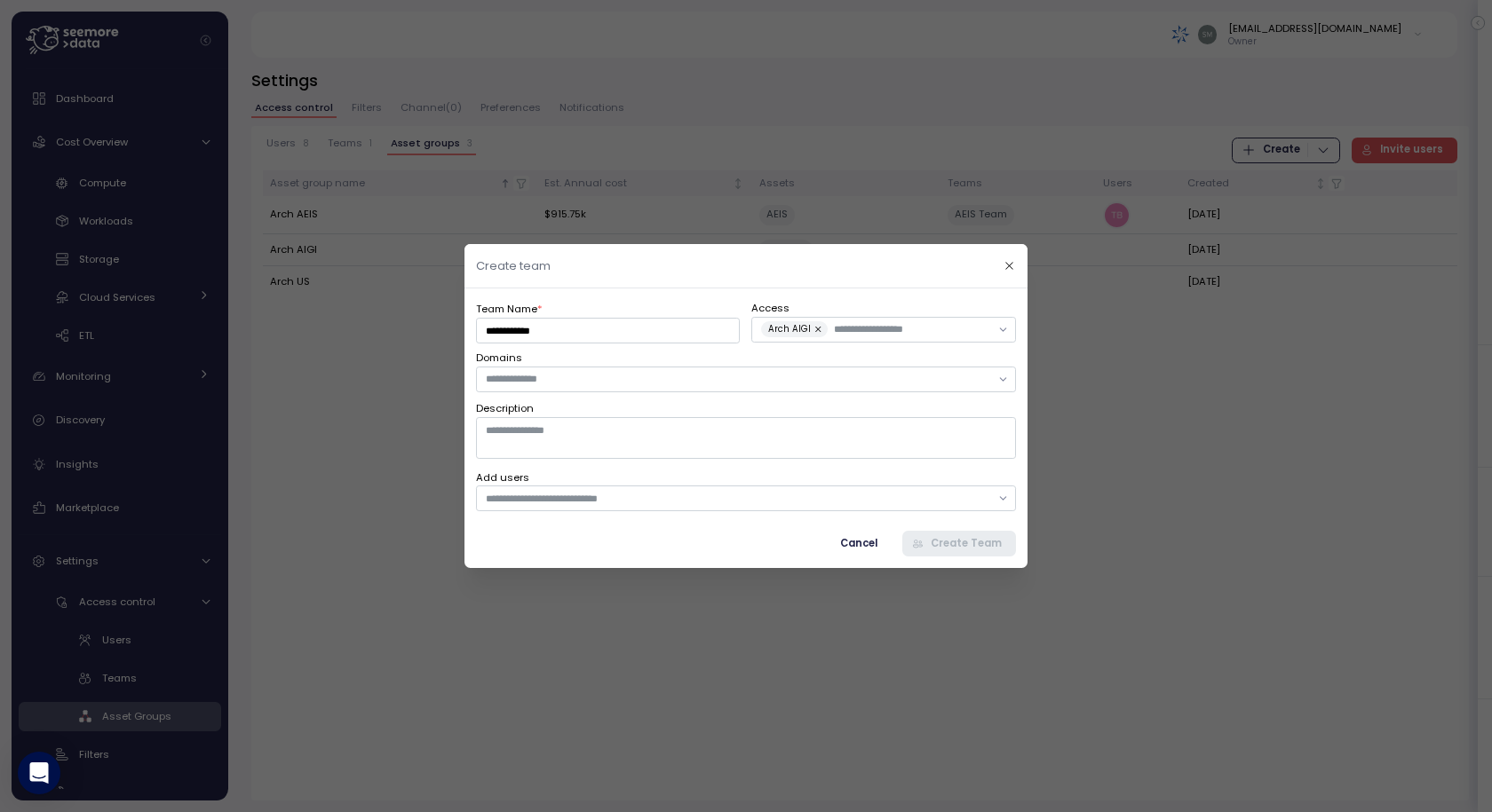
click at [1123, 476] on div at bounding box center [746, 406] width 1492 height 812
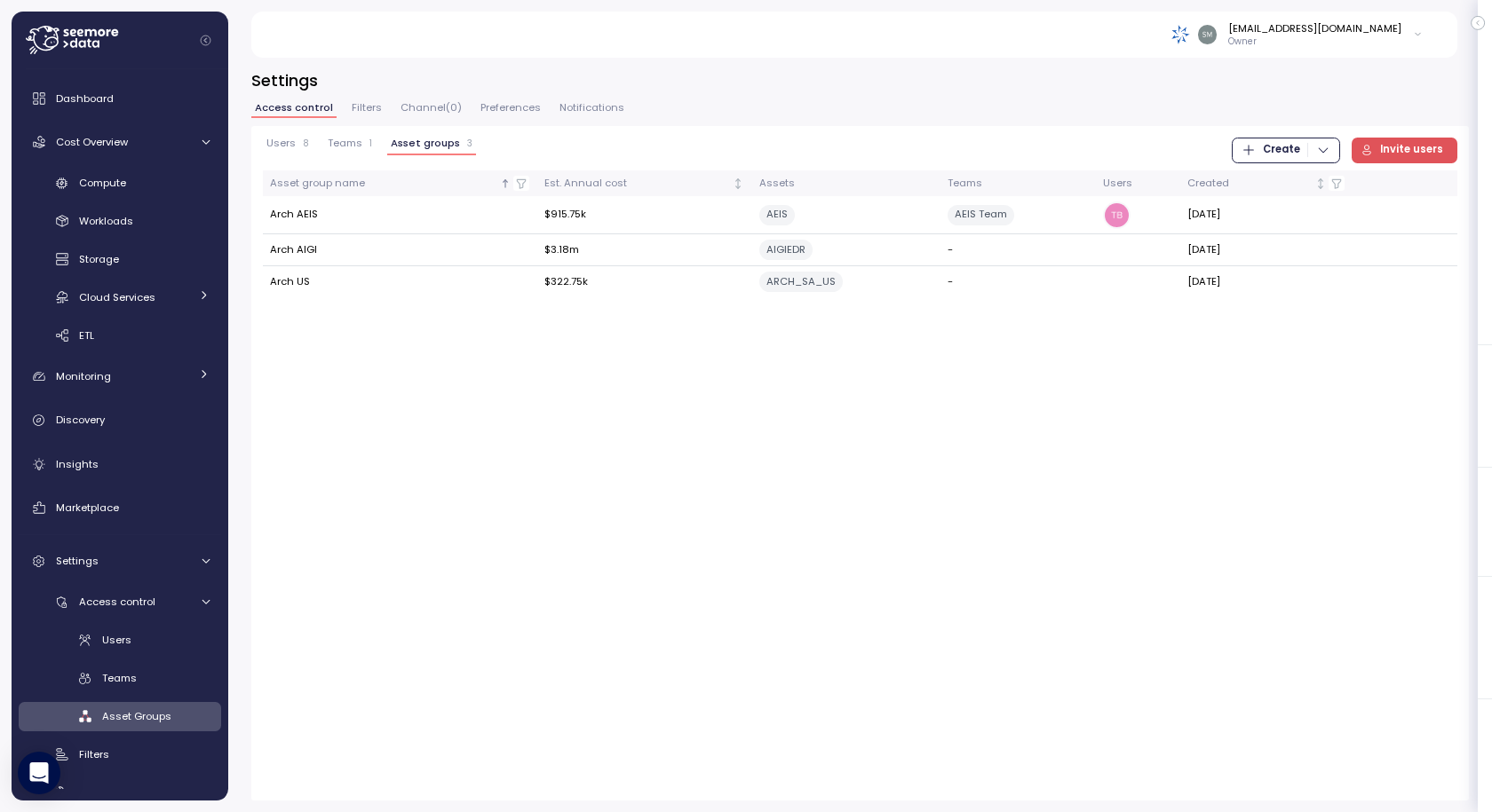
click at [1321, 154] on icon "button" at bounding box center [1323, 150] width 14 height 14
click at [1294, 183] on div "Team" at bounding box center [1302, 186] width 63 height 16
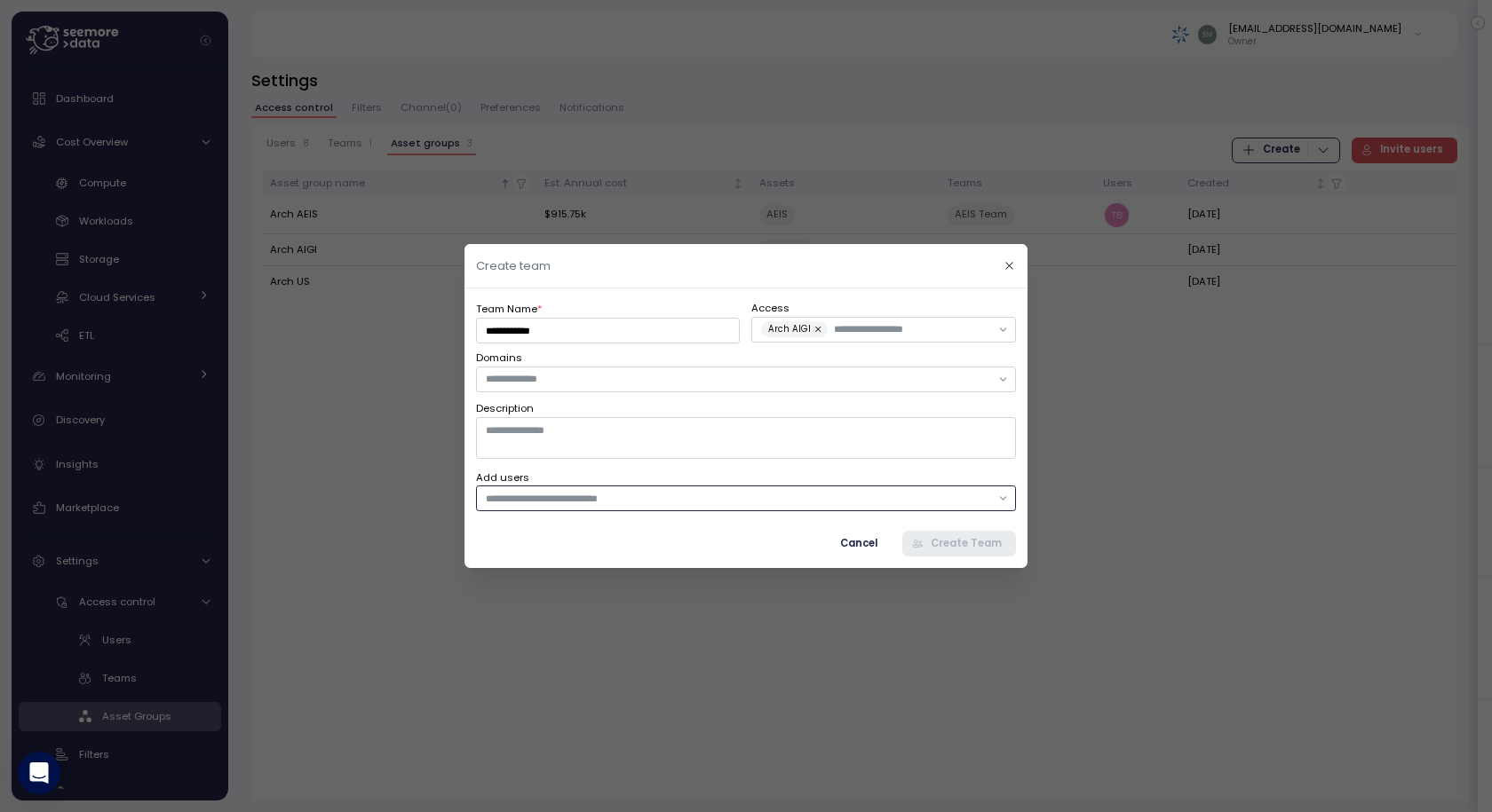
click at [613, 508] on div at bounding box center [746, 499] width 540 height 26
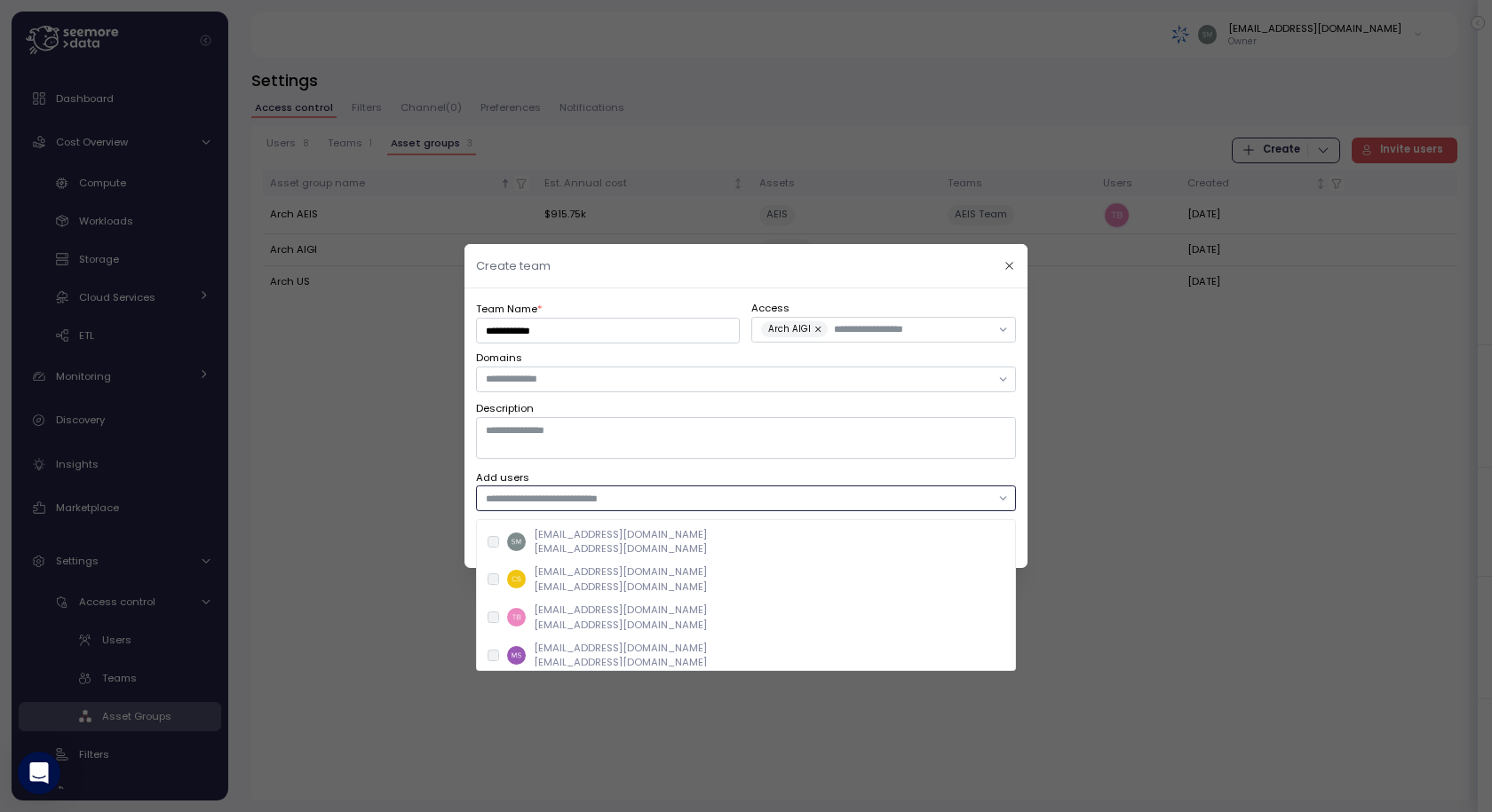
click at [597, 541] on p "[EMAIL_ADDRESS][DOMAIN_NAME]" at bounding box center [620, 548] width 174 height 14
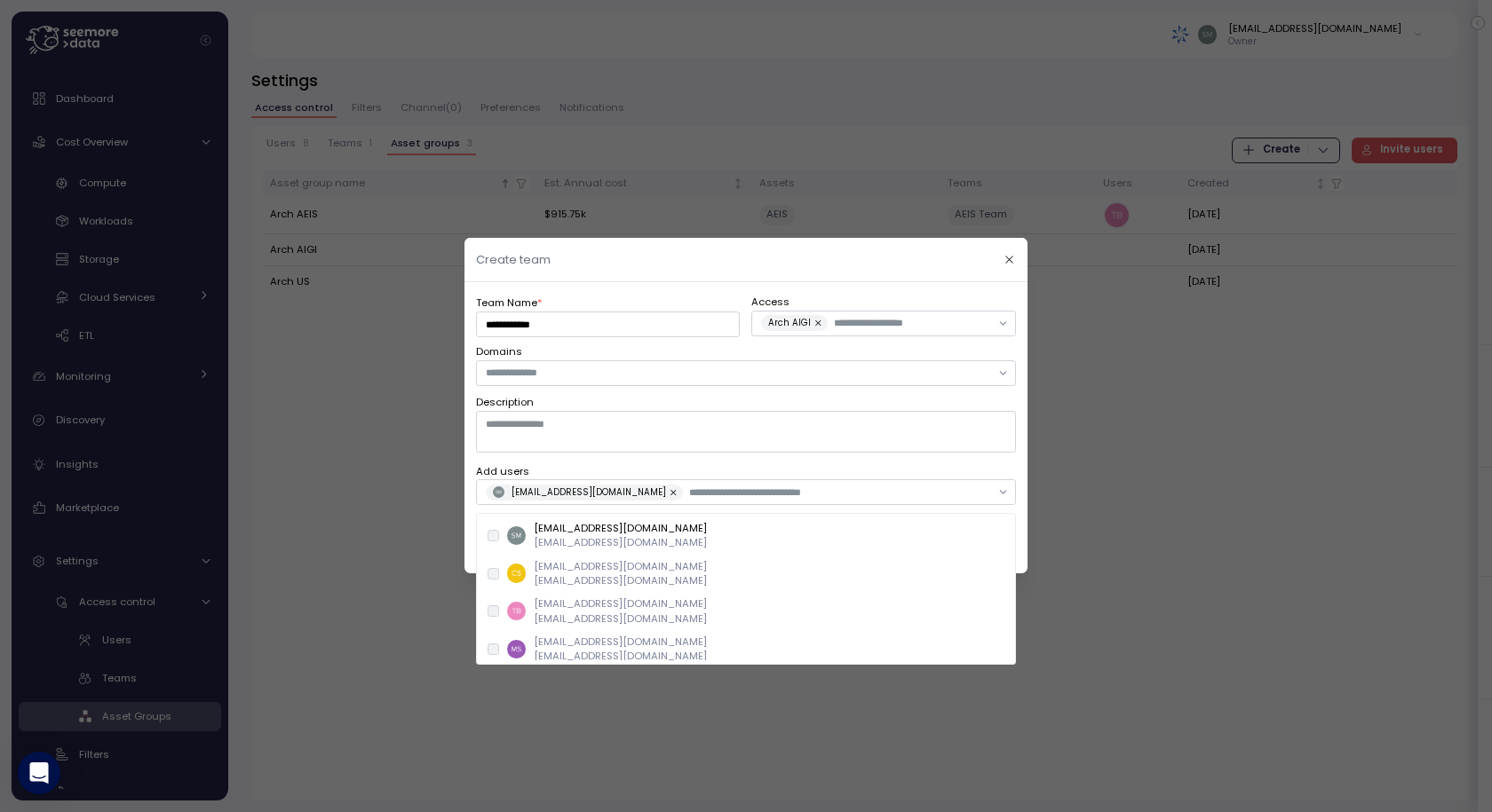
click at [851, 470] on label "Add users" at bounding box center [746, 472] width 540 height 16
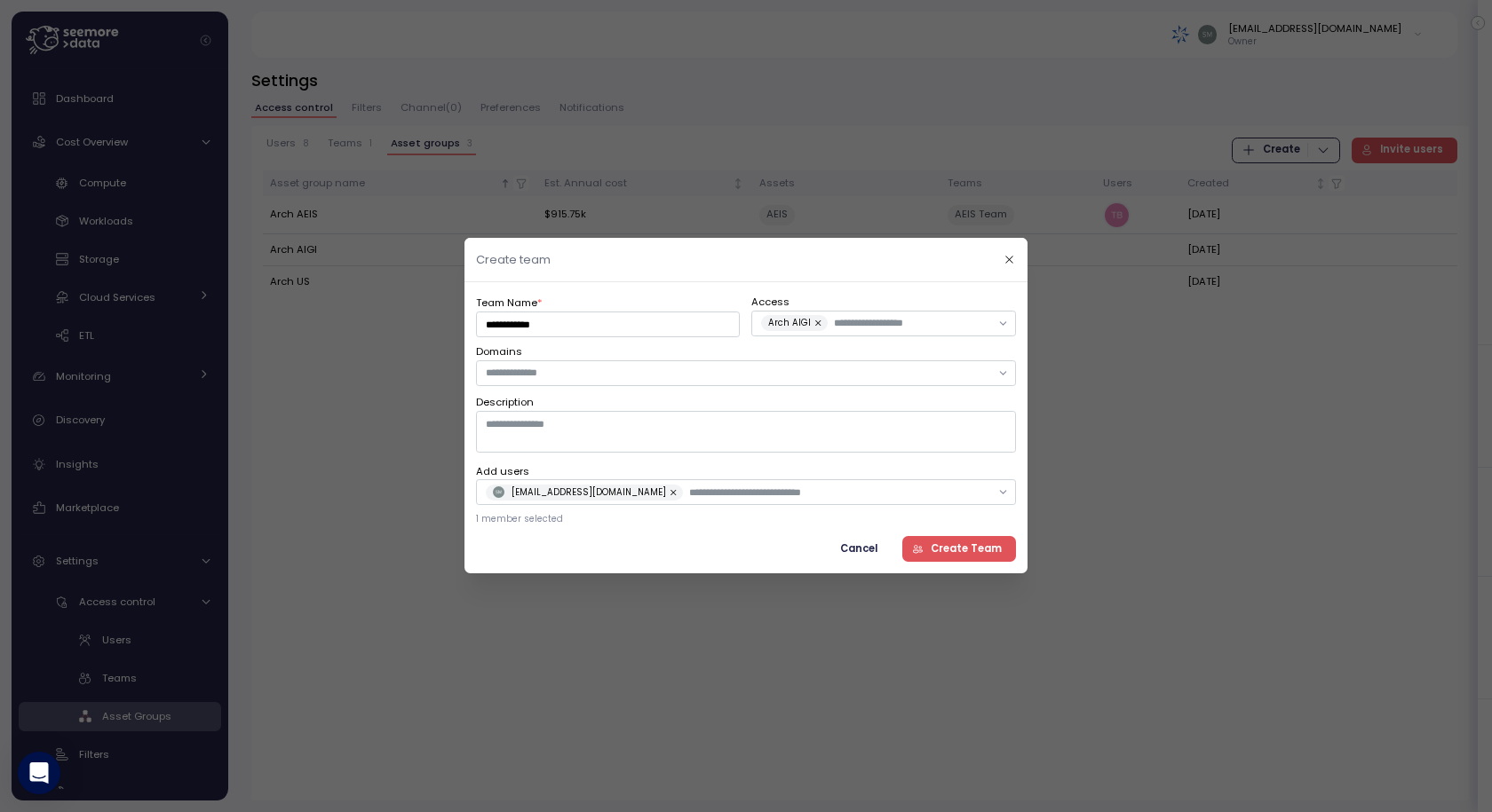
click at [951, 548] on span "Create Team" at bounding box center [966, 549] width 71 height 24
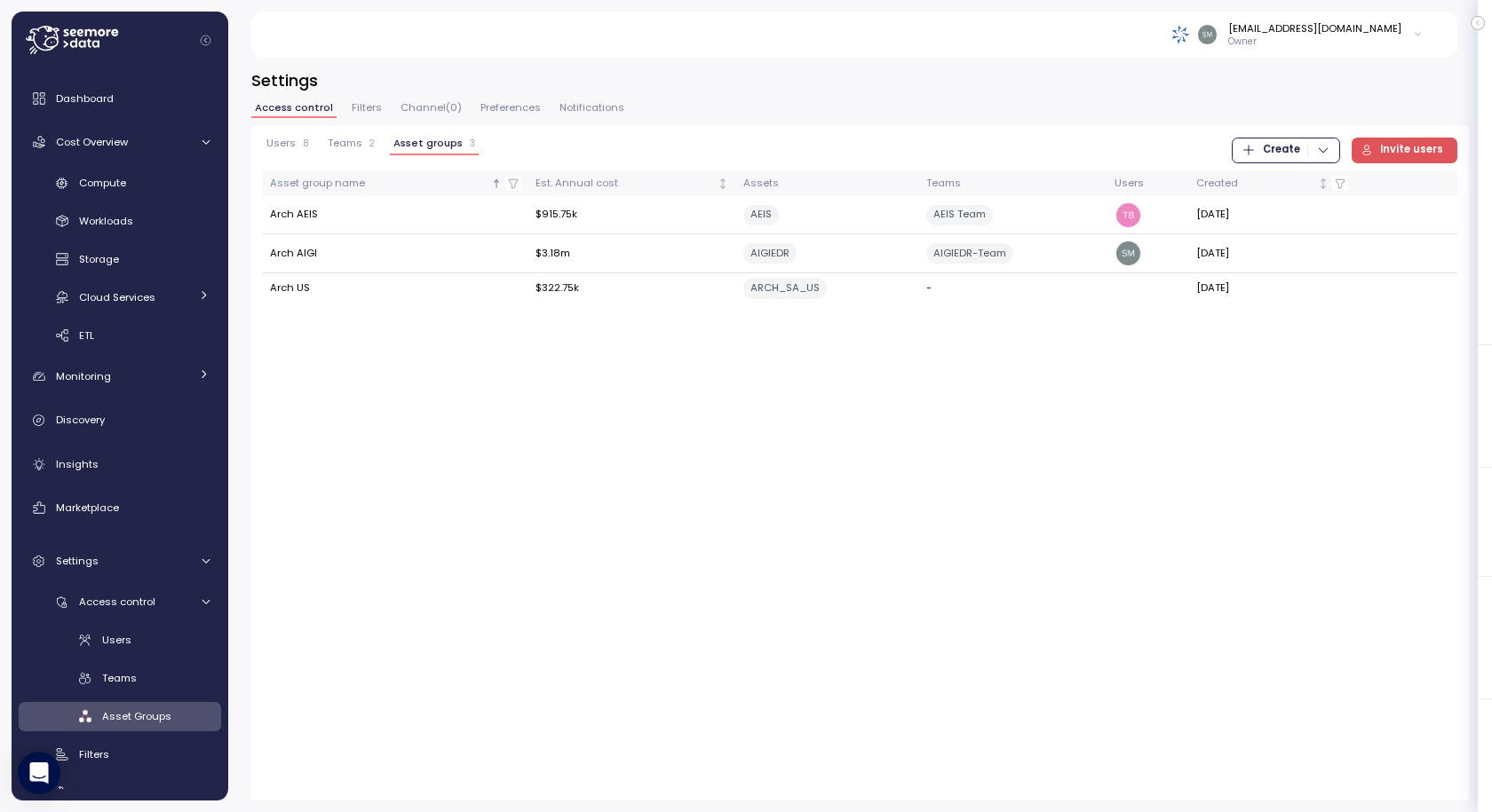
click at [339, 145] on span "Teams" at bounding box center [344, 144] width 35 height 10
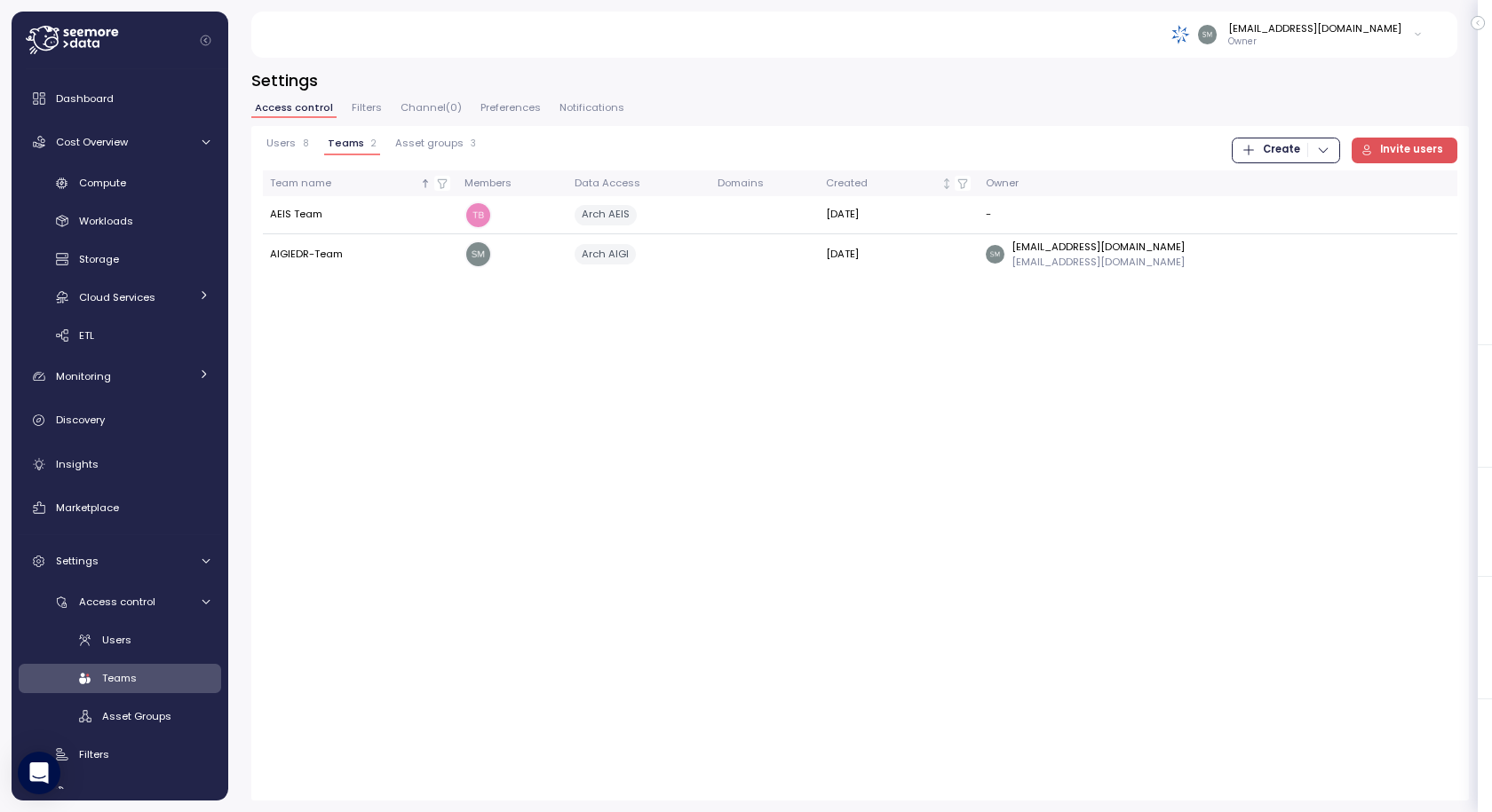
click at [1428, 145] on span "Invite users" at bounding box center [1412, 151] width 63 height 24
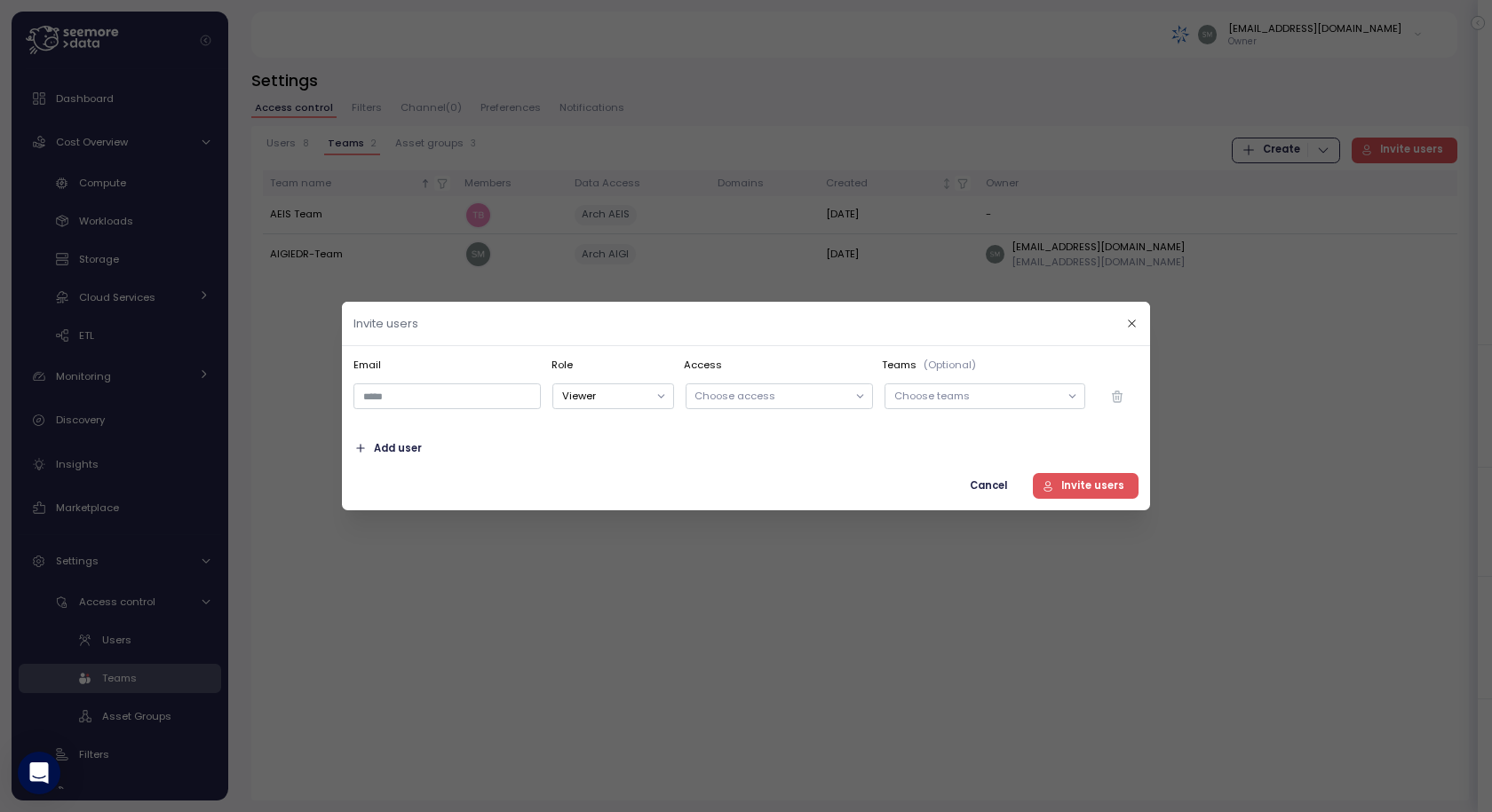
click at [976, 385] on div "Choose teams" at bounding box center [985, 397] width 200 height 26
click at [420, 399] on input "email" at bounding box center [446, 397] width 187 height 26
paste input "**********"
type input "**********"
click at [601, 394] on button "Viewer" at bounding box center [613, 397] width 121 height 26
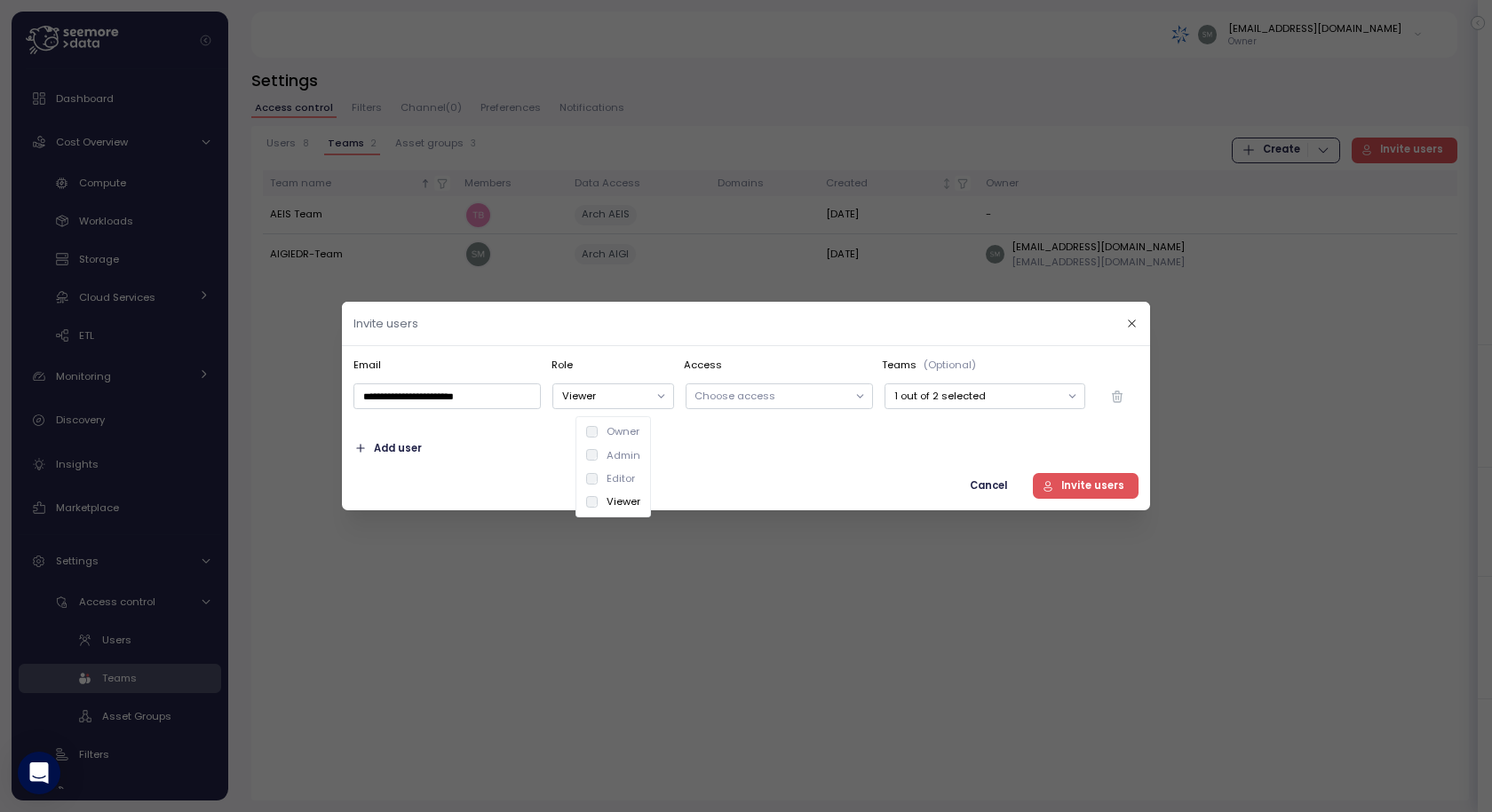
click at [776, 431] on div "**********" at bounding box center [745, 428] width 785 height 141
click at [758, 391] on p "Choose access" at bounding box center [771, 396] width 153 height 14
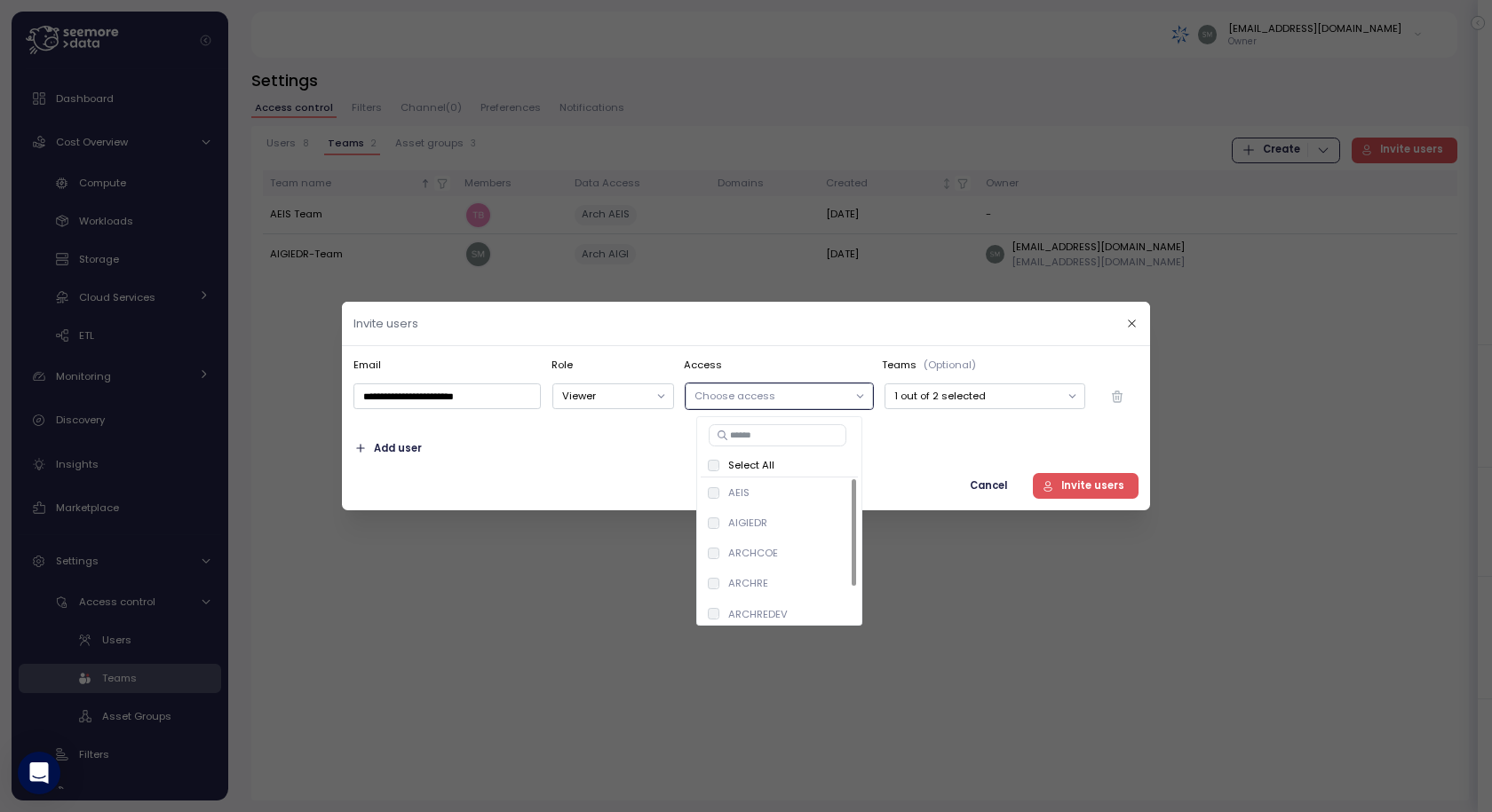
click at [945, 433] on div "**********" at bounding box center [745, 428] width 785 height 141
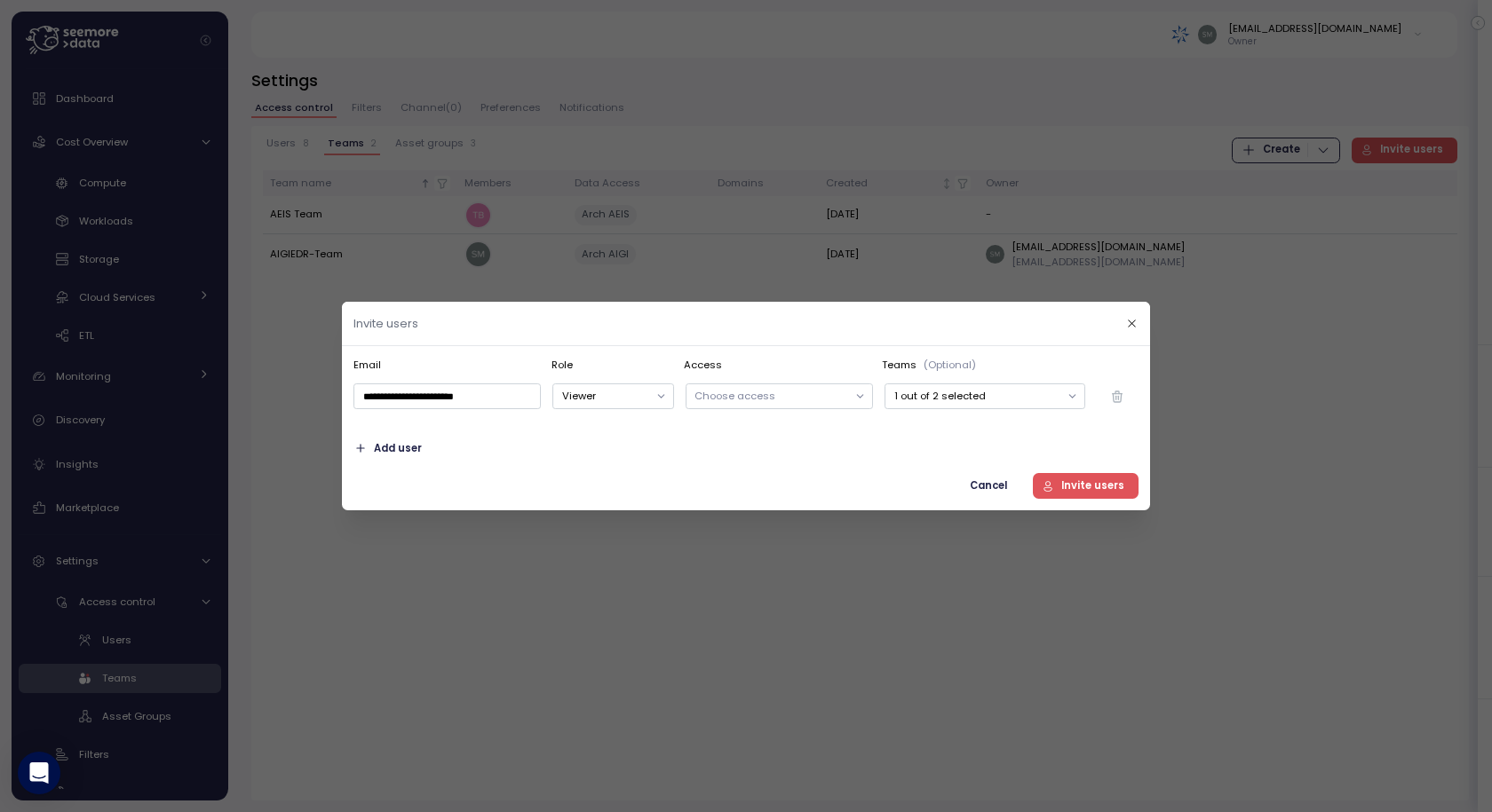
click at [948, 400] on p "1 out of 2 selected" at bounding box center [976, 396] width 165 height 14
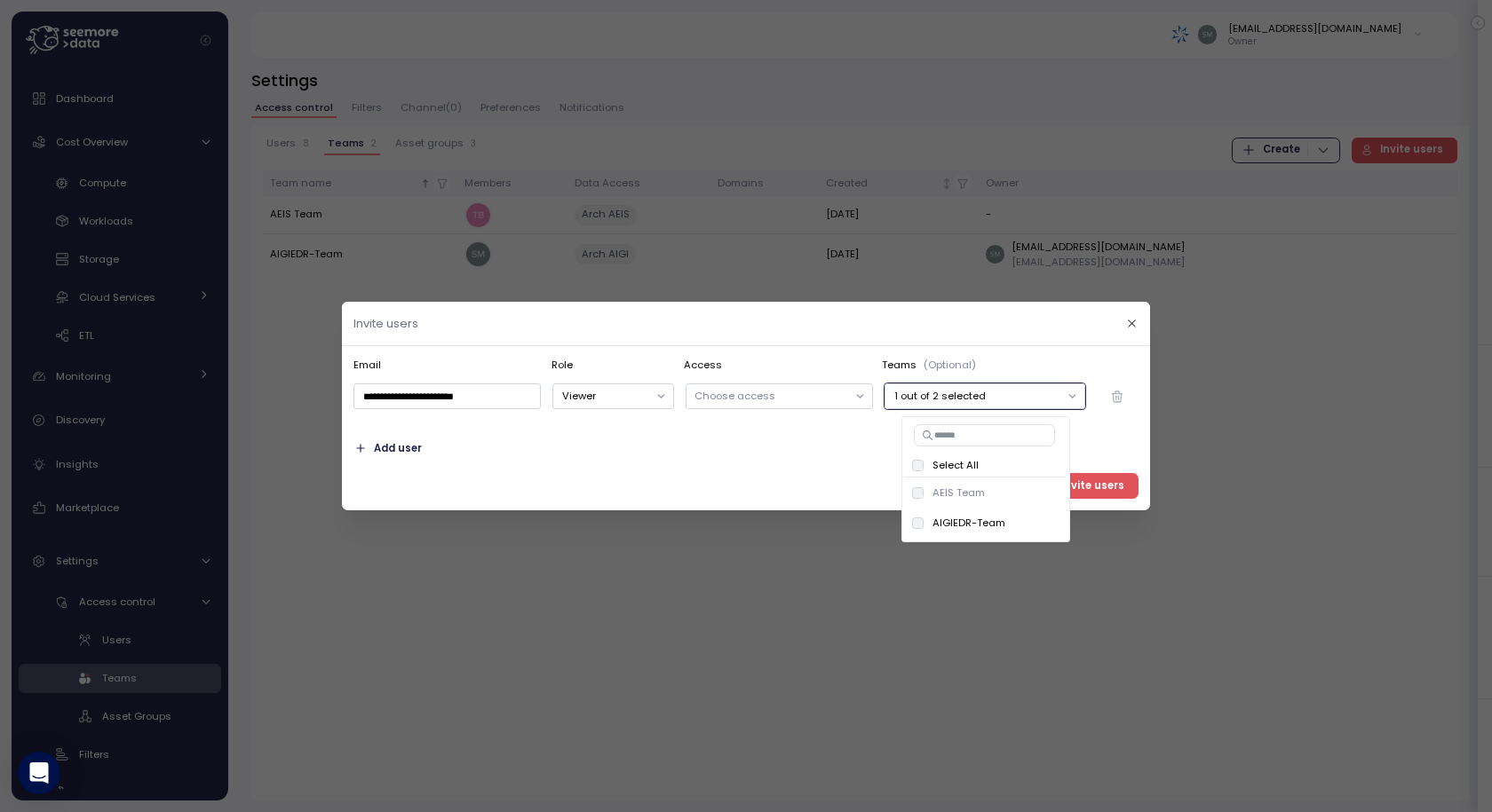
click at [821, 496] on div "Cancel Invite users" at bounding box center [745, 486] width 785 height 26
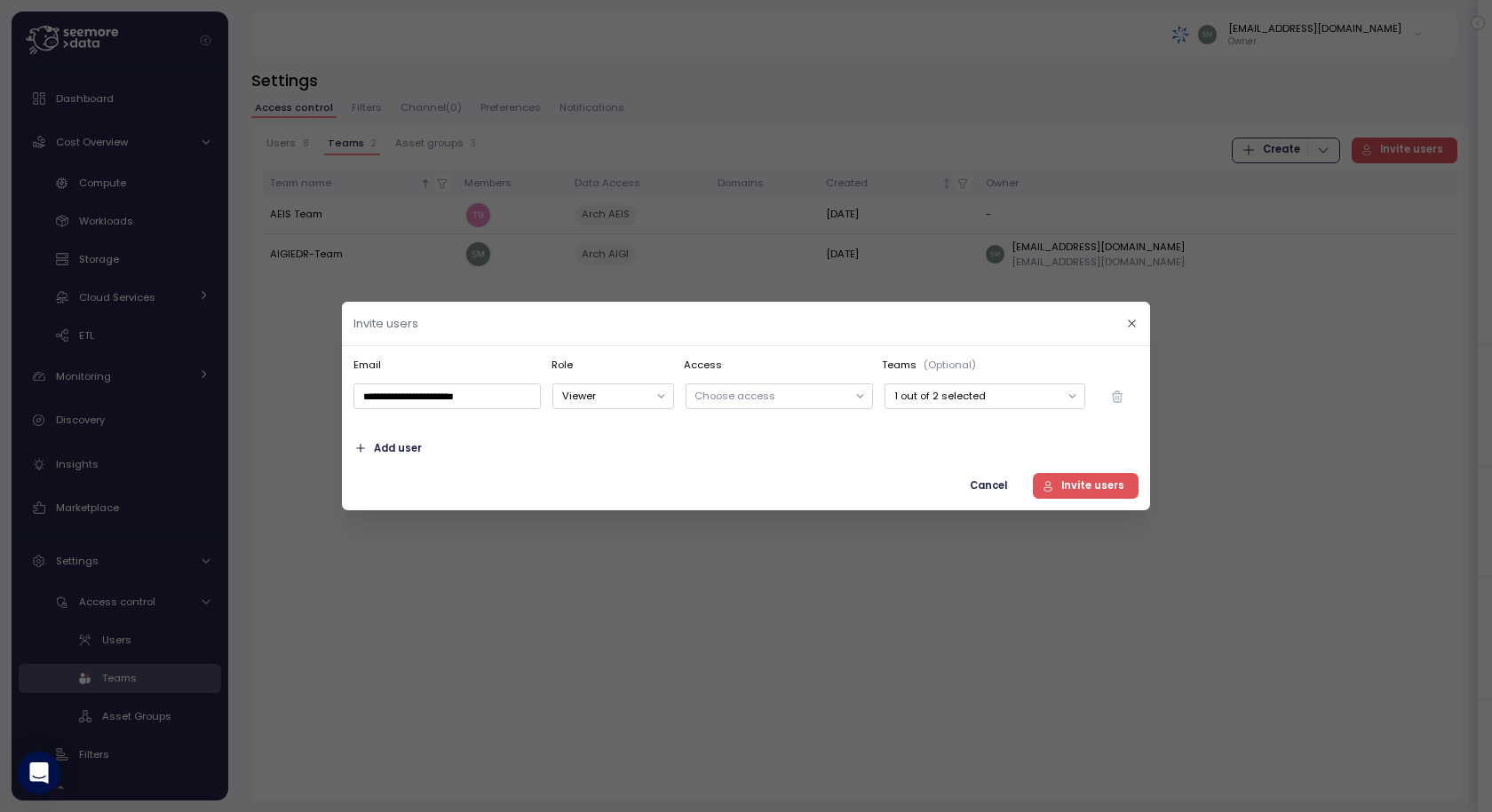
click at [395, 448] on span "Add user" at bounding box center [398, 448] width 48 height 24
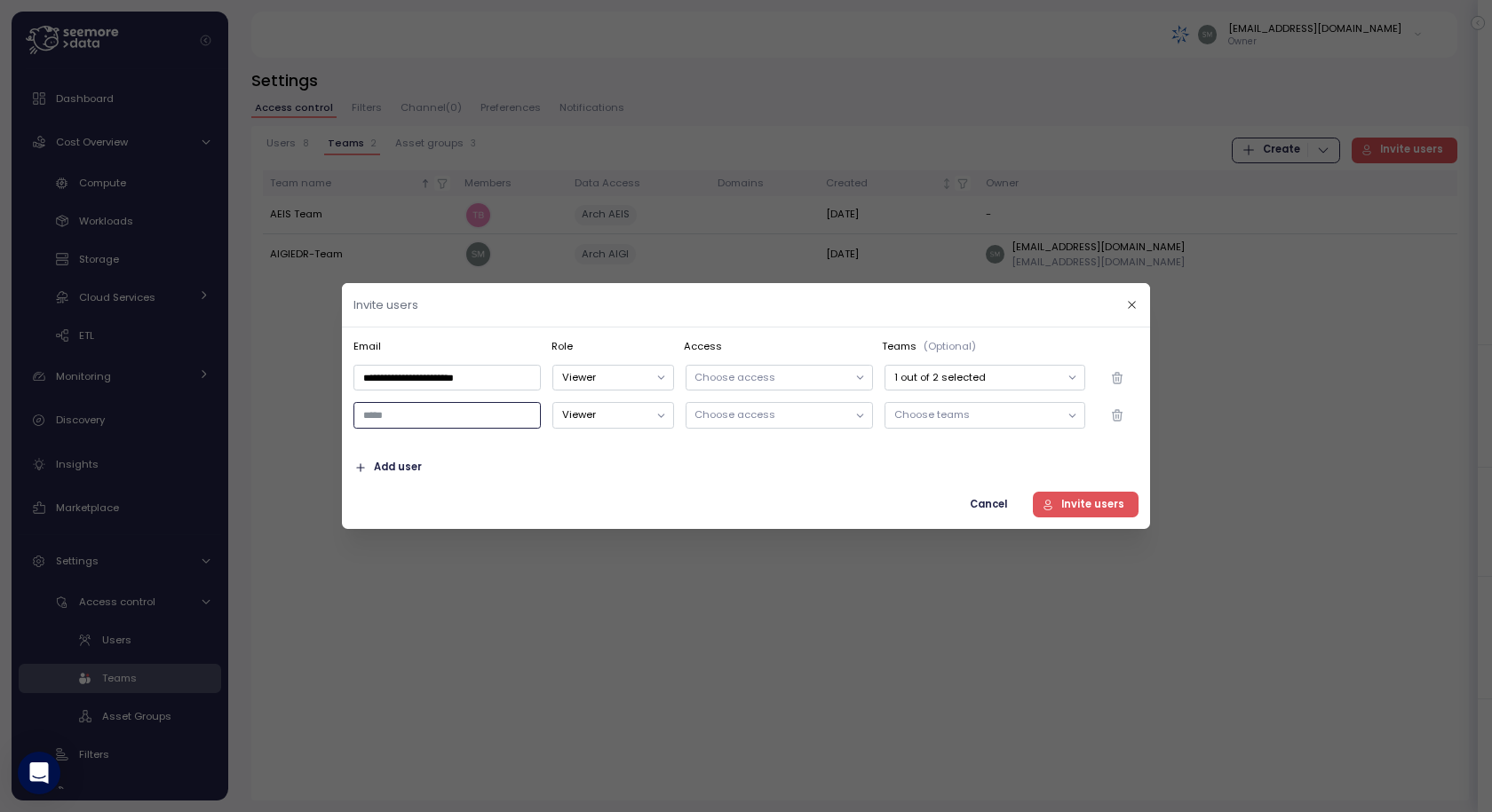
paste input "**********"
click at [915, 414] on p "Choose teams" at bounding box center [976, 414] width 165 height 14
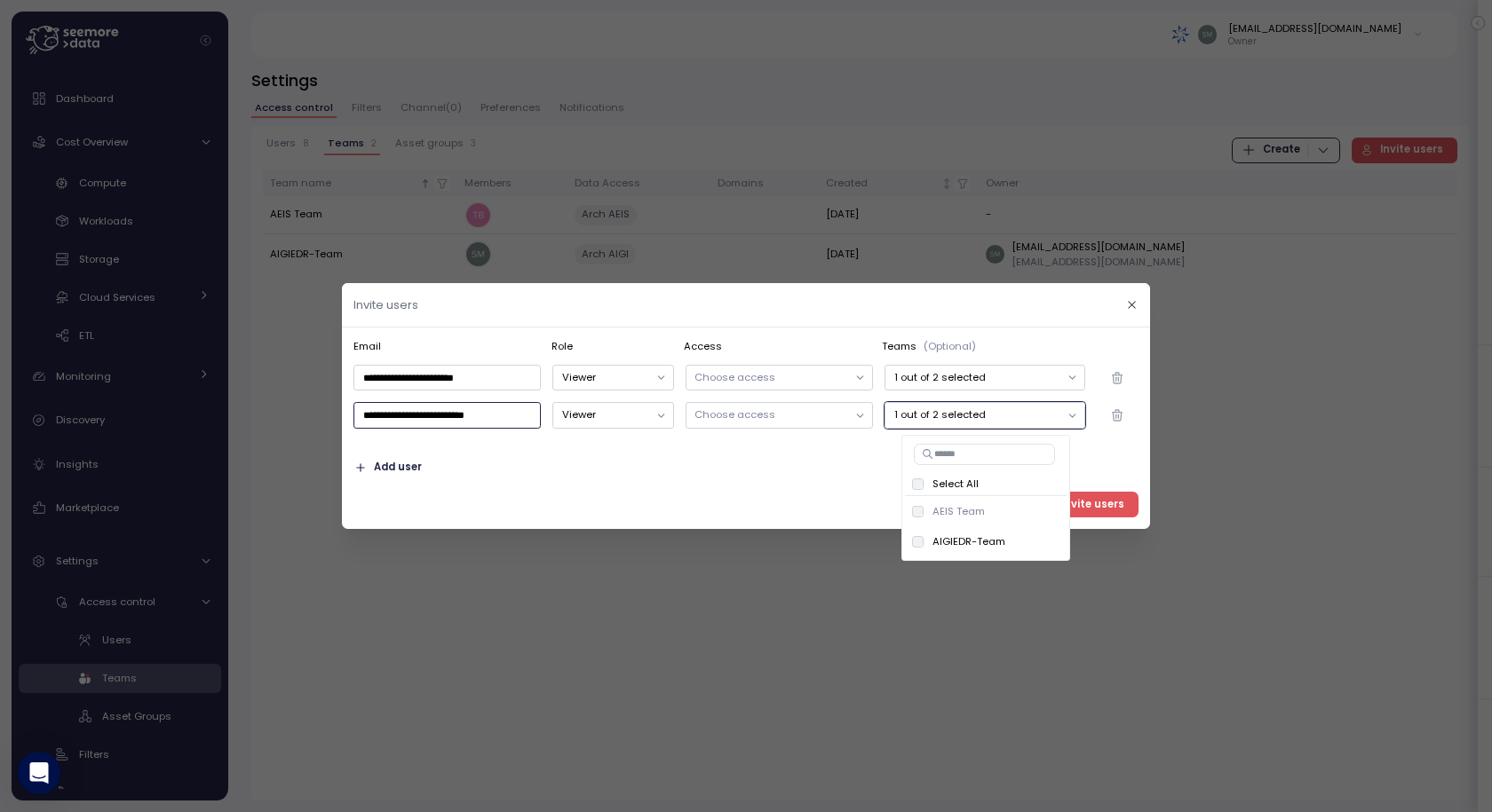
type input "**********"
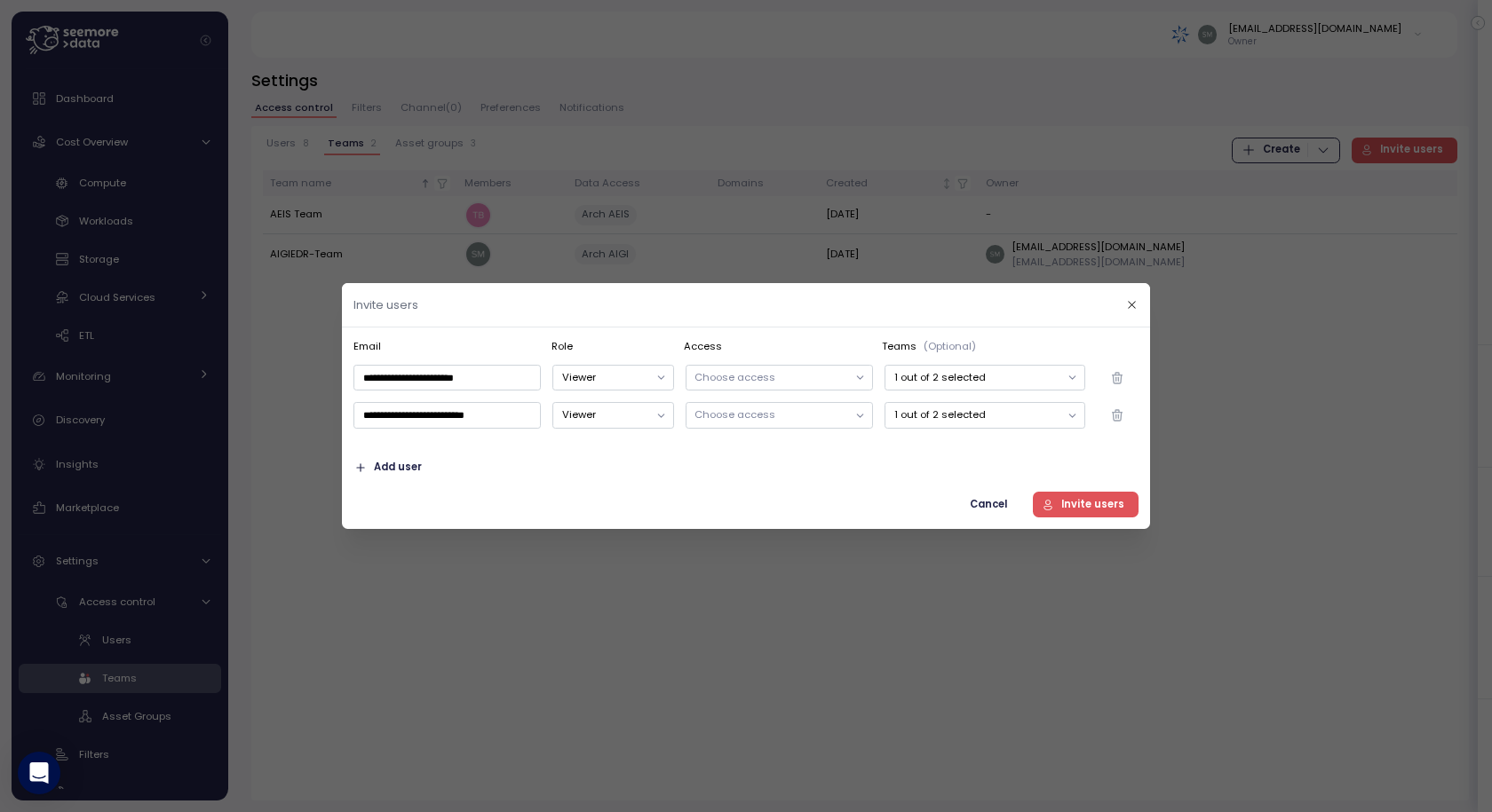
click at [798, 504] on div "Cancel Invite users" at bounding box center [745, 505] width 785 height 26
click at [1068, 510] on span "Invite users" at bounding box center [1093, 505] width 63 height 24
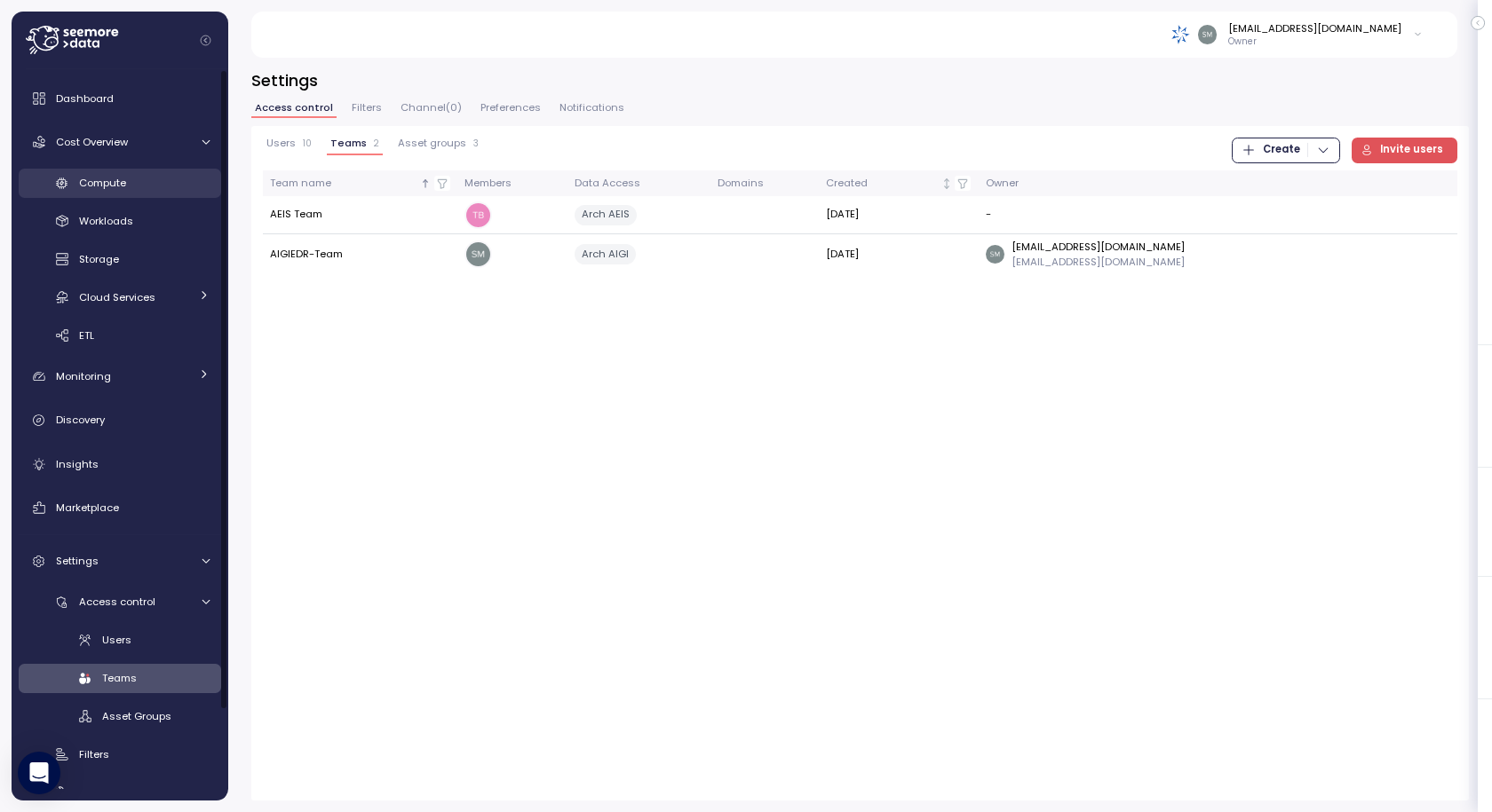
click at [141, 191] on div "Compute" at bounding box center [145, 182] width 131 height 18
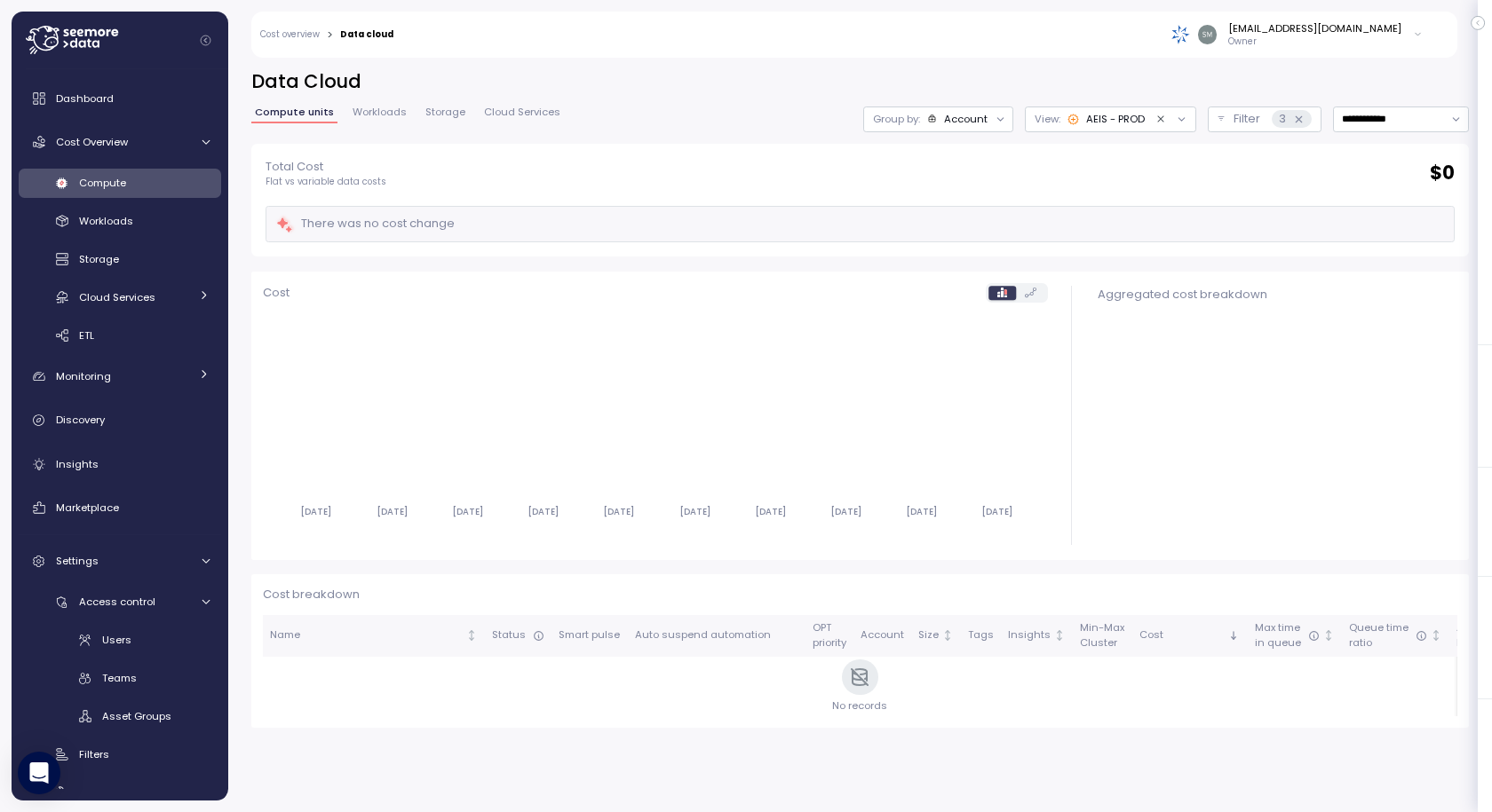
click at [1156, 120] on icon "Clear value" at bounding box center [1162, 120] width 12 height 12
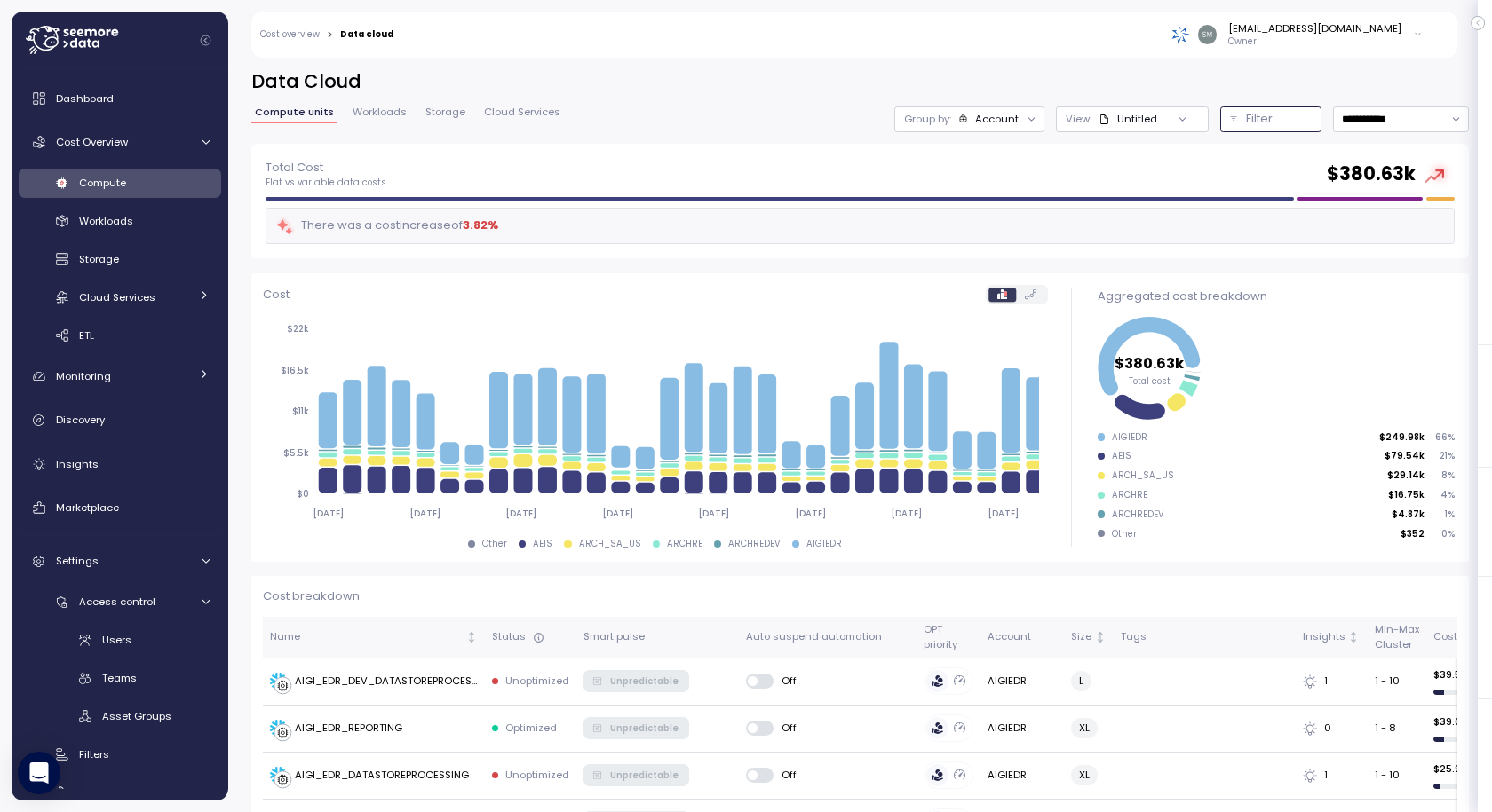
click at [1246, 118] on p "Filter" at bounding box center [1259, 119] width 27 height 18
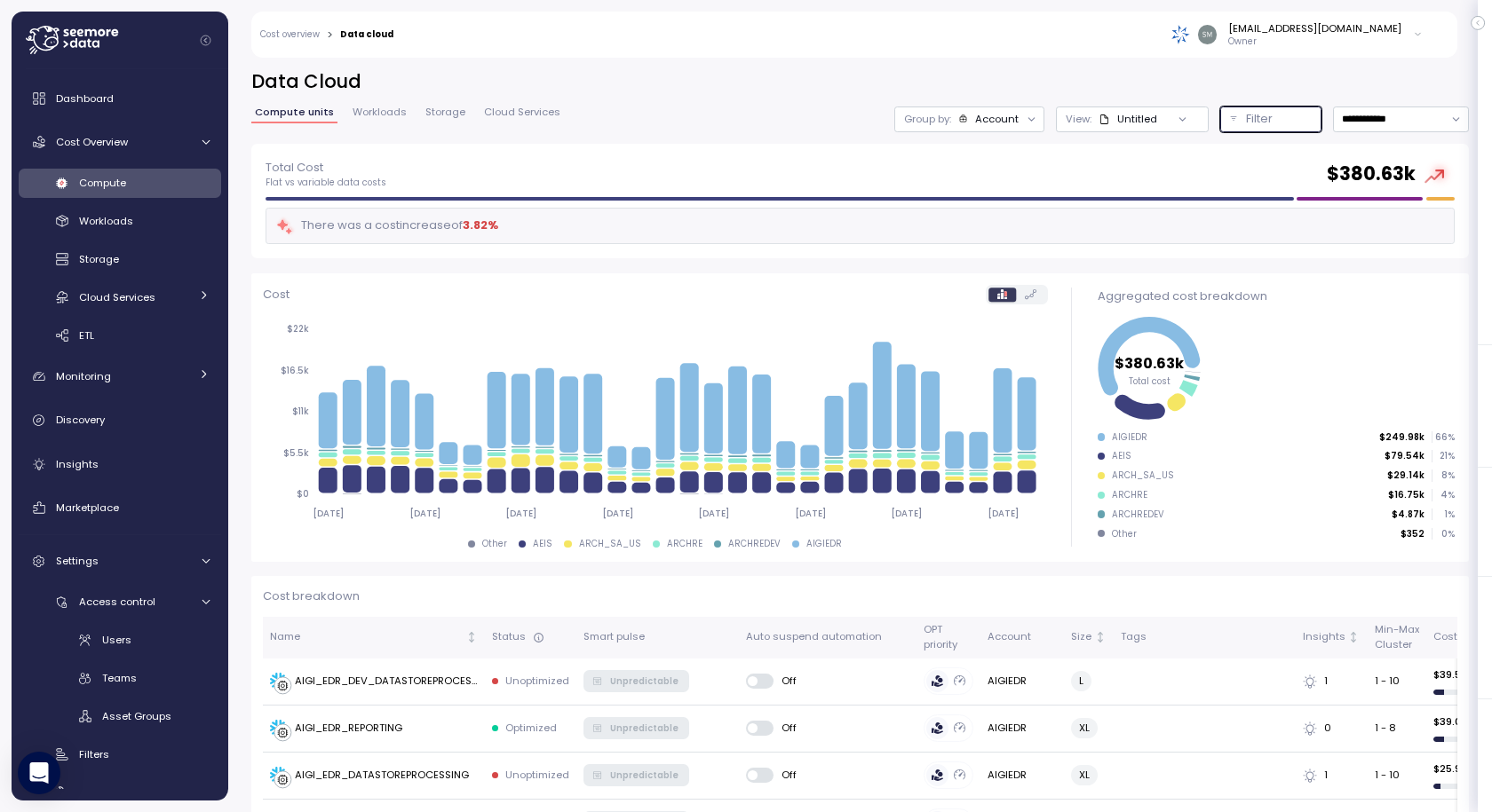
click at [1246, 125] on p "Filter" at bounding box center [1259, 119] width 27 height 18
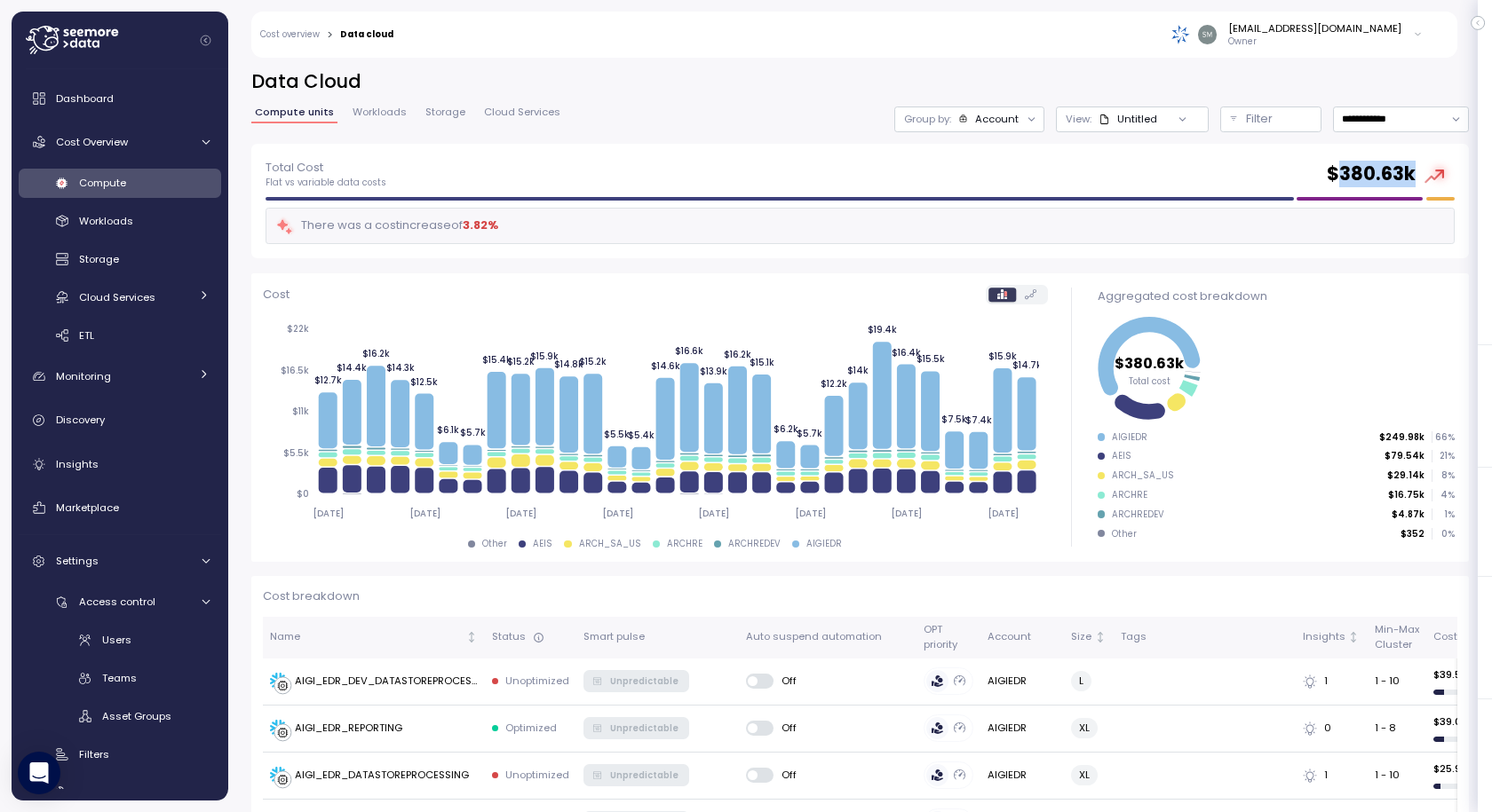
drag, startPoint x: 1322, startPoint y: 173, endPoint x: 1408, endPoint y: 173, distance: 86.0
click at [1408, 173] on div "$ 380.63k" at bounding box center [1390, 174] width 128 height 32
click at [1338, 112] on input "**********" at bounding box center [1401, 119] width 136 height 26
click at [377, 114] on span "Workloads" at bounding box center [379, 112] width 55 height 10
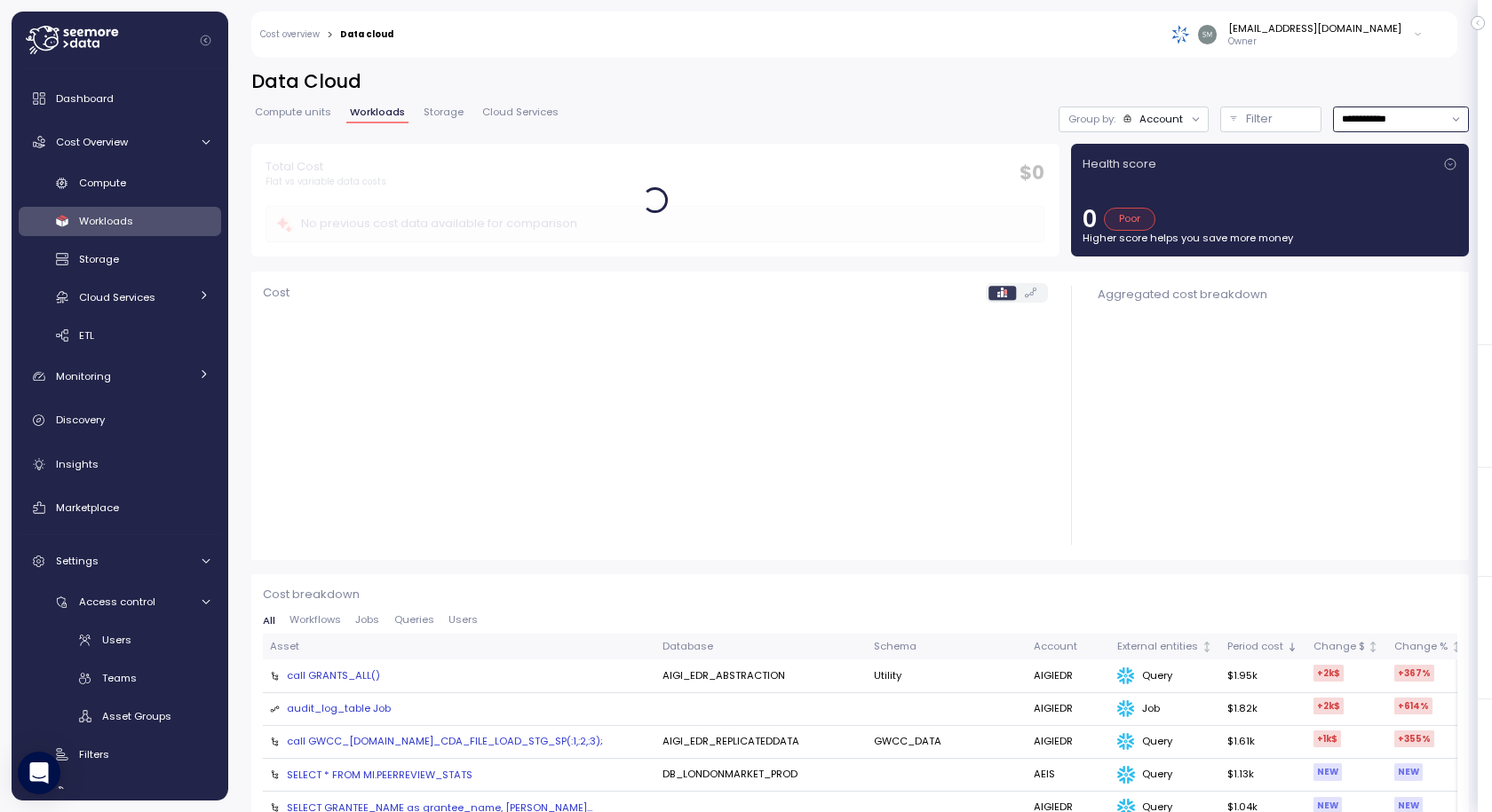
click at [1371, 119] on input "**********" at bounding box center [1401, 119] width 136 height 26
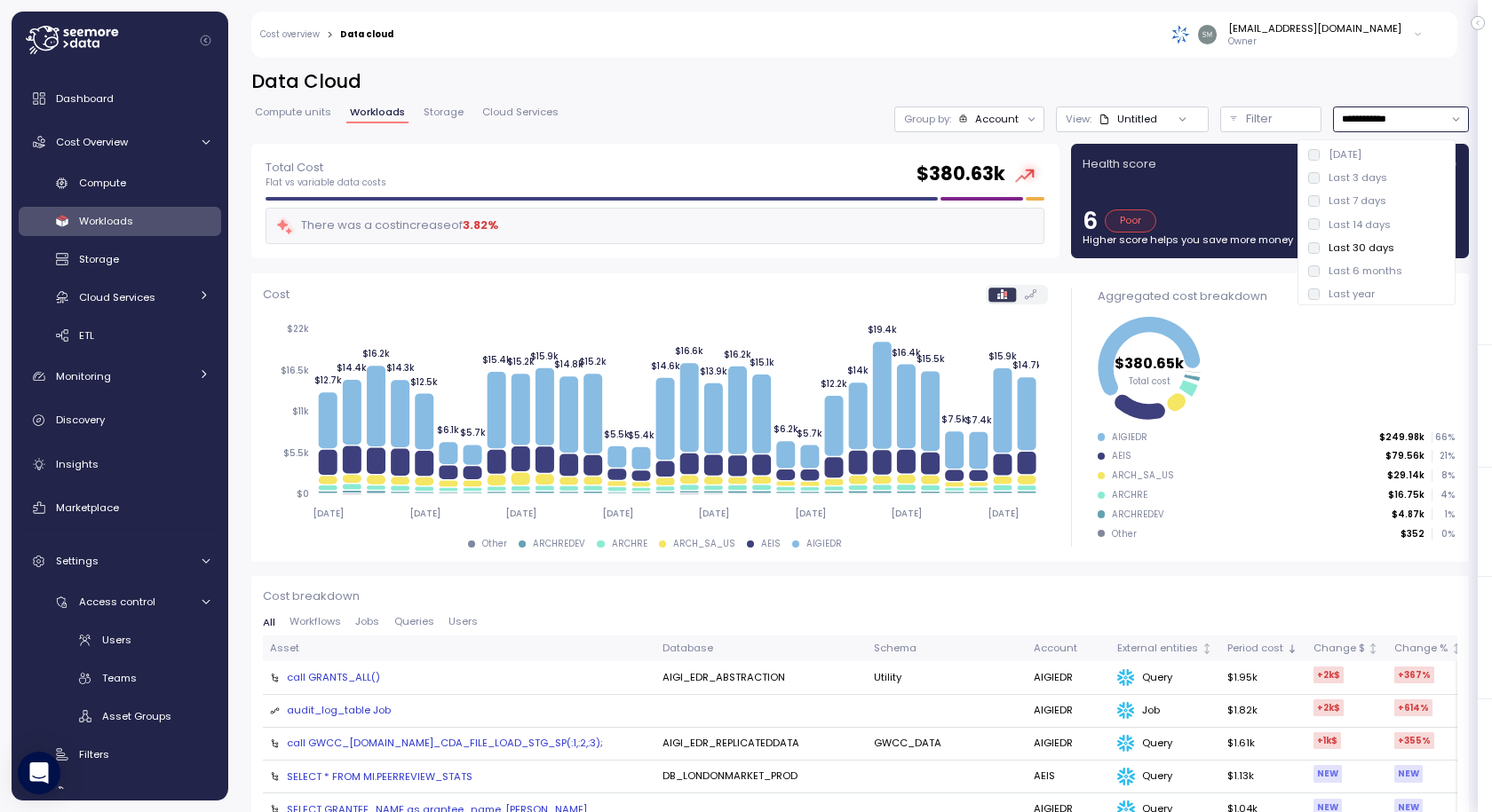
click at [1320, 297] on div "Last year" at bounding box center [1341, 293] width 66 height 14
type input "*********"
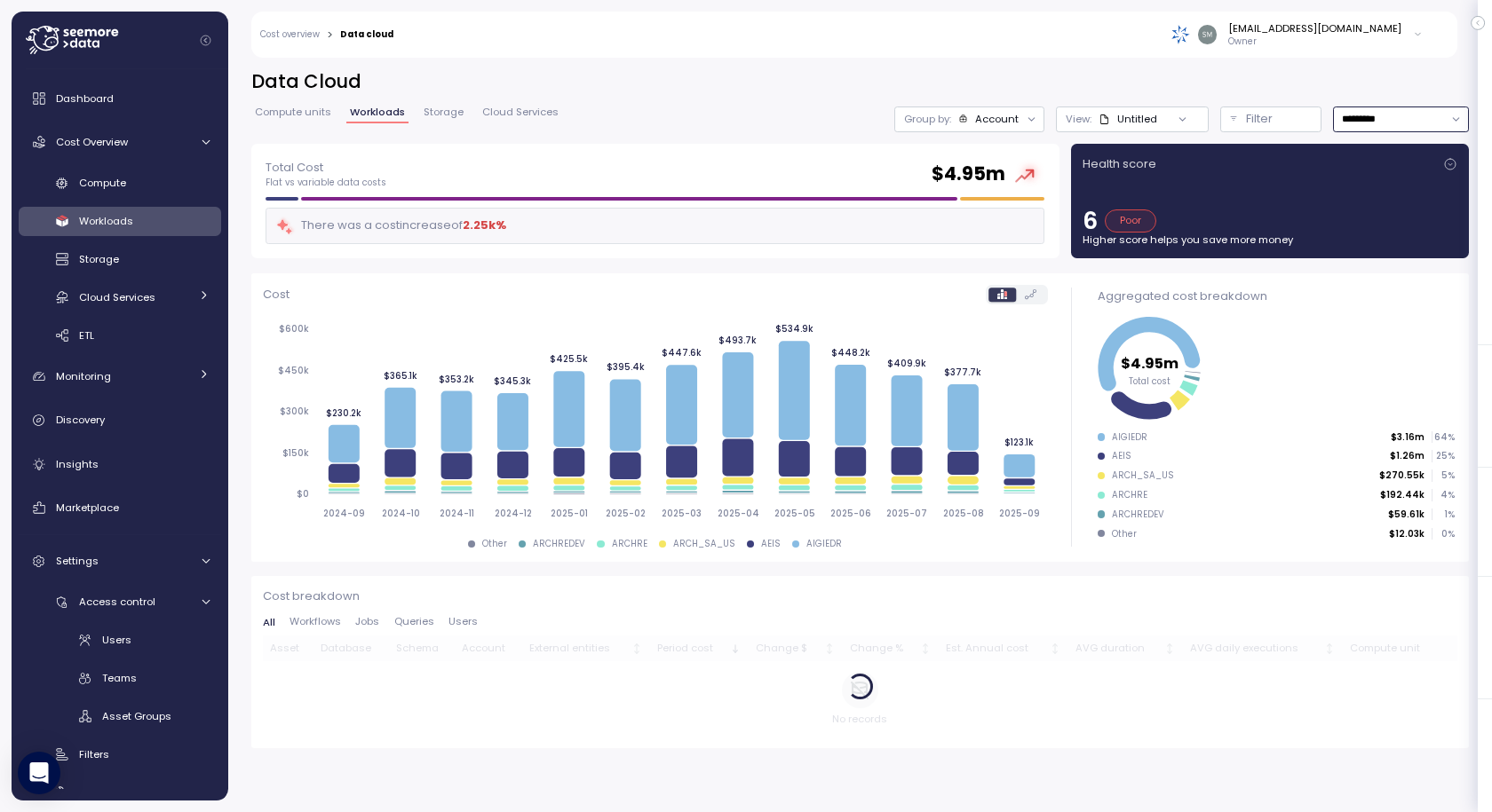
click at [1372, 119] on input "*********" at bounding box center [1401, 119] width 136 height 26
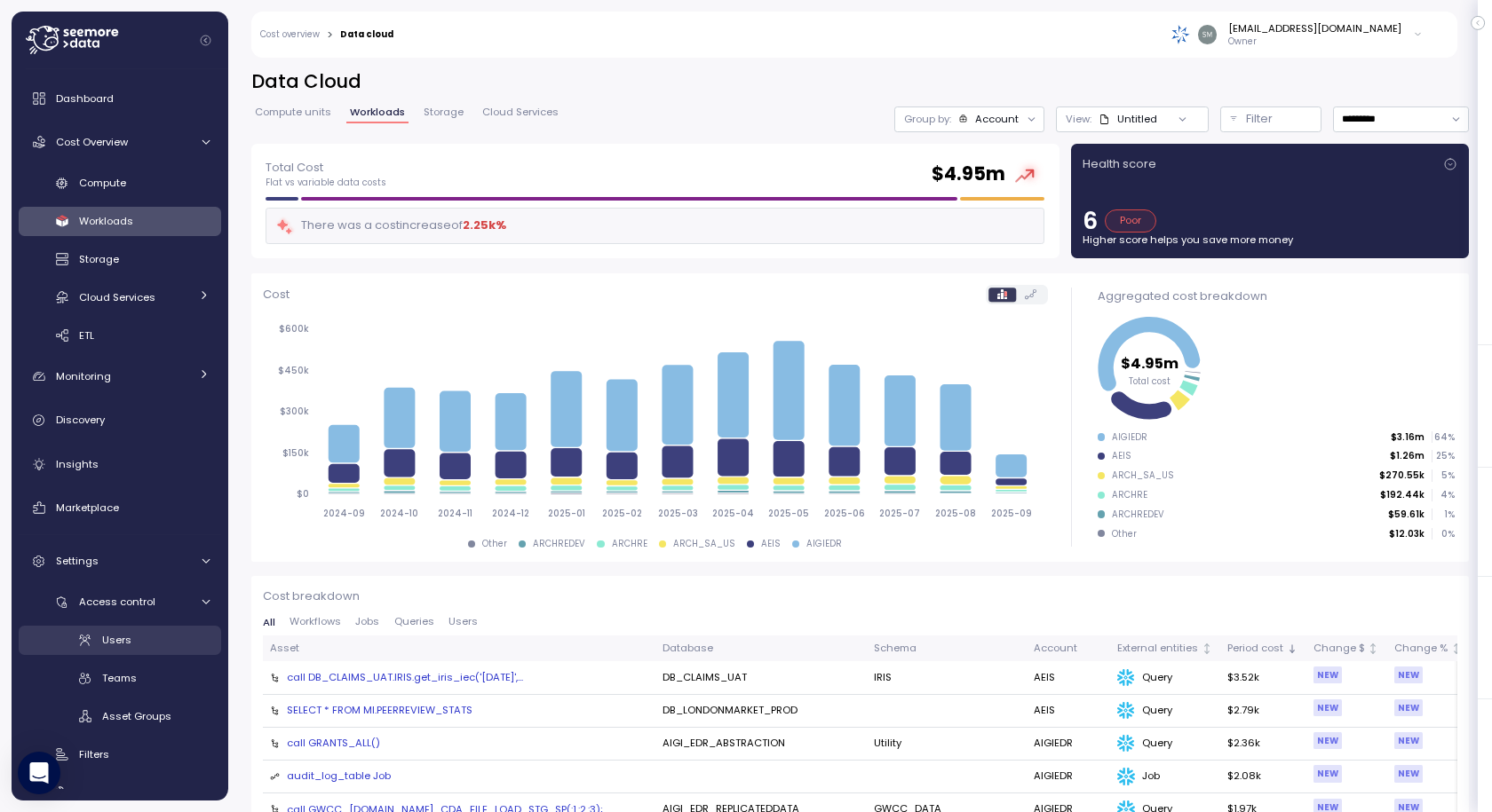
click at [122, 647] on div "Users" at bounding box center [156, 639] width 107 height 18
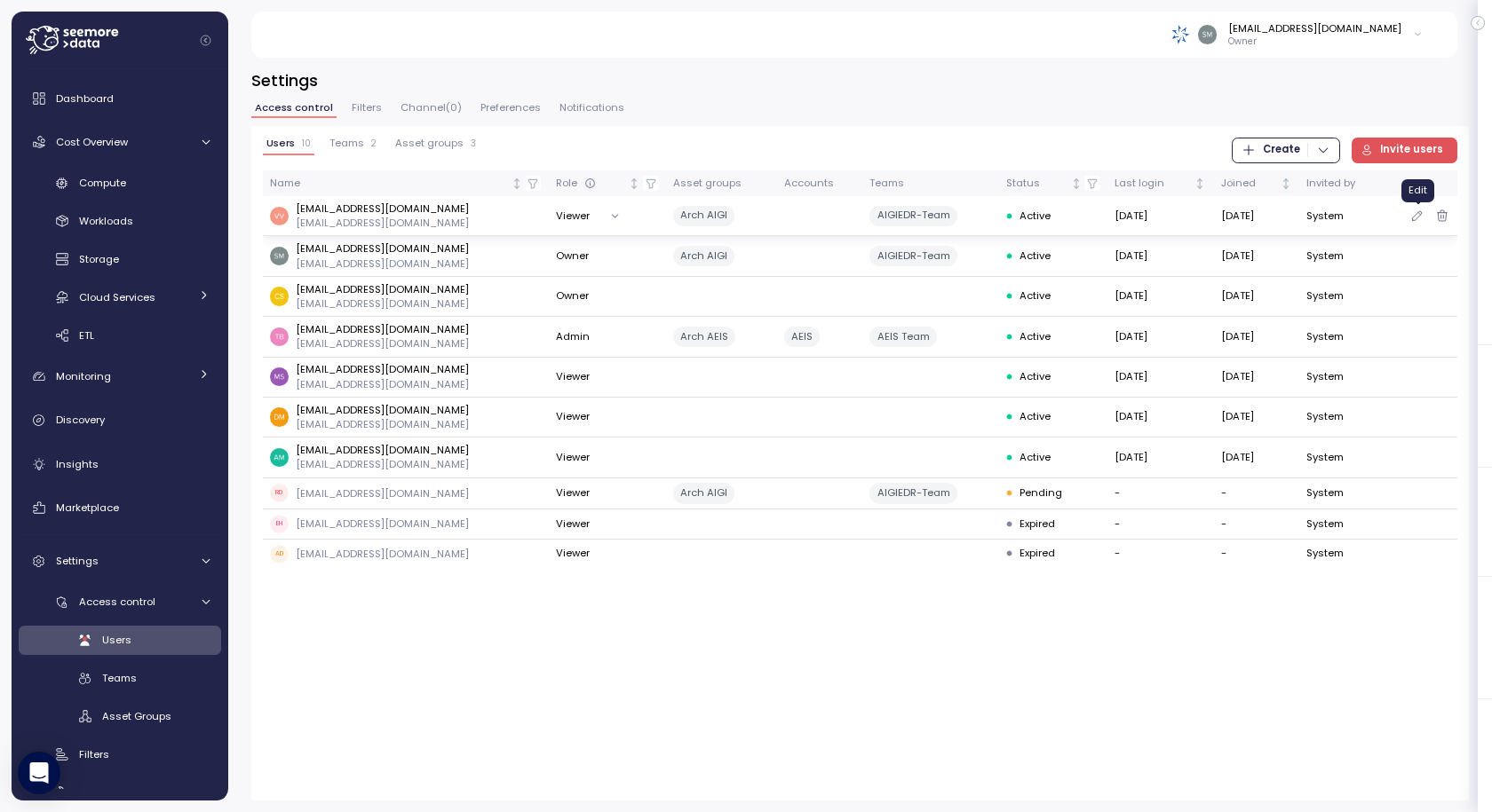
click at [1413, 210] on icon "button" at bounding box center [1417, 215] width 14 height 21
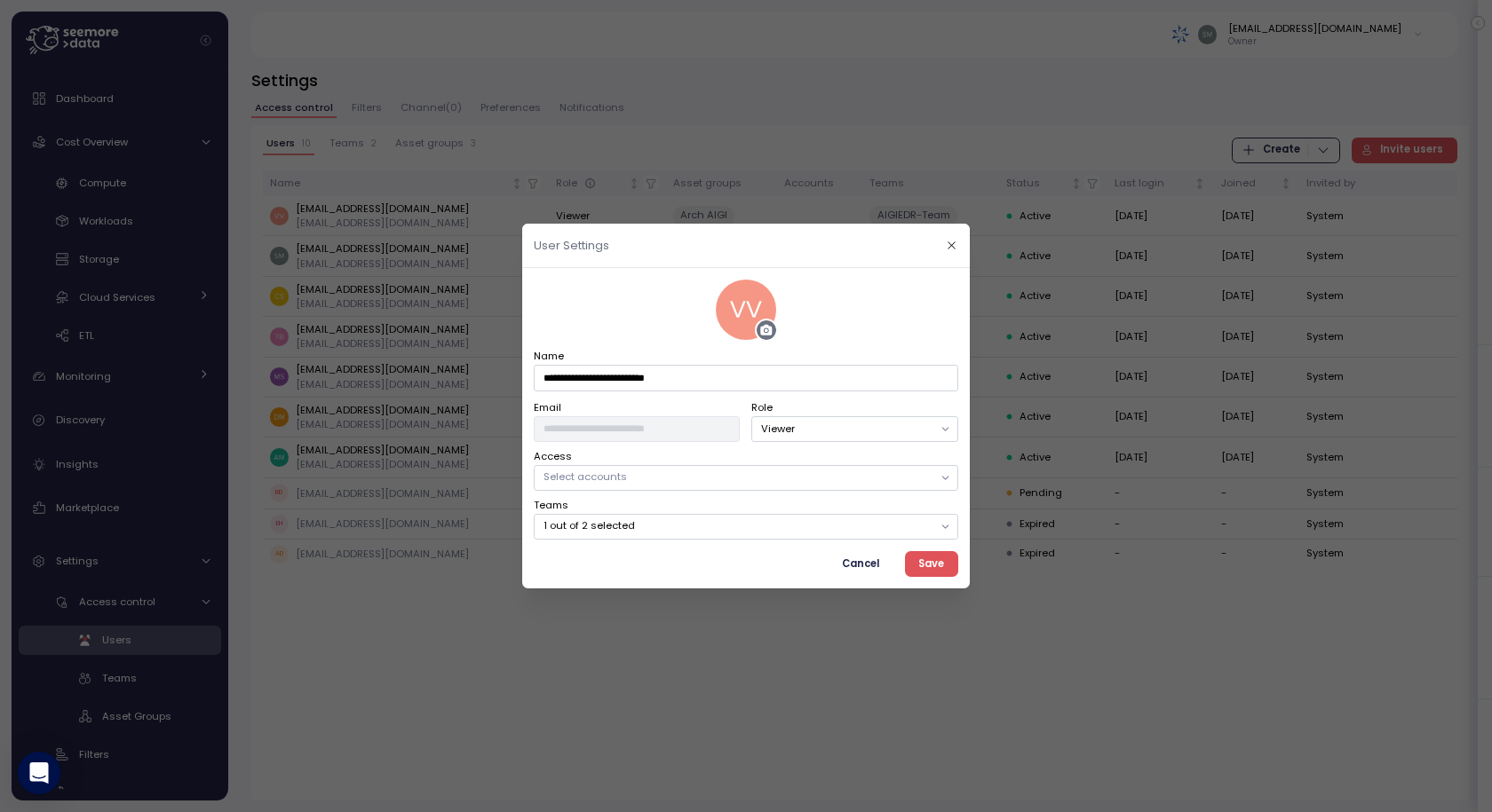
click at [615, 471] on p "Select accounts" at bounding box center [738, 477] width 389 height 14
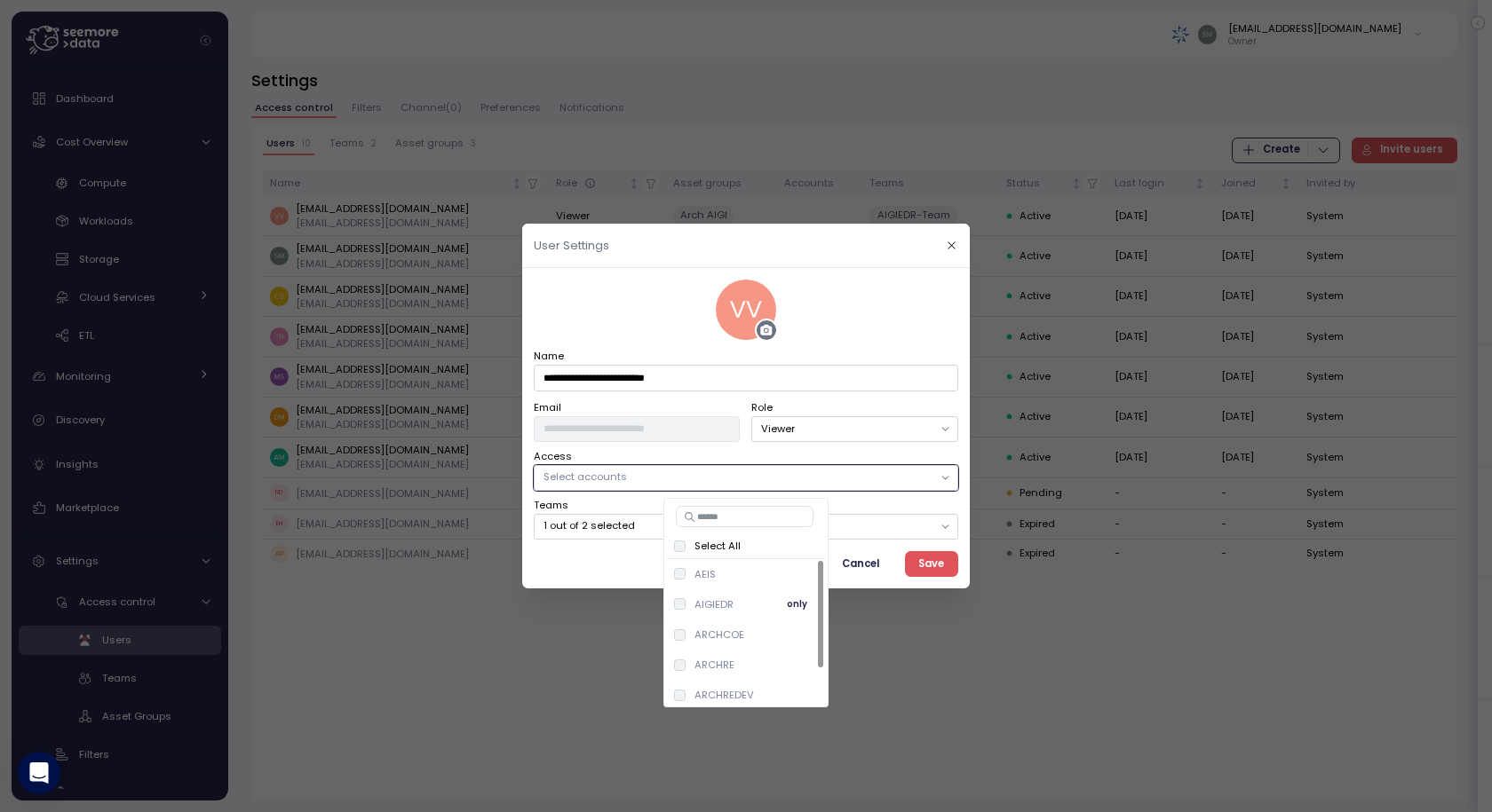
click at [796, 604] on span "only" at bounding box center [797, 605] width 21 height 20
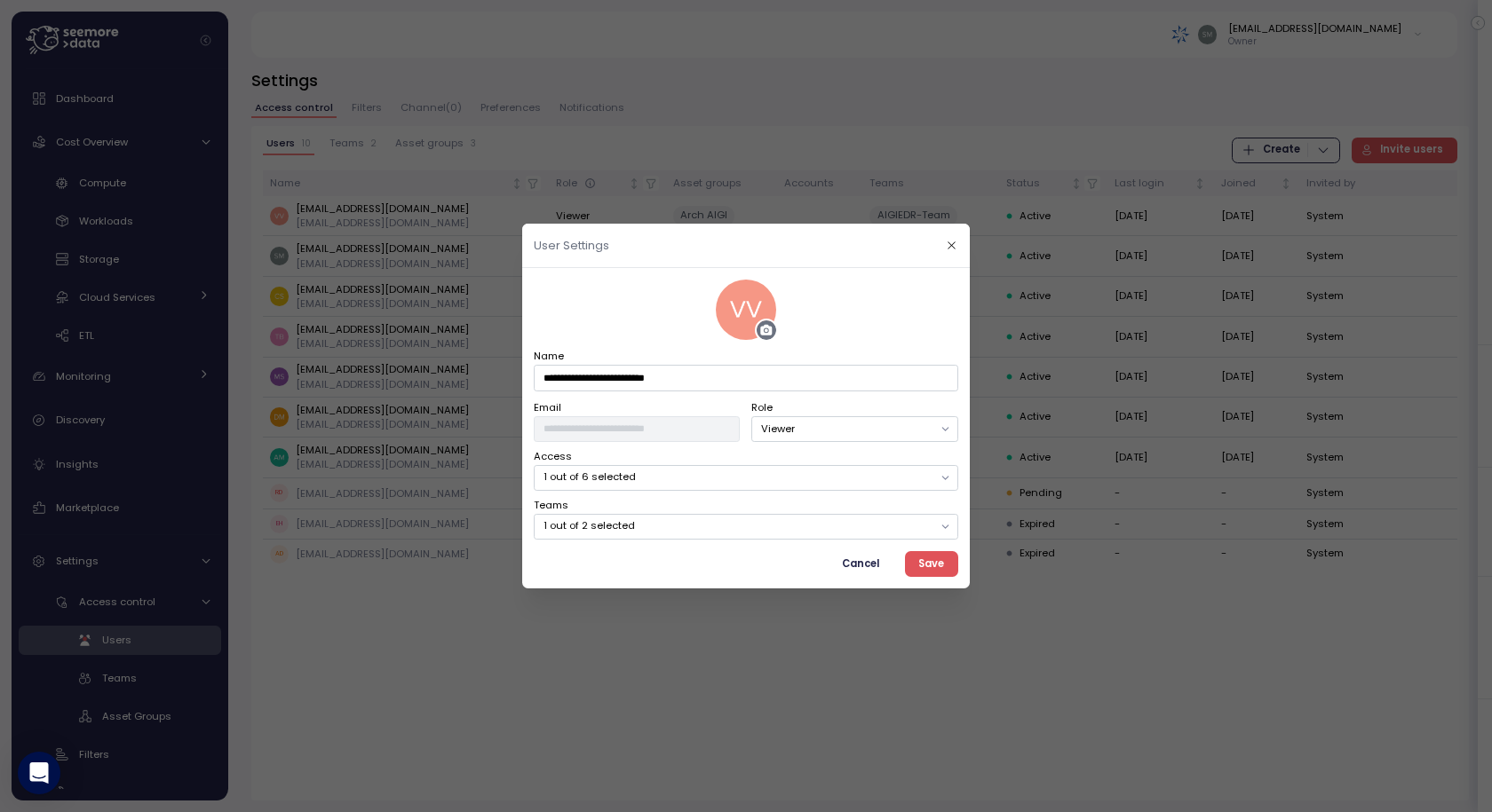
click at [933, 565] on span "Save" at bounding box center [932, 564] width 26 height 24
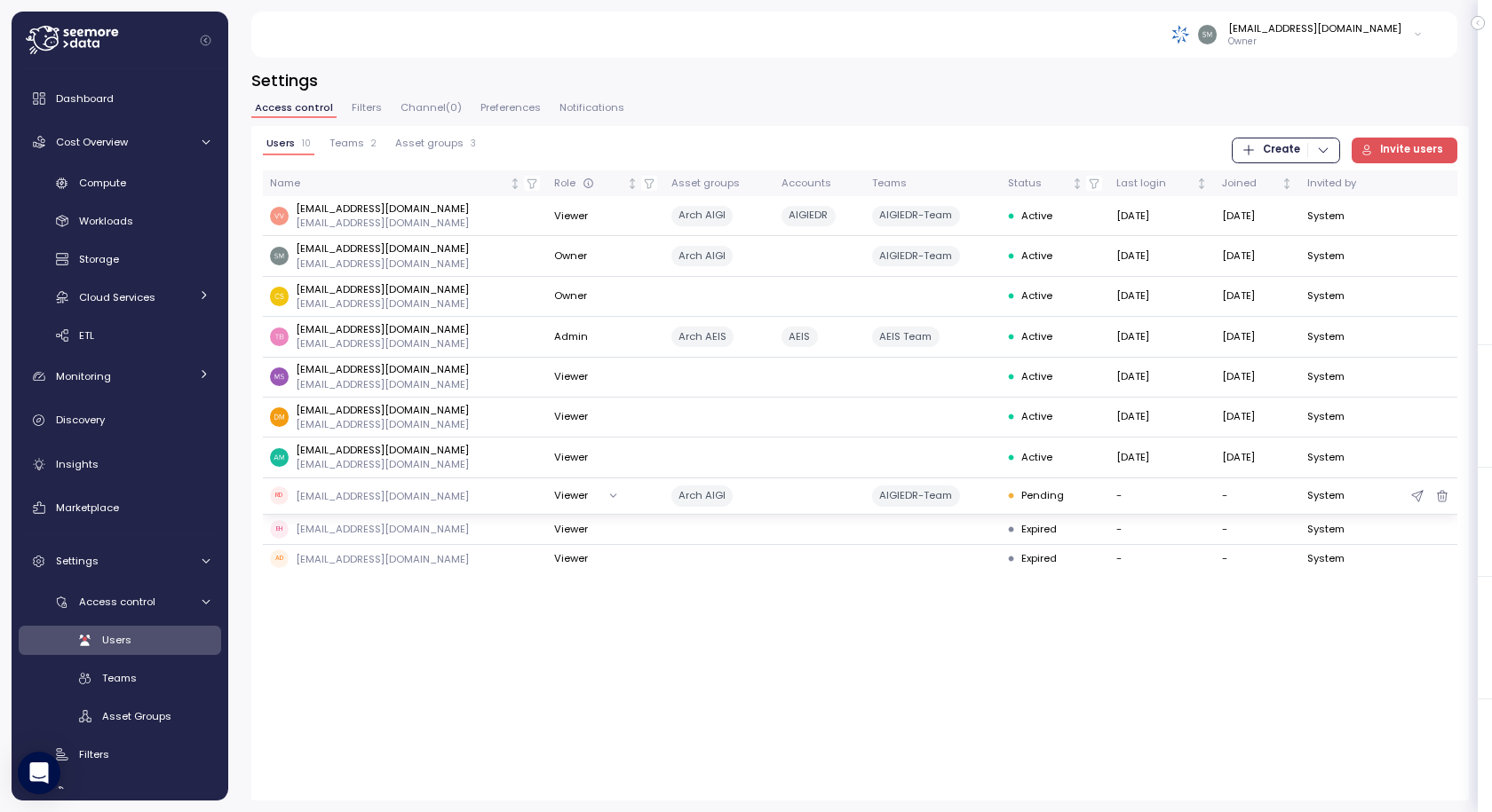
click at [1322, 500] on td "System" at bounding box center [1341, 497] width 84 height 38
